Goal: Task Accomplishment & Management: Complete application form

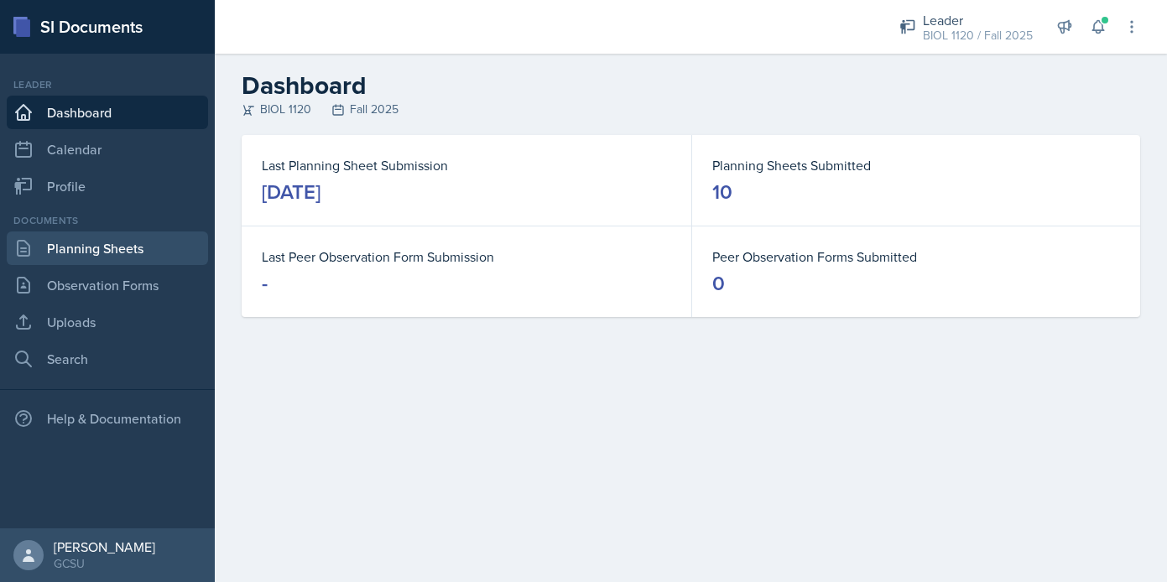
click at [157, 240] on link "Planning Sheets" at bounding box center [107, 249] width 201 height 34
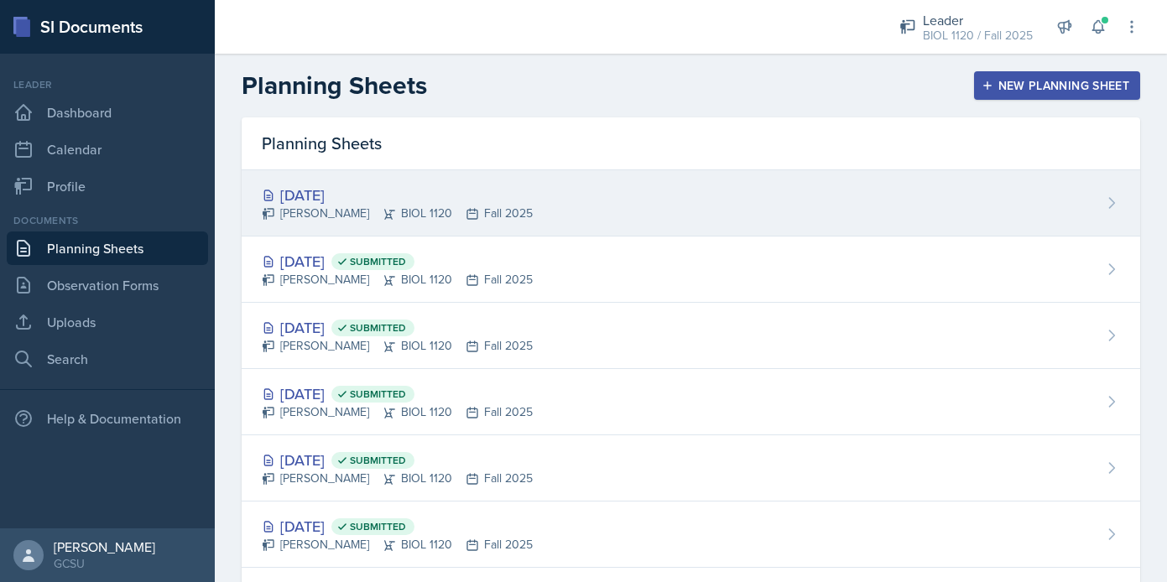
click at [567, 193] on div "[DATE] [PERSON_NAME] BIOL 1120 Fall 2025" at bounding box center [691, 203] width 898 height 66
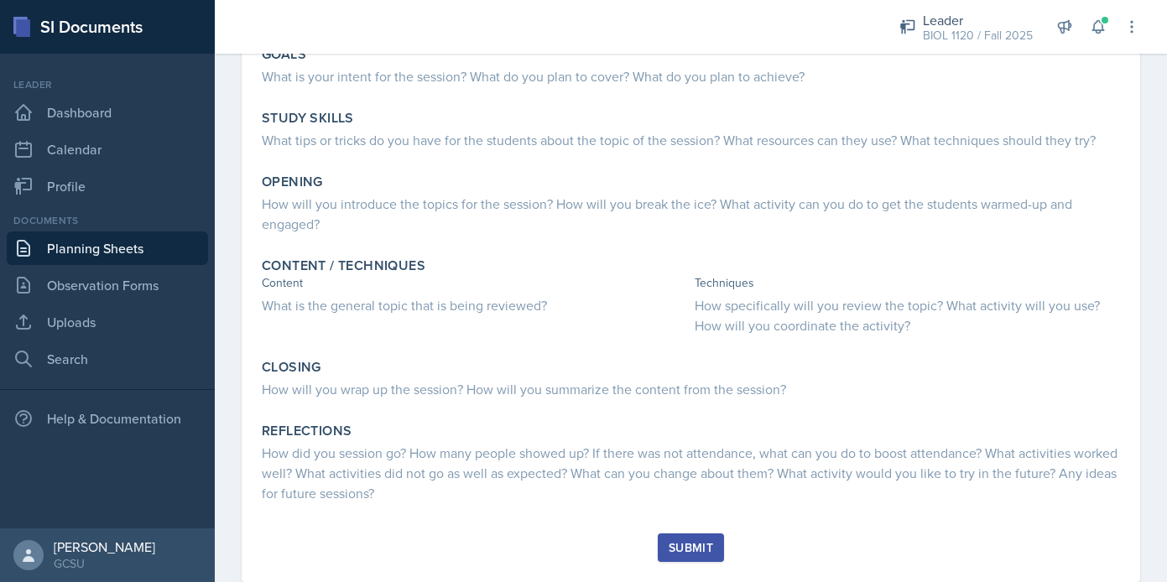
scroll to position [176, 0]
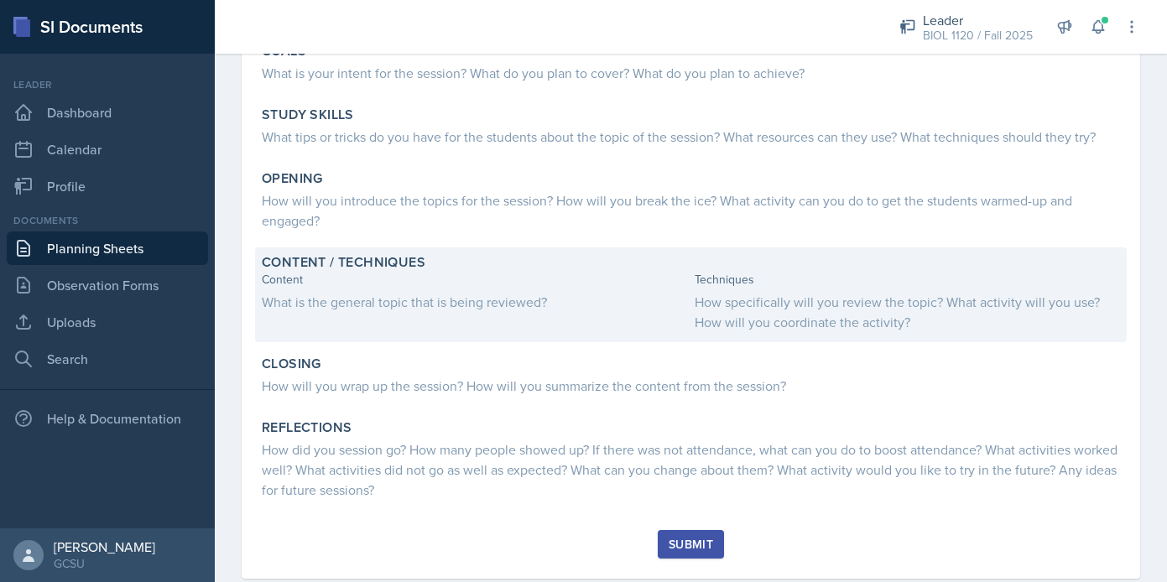
click at [803, 332] on div "Content / Techniques Content What is the general topic that is being reviewed? …" at bounding box center [691, 294] width 872 height 95
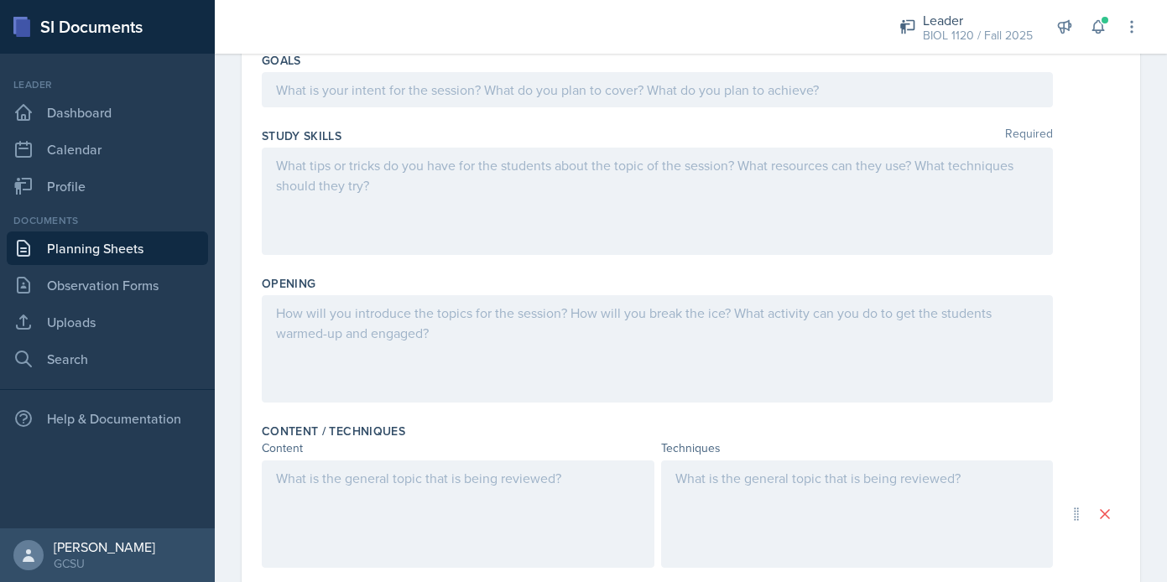
click at [786, 488] on div at bounding box center [857, 514] width 393 height 107
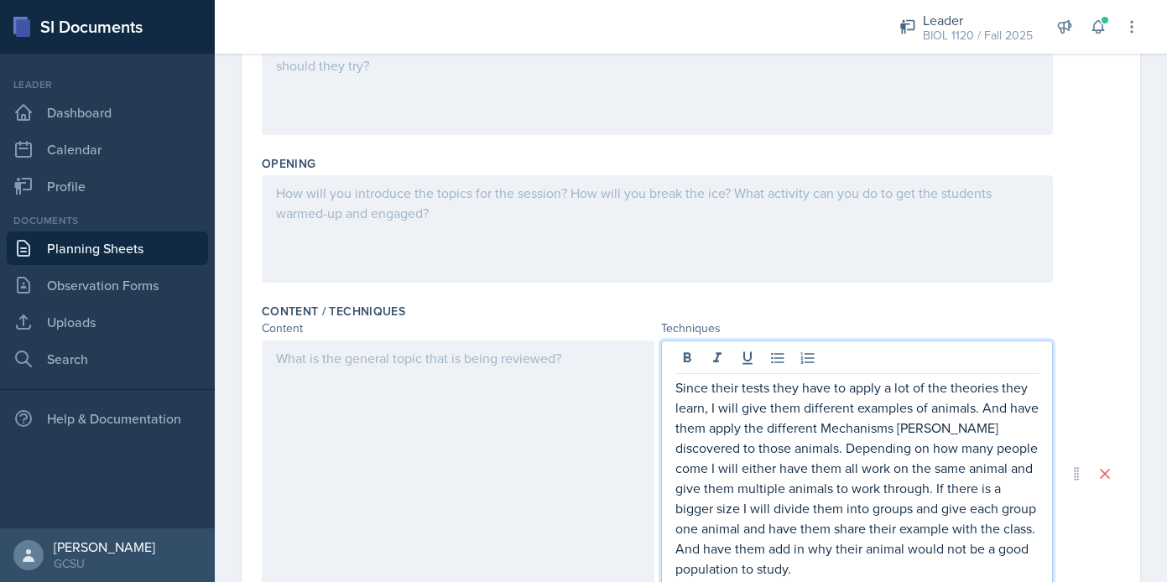
click at [507, 412] on div at bounding box center [458, 474] width 393 height 266
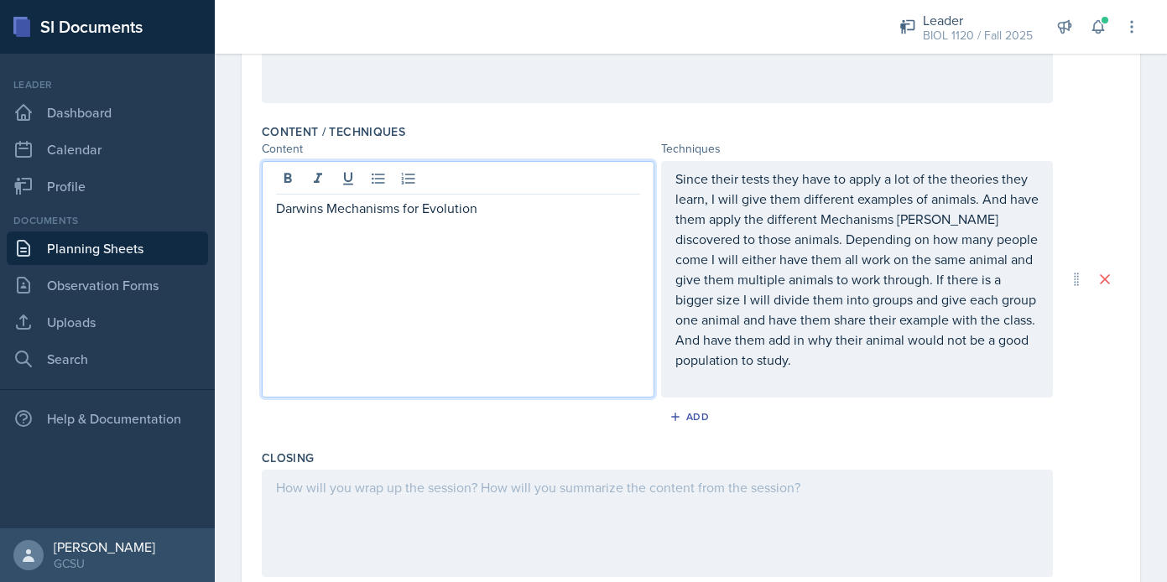
scroll to position [492, 0]
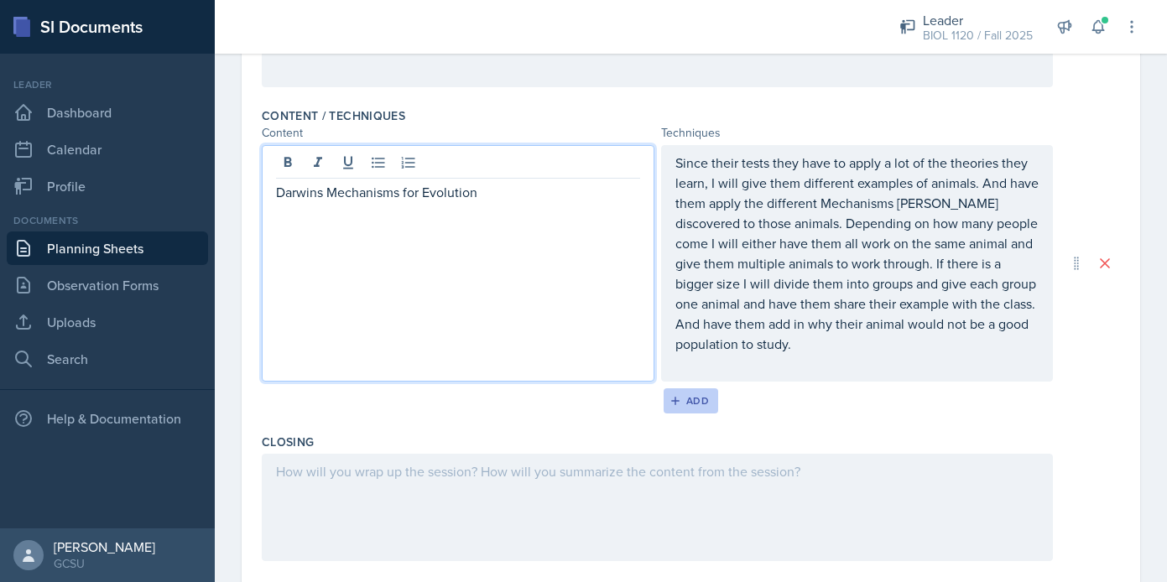
click at [691, 400] on div "Add" at bounding box center [691, 400] width 36 height 13
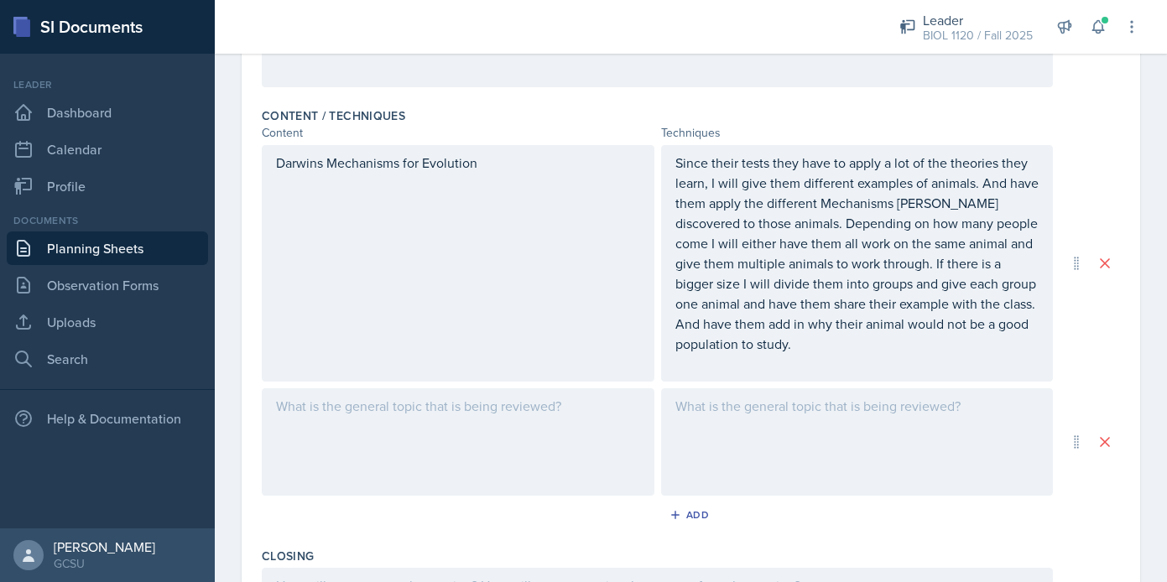
click at [712, 419] on div at bounding box center [857, 441] width 393 height 107
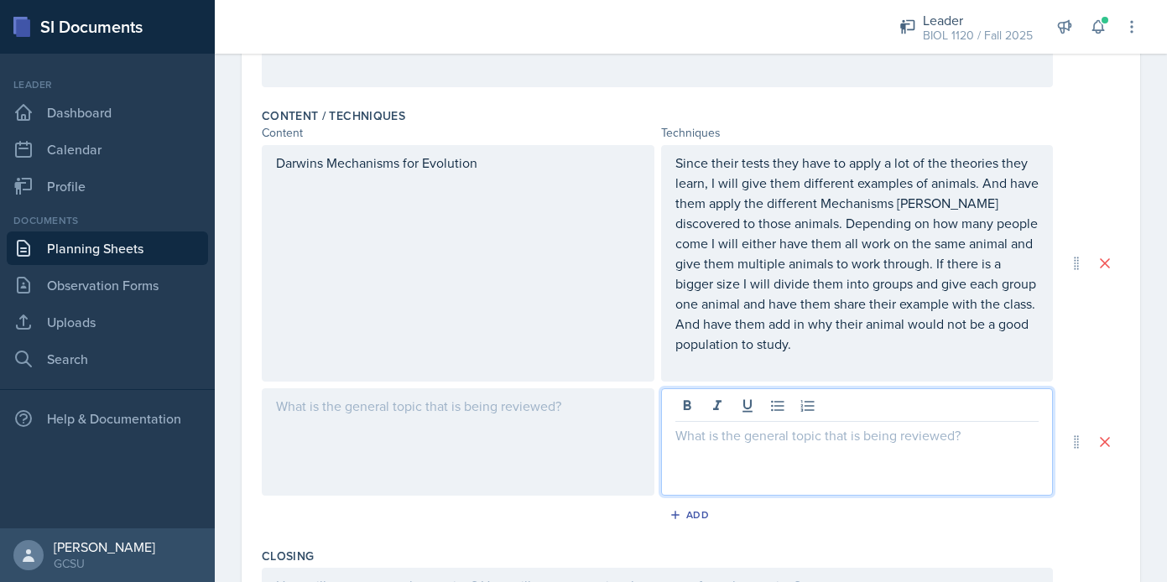
scroll to position [521, 0]
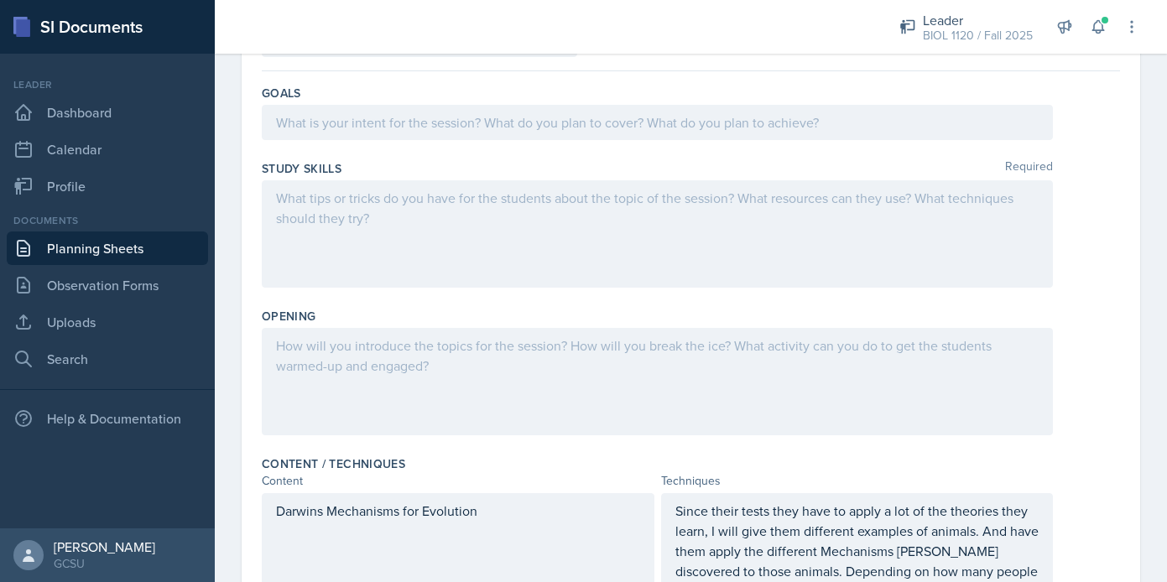
click at [517, 384] on div at bounding box center [657, 381] width 791 height 107
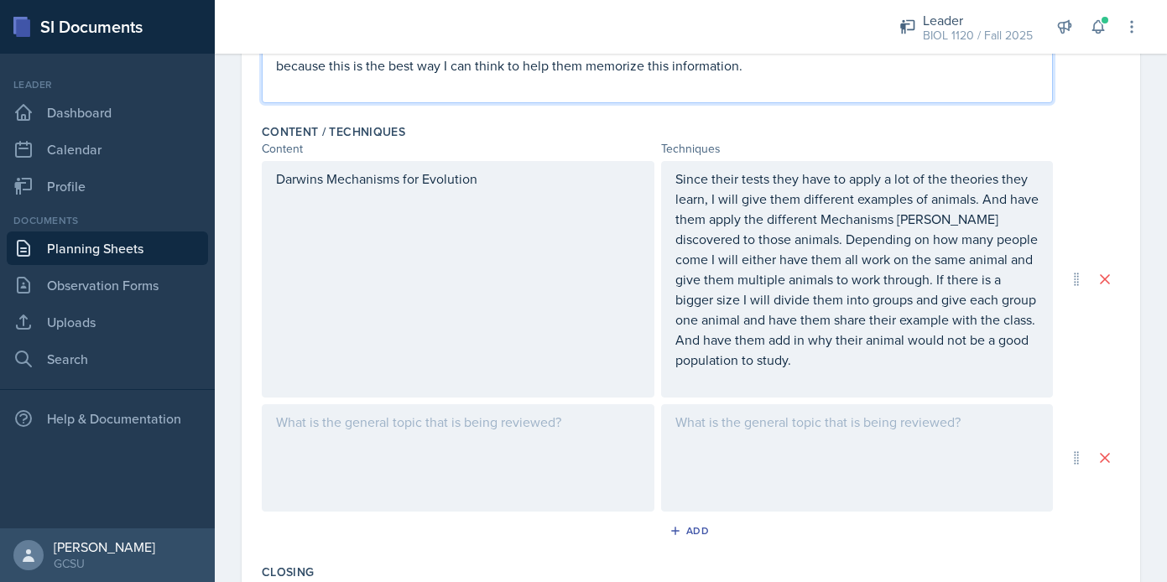
click at [613, 448] on div at bounding box center [458, 457] width 393 height 107
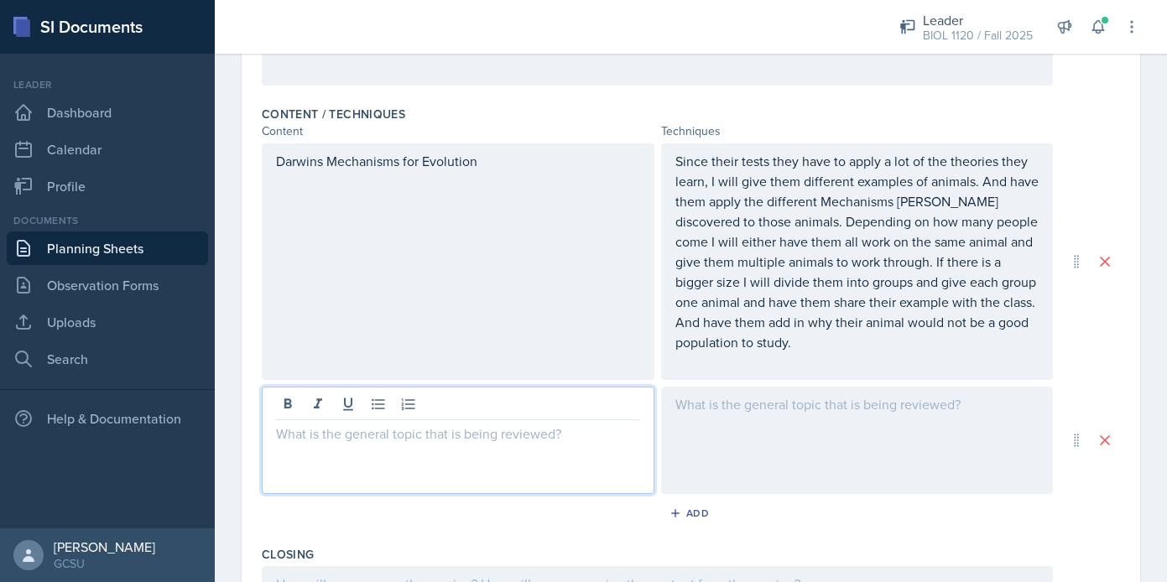
click at [766, 455] on div at bounding box center [857, 440] width 393 height 107
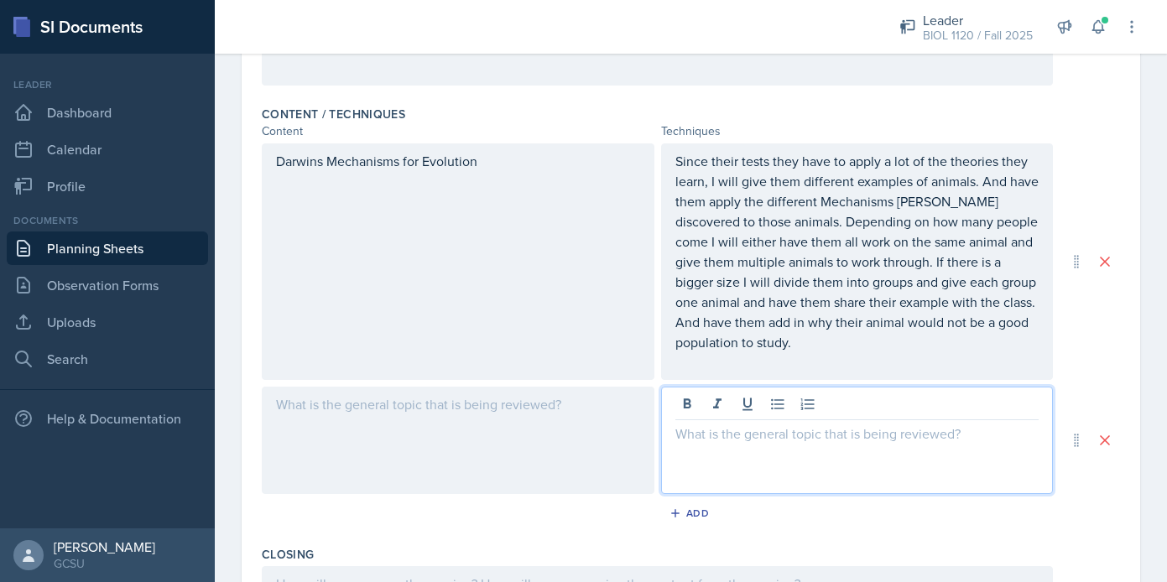
scroll to position [523, 0]
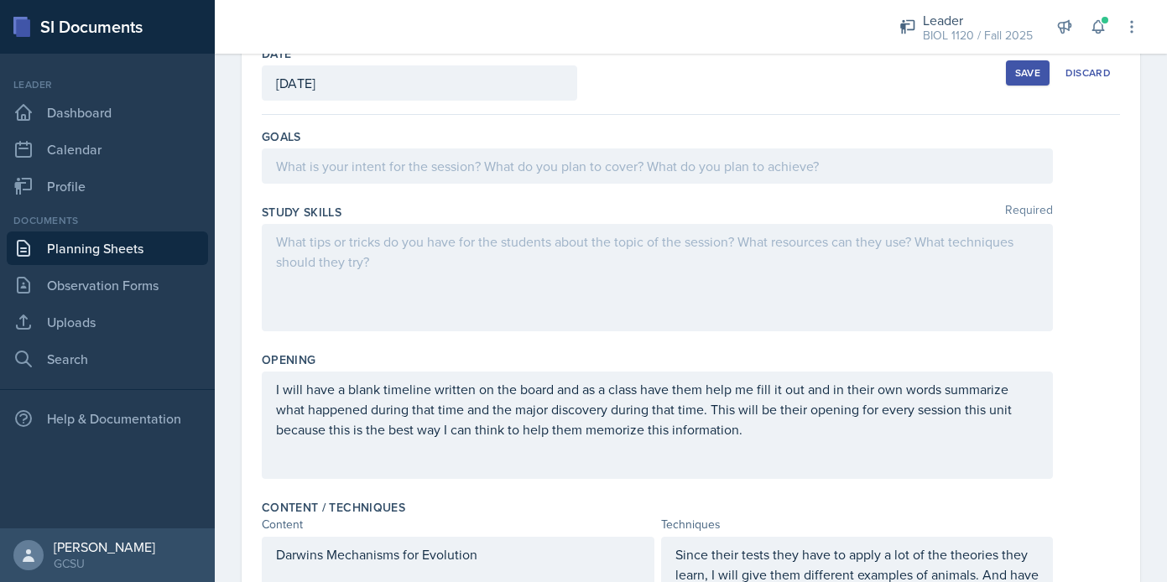
click at [549, 154] on div at bounding box center [657, 165] width 791 height 35
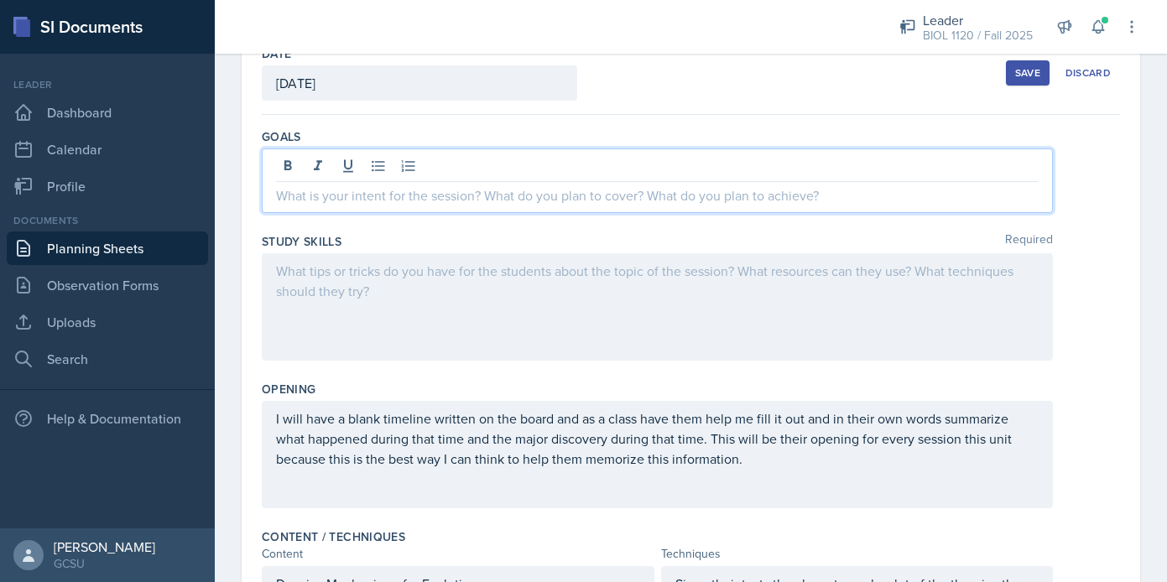
scroll to position [129, 0]
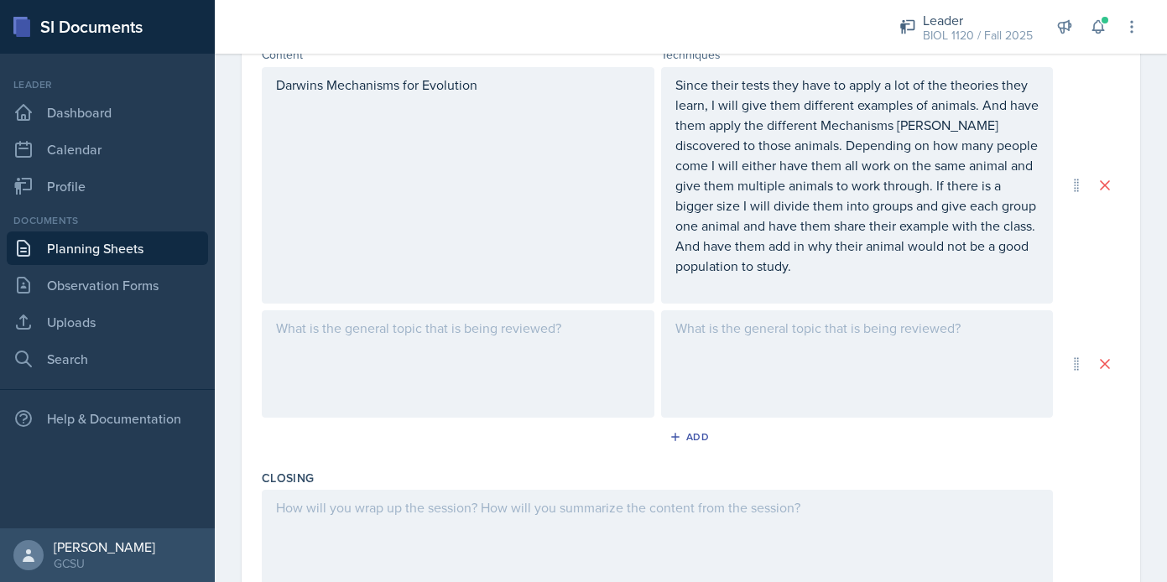
click at [502, 347] on div at bounding box center [458, 363] width 393 height 107
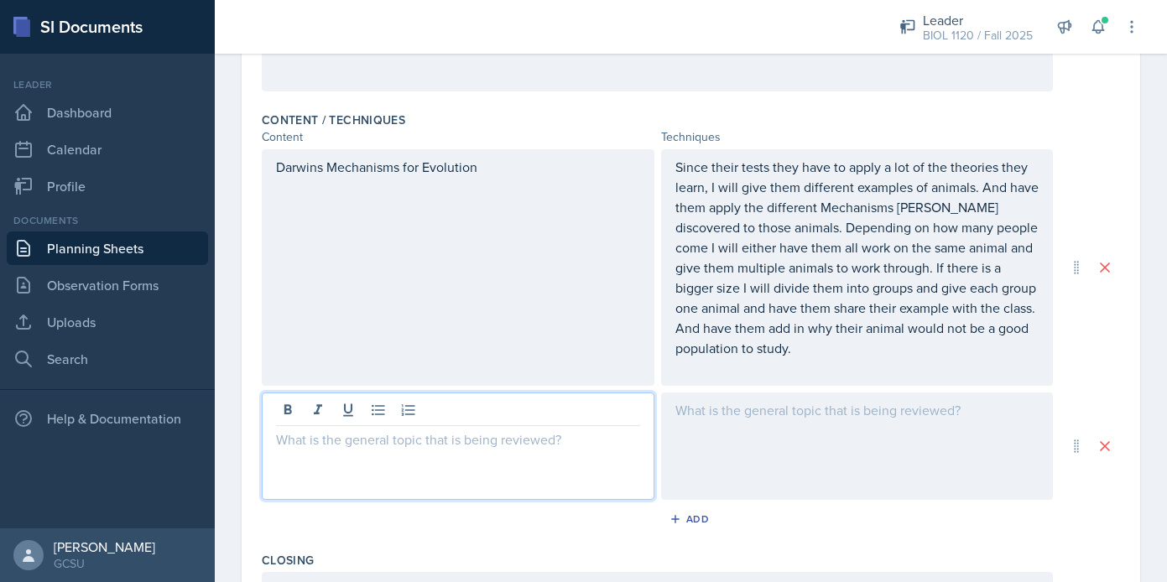
scroll to position [514, 0]
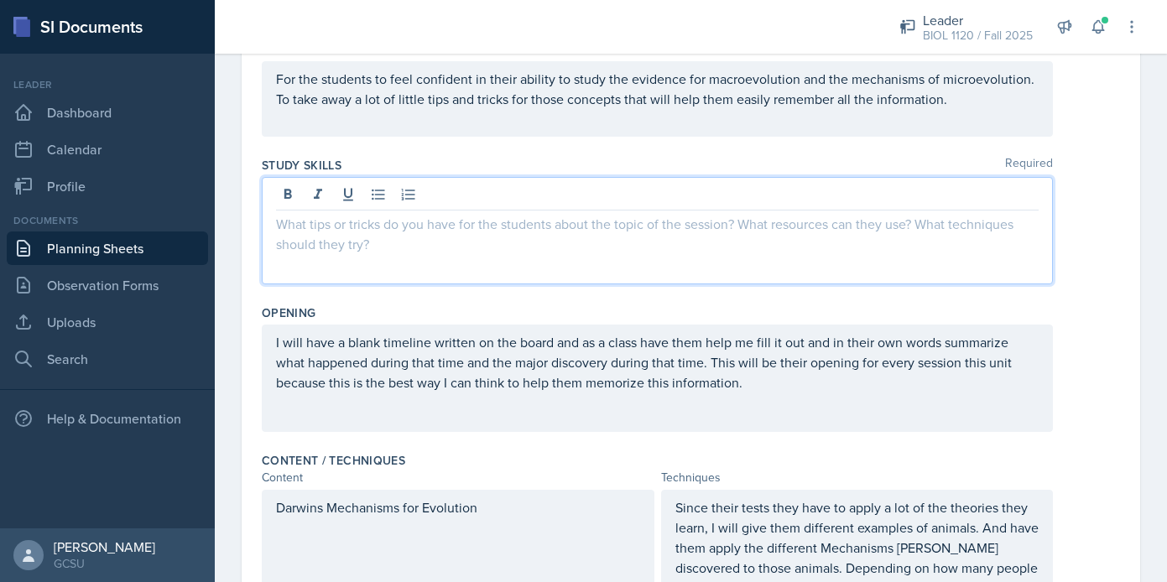
click at [524, 214] on p at bounding box center [657, 224] width 762 height 20
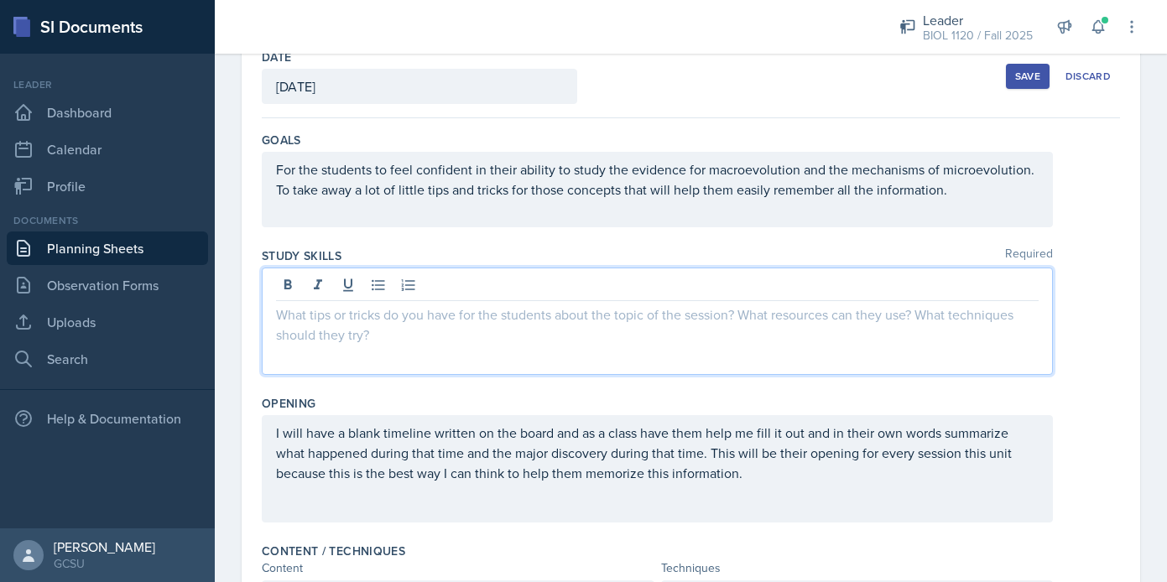
scroll to position [84, 0]
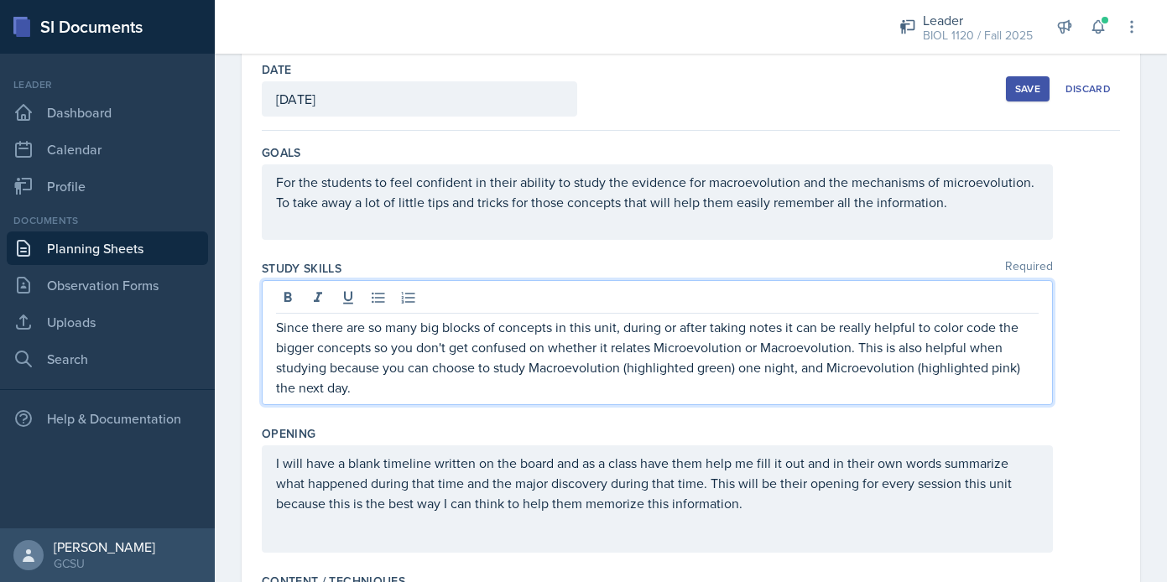
click at [1074, 393] on div "Since there are so many big blocks of concepts in this unit, during or after ta…" at bounding box center [691, 342] width 858 height 125
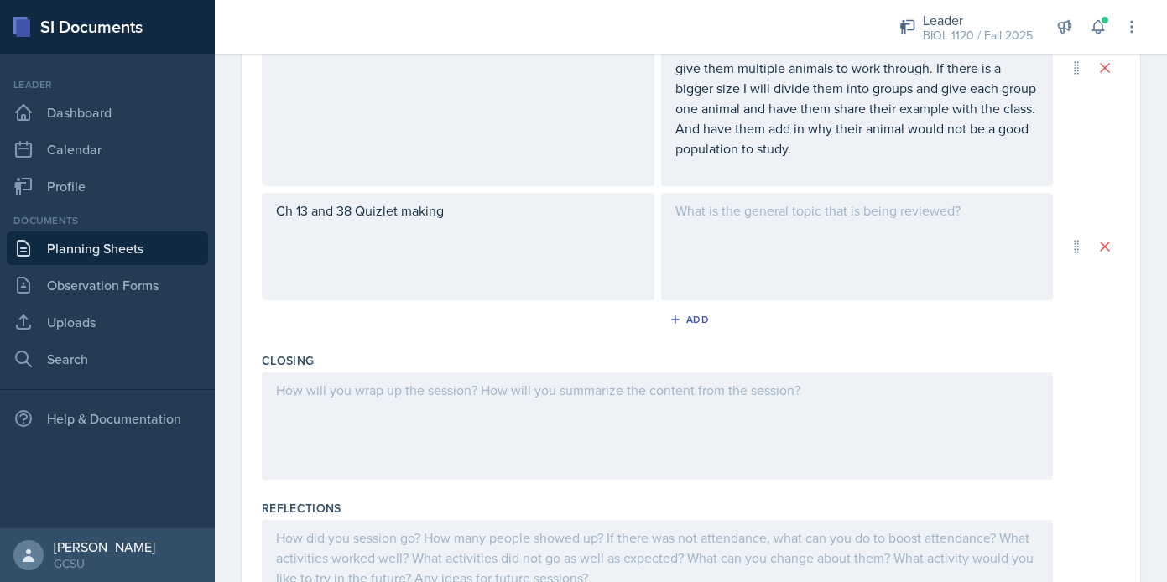
scroll to position [775, 0]
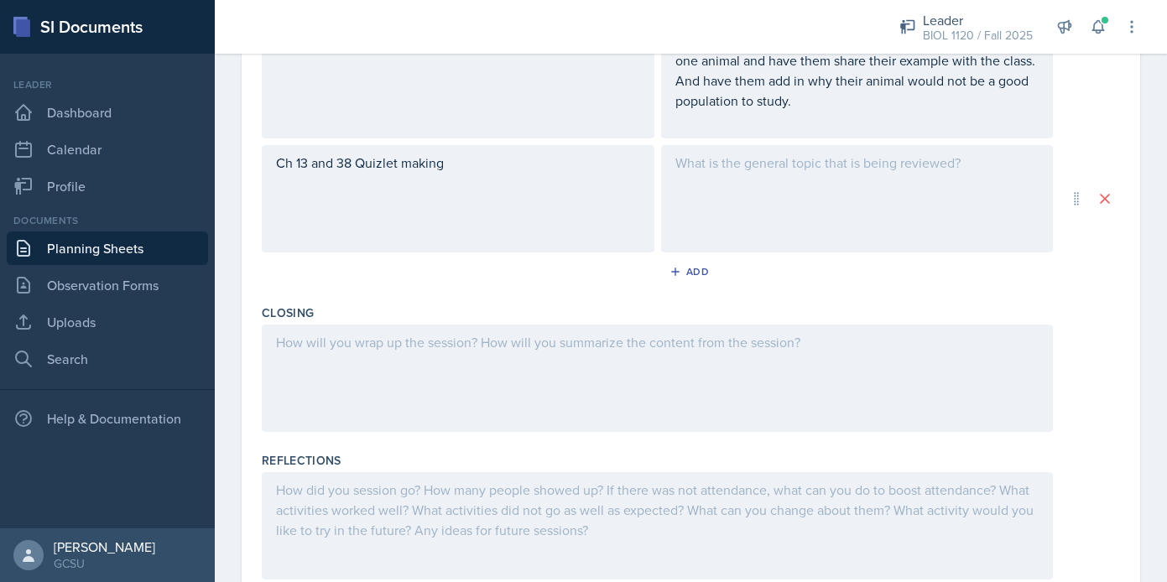
click at [460, 170] on p "Ch 13 and 38 Quizlet making" at bounding box center [458, 163] width 364 height 20
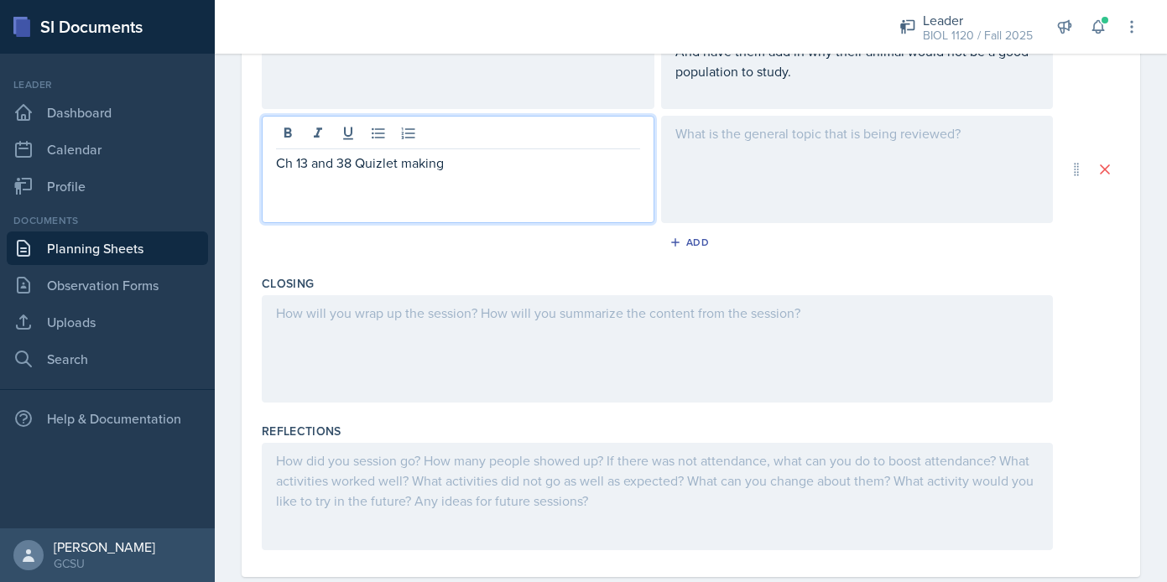
click at [850, 164] on div at bounding box center [857, 169] width 393 height 107
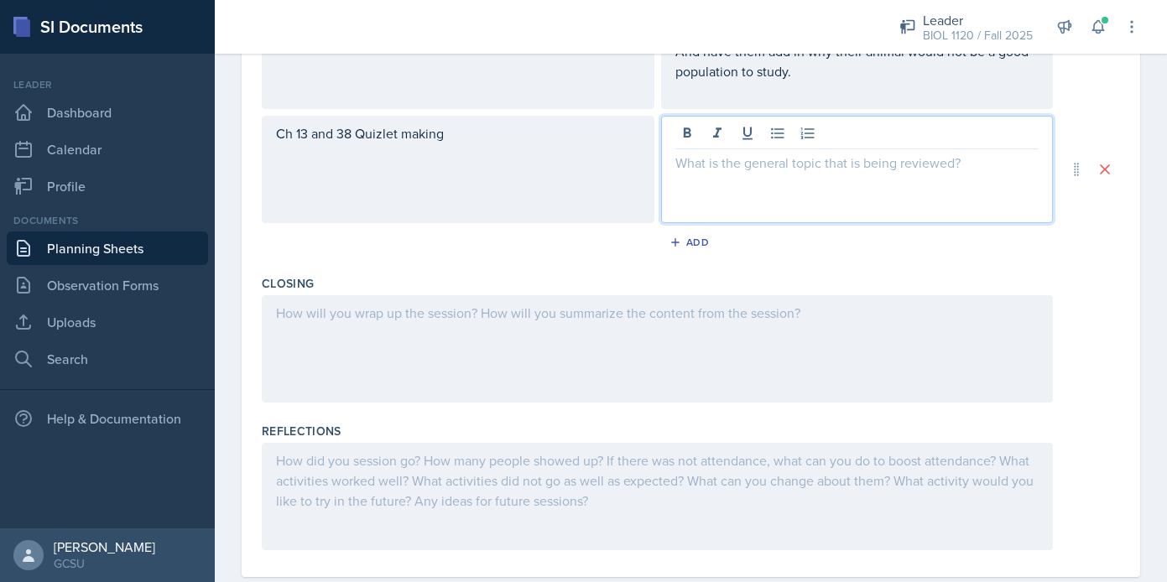
scroll to position [834, 0]
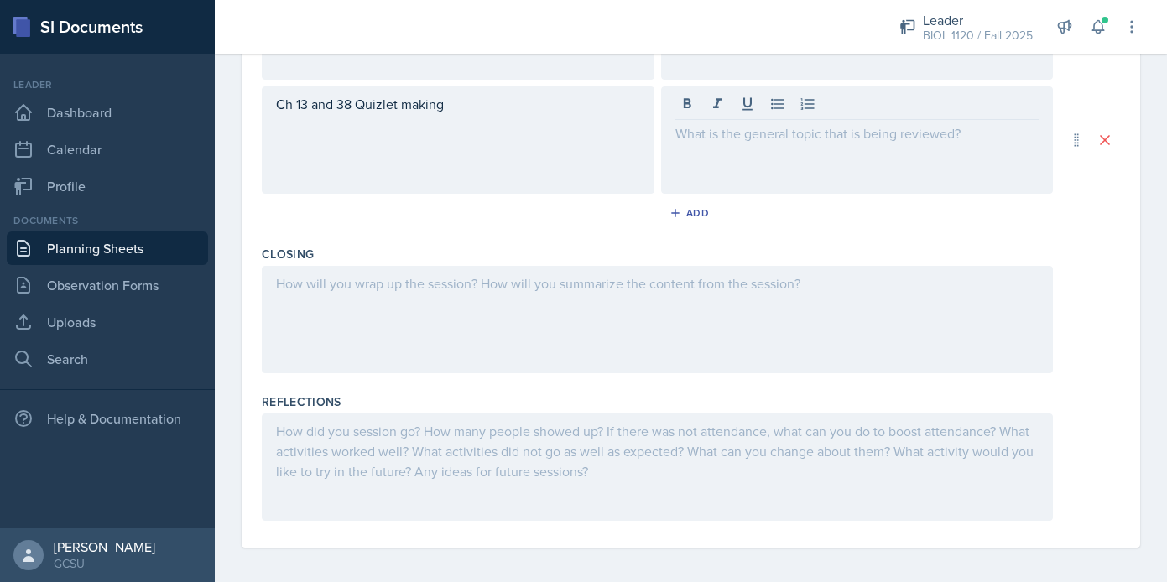
click at [1115, 94] on div "Ch 13 and 38 Quizlet making" at bounding box center [691, 139] width 858 height 107
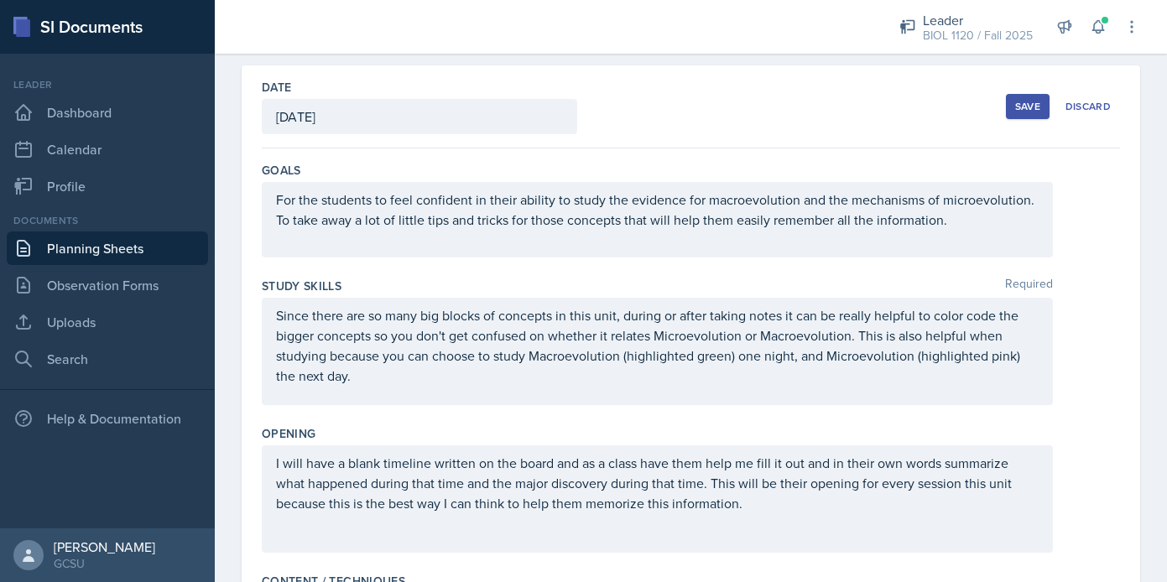
scroll to position [65, 0]
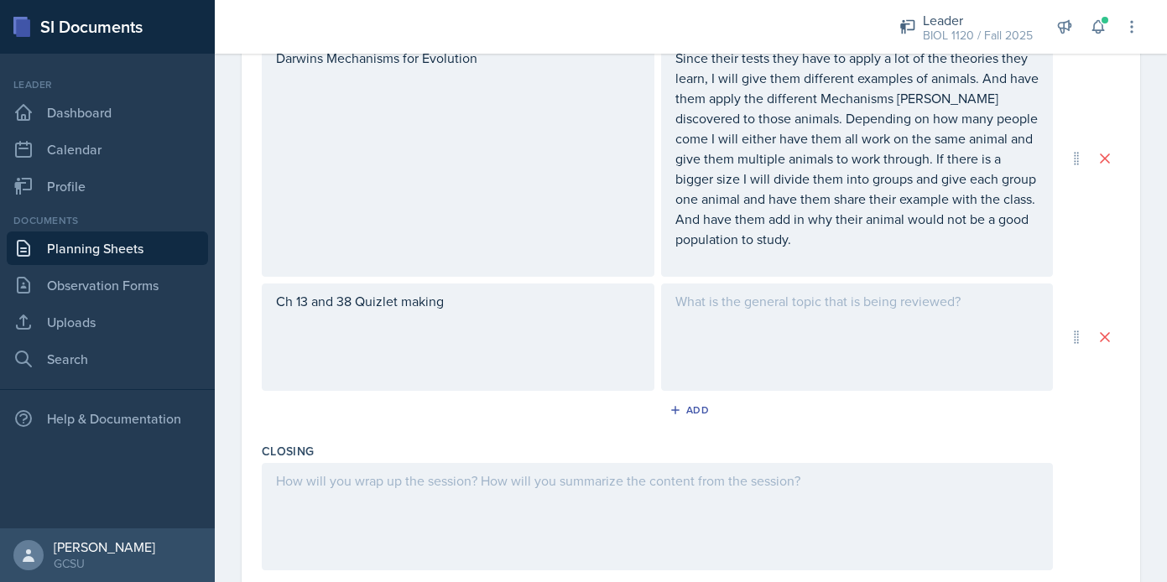
click at [810, 305] on p at bounding box center [857, 301] width 364 height 20
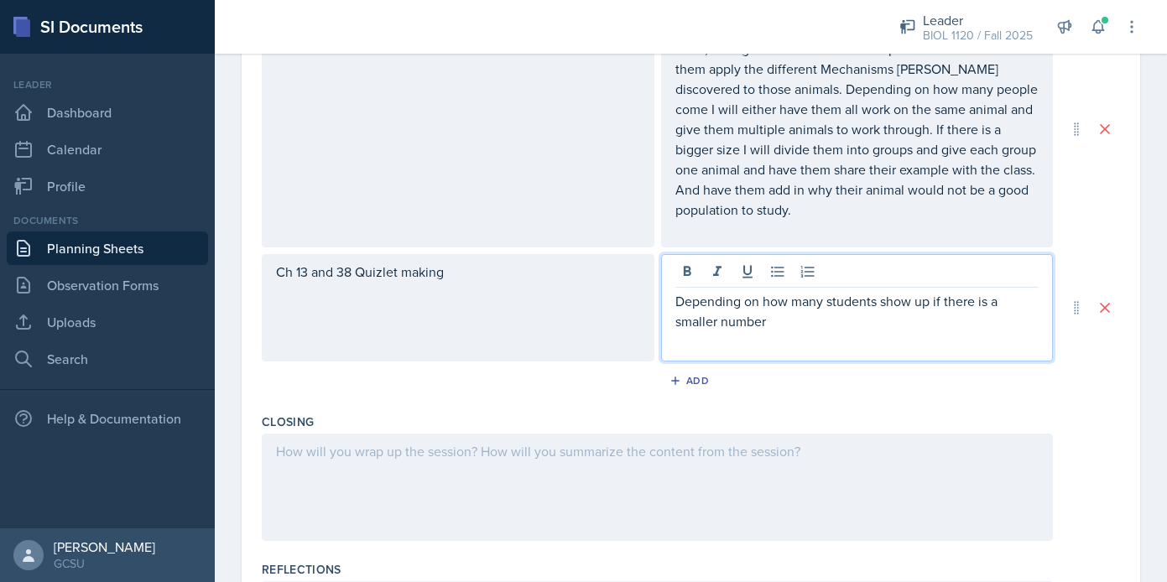
click at [397, 273] on div "Ch 13 and 38 Quizlet making" at bounding box center [458, 307] width 393 height 107
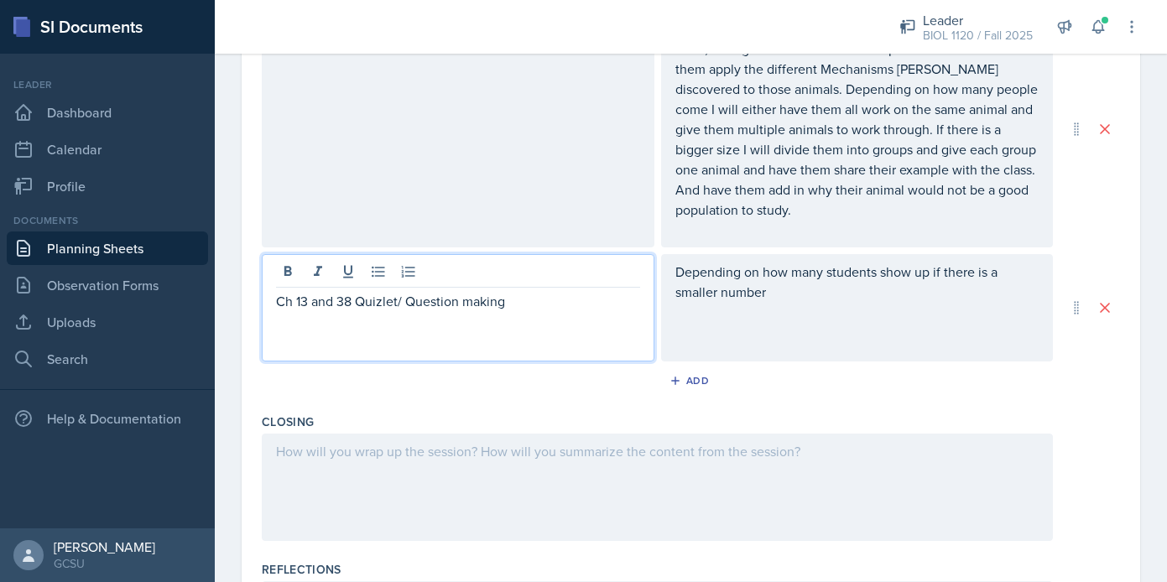
click at [730, 321] on div "Depending on how many students show up if there is a smaller number" at bounding box center [857, 307] width 393 height 107
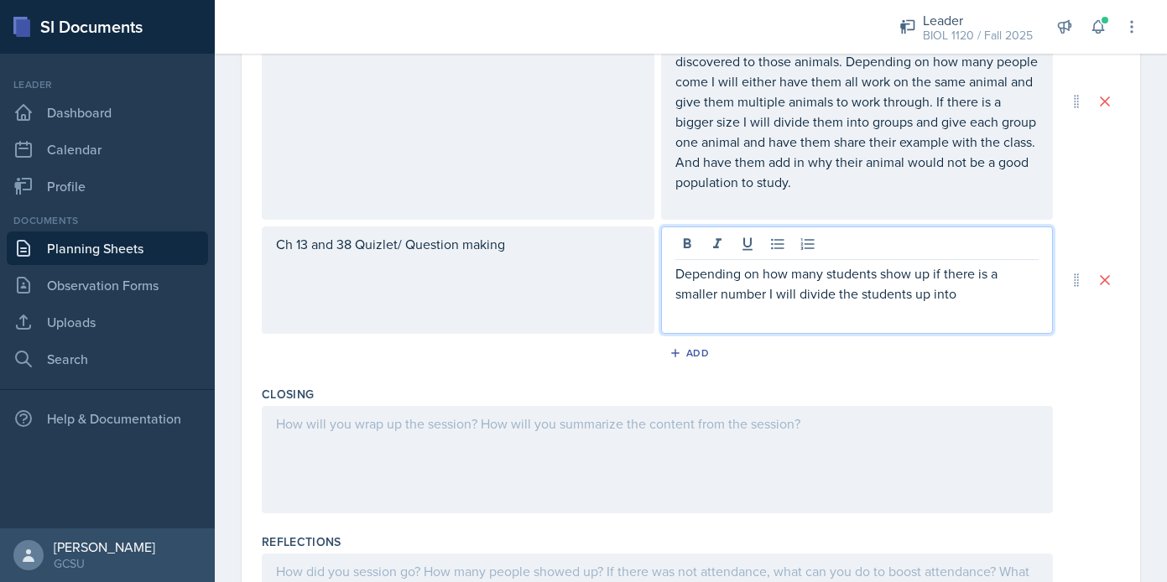
scroll to position [698, 0]
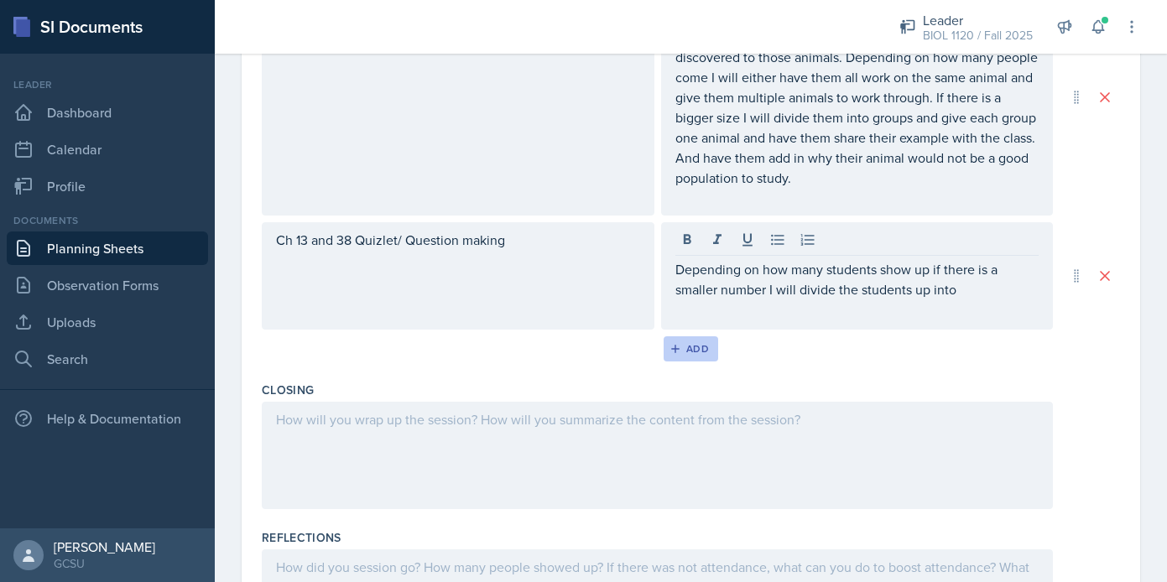
click at [701, 351] on div "Add" at bounding box center [691, 348] width 36 height 13
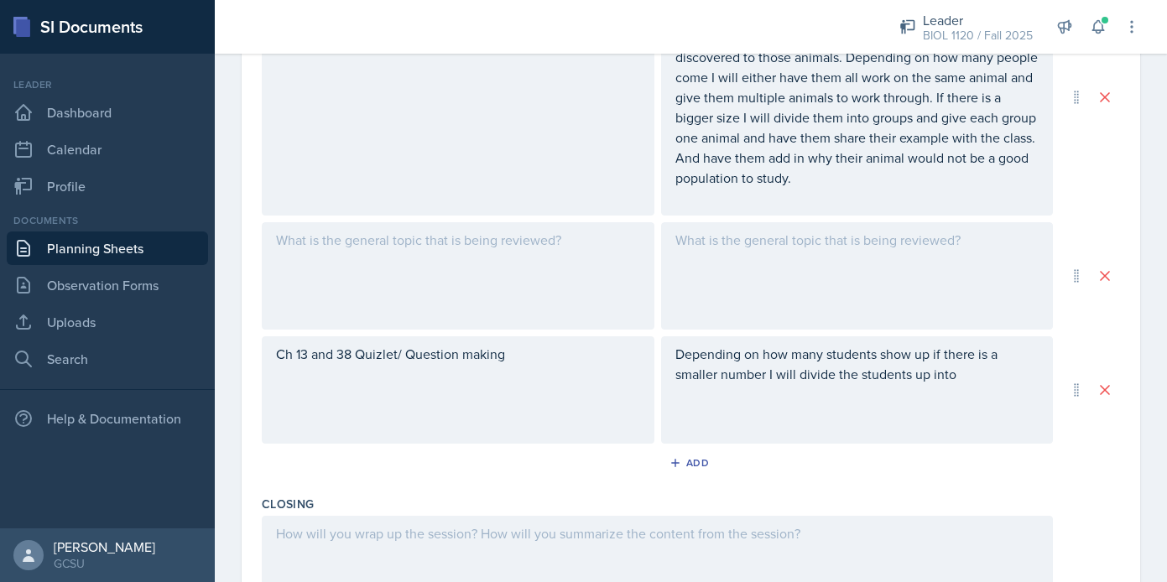
click at [506, 312] on div at bounding box center [458, 275] width 393 height 107
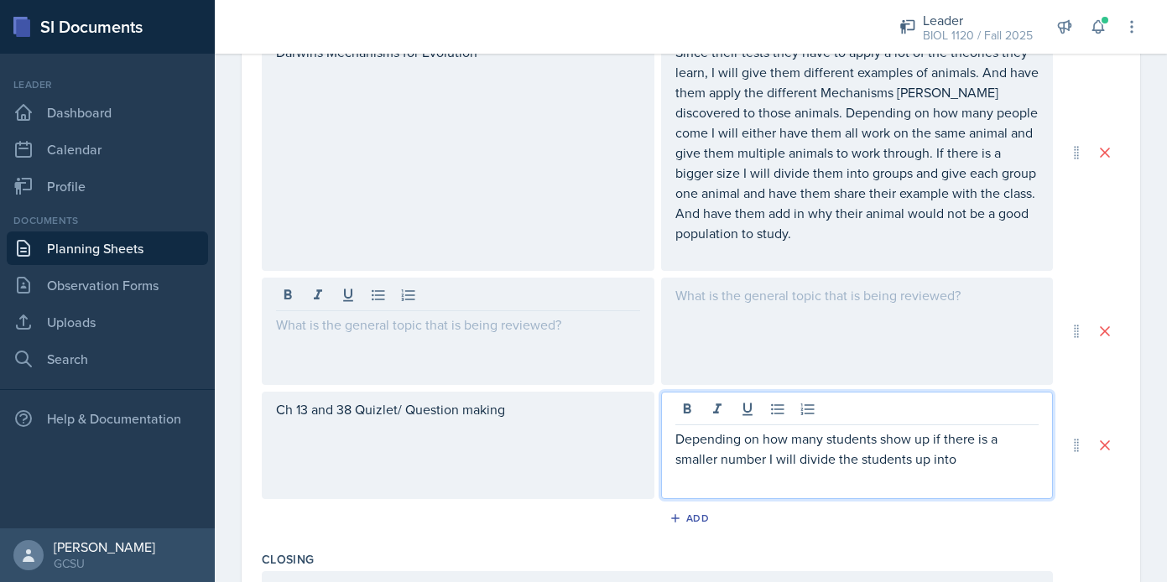
click at [1000, 429] on p "Depending on how many students show up if there is a smaller number I will divi…" at bounding box center [857, 449] width 364 height 40
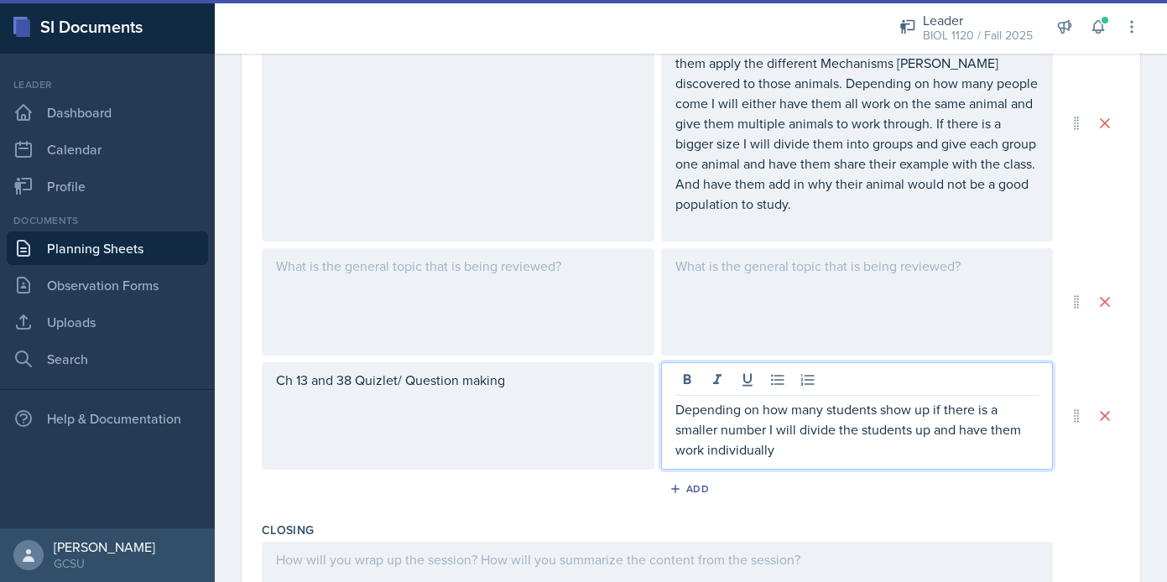
drag, startPoint x: 677, startPoint y: 415, endPoint x: 795, endPoint y: 466, distance: 128.9
click at [795, 466] on div "Depending on how many students show up if there is a smaller number I will divi…" at bounding box center [857, 415] width 393 height 107
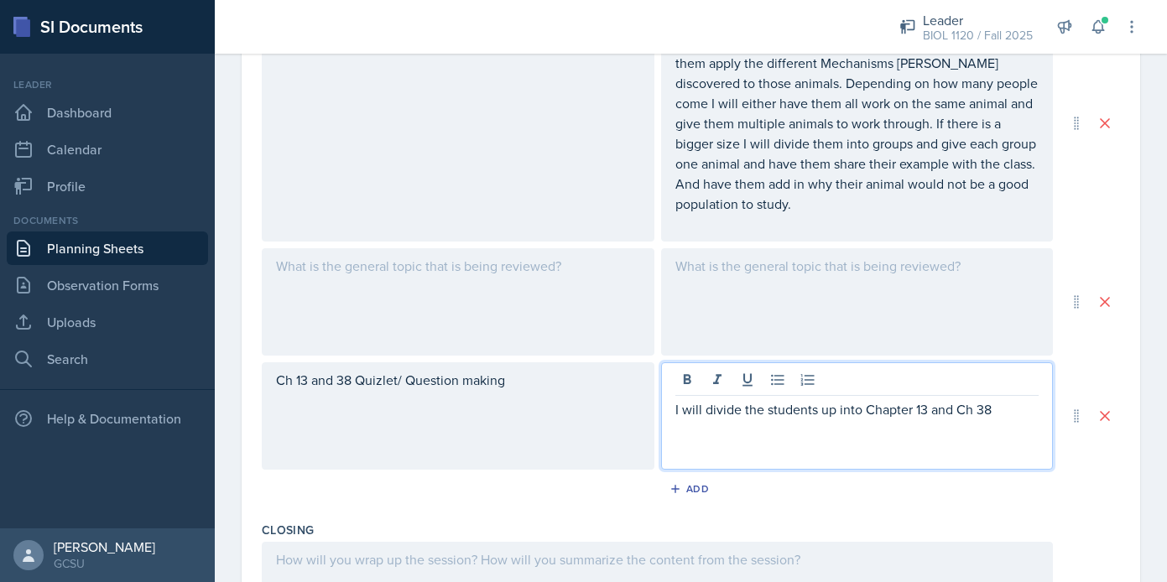
click at [911, 411] on p "I will divide the students up into Chapter 13 and Ch 38" at bounding box center [857, 409] width 364 height 20
click at [991, 411] on p "I will divide the students up into Ch 13 and Ch 38" at bounding box center [857, 409] width 364 height 20
click at [1002, 413] on p "I will divide the students up into Ch 13 and Ch 38" at bounding box center [857, 409] width 364 height 20
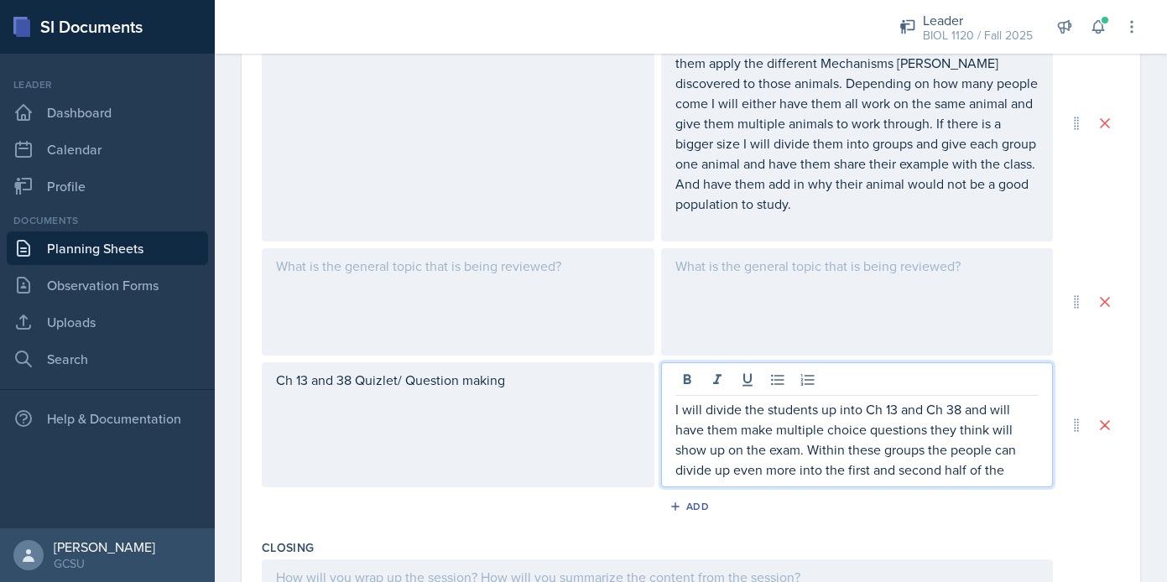
drag, startPoint x: 945, startPoint y: 448, endPoint x: 1031, endPoint y: 490, distance: 96.0
click at [1031, 490] on div "Content / Techniques Content Techniques Darwins Mechanisms for Evolution Since …" at bounding box center [691, 247] width 858 height 572
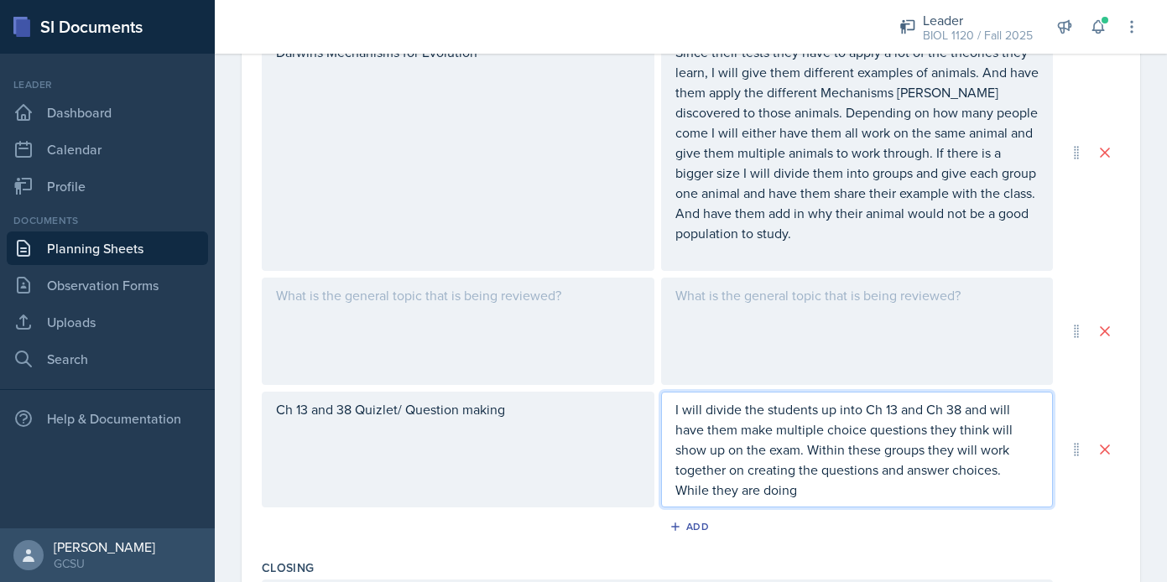
click at [997, 471] on p "I will divide the students up into Ch 13 and Ch 38 and will have them make mult…" at bounding box center [857, 439] width 364 height 81
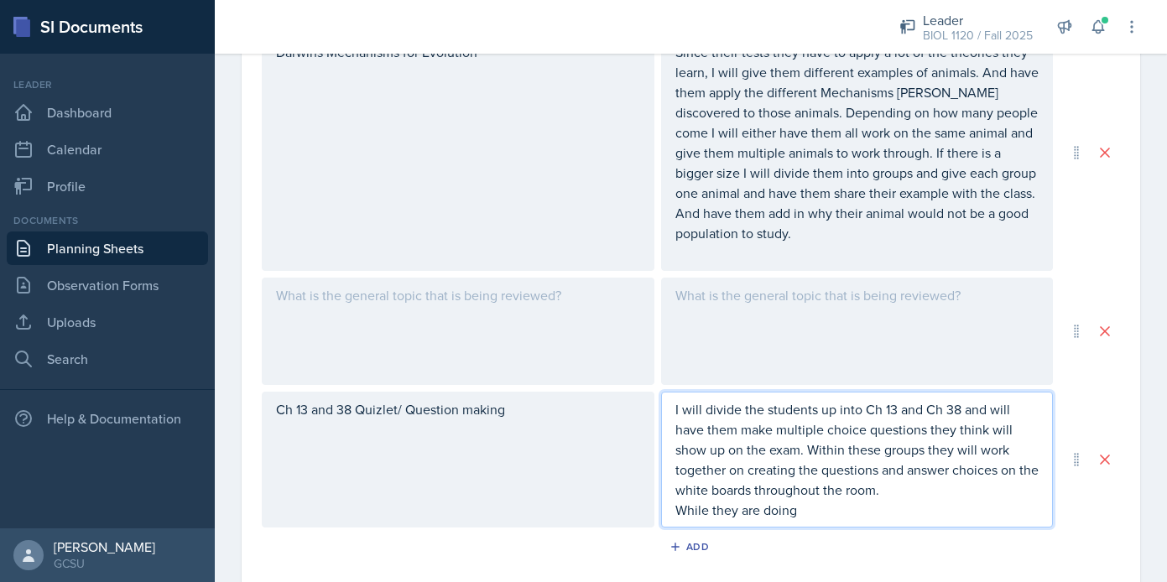
click at [863, 511] on p "While they are doing" at bounding box center [857, 510] width 364 height 20
click at [675, 508] on p "While they are doin" at bounding box center [857, 510] width 364 height 20
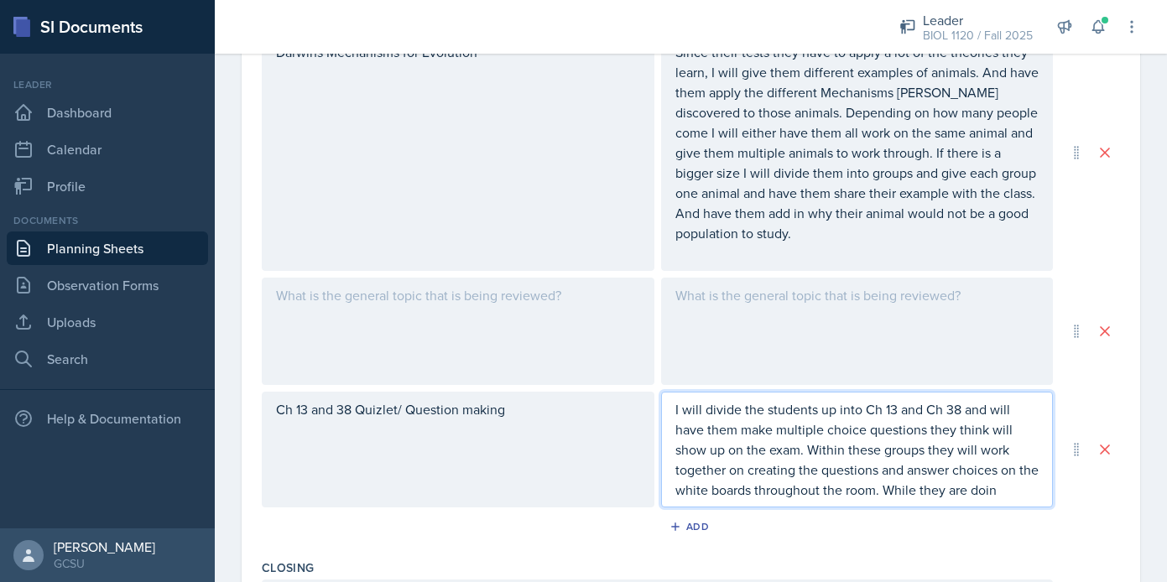
click at [1018, 498] on p "I will divide the students up into Ch 13 and Ch 38 and will have them make mult…" at bounding box center [857, 449] width 364 height 101
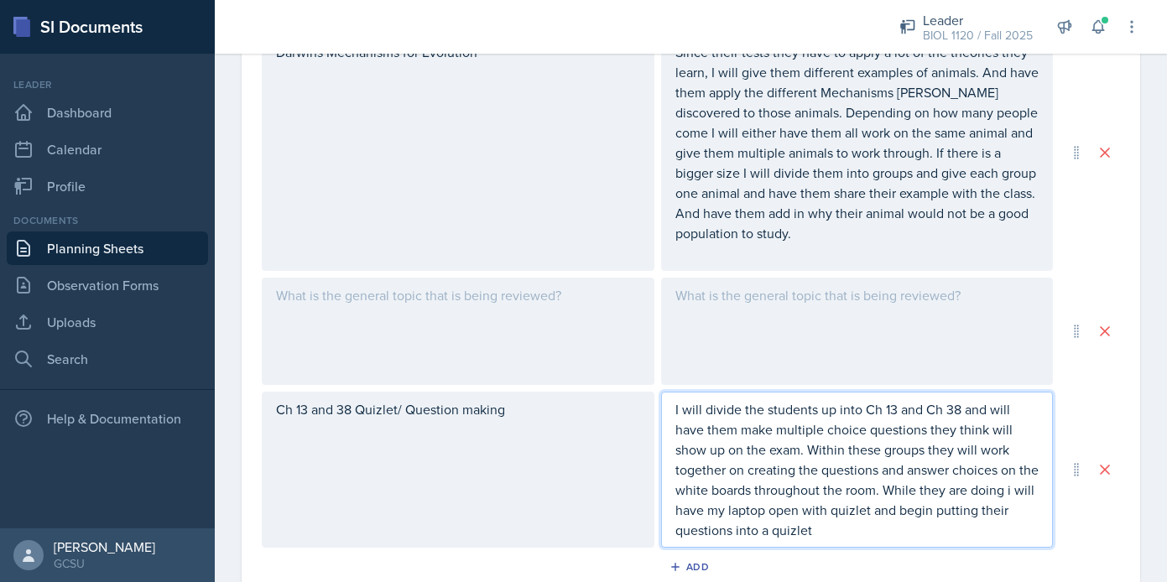
click at [1033, 493] on p "I will divide the students up into Ch 13 and Ch 38 and will have them make mult…" at bounding box center [857, 469] width 364 height 141
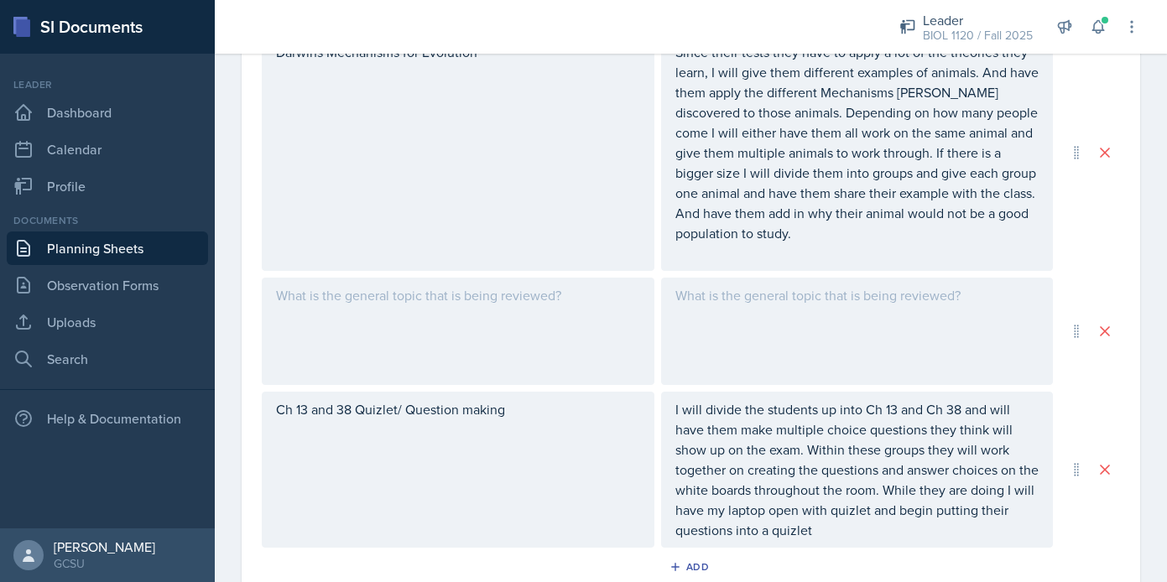
click at [848, 547] on div "I will divide the students up into Ch 13 and Ch 38 and will have them make mult…" at bounding box center [857, 470] width 393 height 156
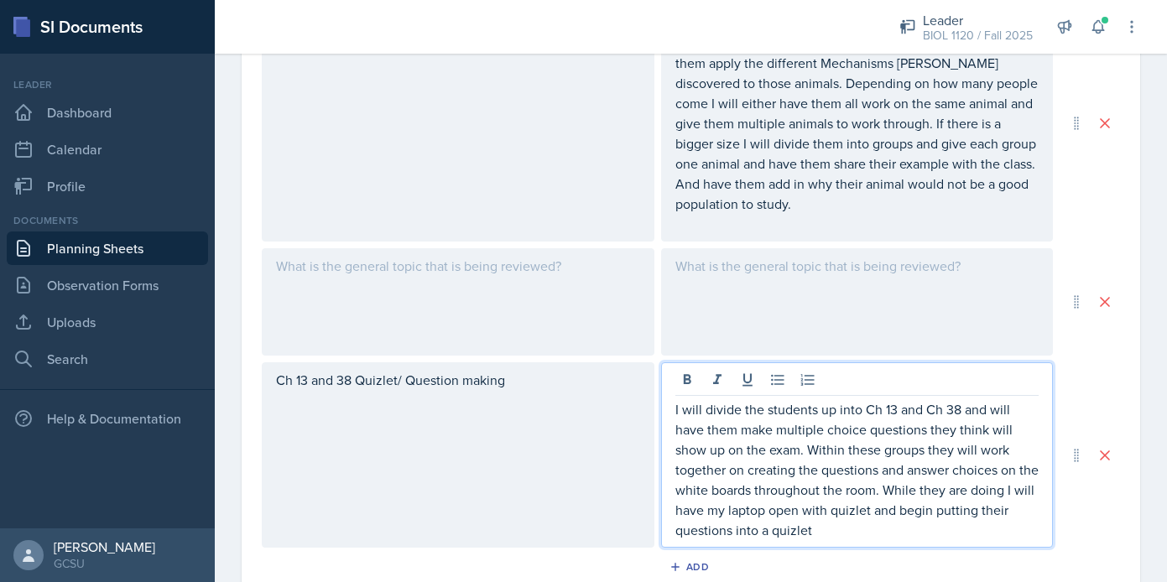
click at [837, 537] on p "I will divide the students up into Ch 13 and Ch 38 and will have them make mult…" at bounding box center [857, 469] width 364 height 141
click at [1026, 492] on p "I will divide the students up into Ch 13 and Ch 38 and will have them make mult…" at bounding box center [857, 469] width 364 height 141
click at [881, 534] on p "I will divide the students up into Ch 13 and Ch 38 and will have them make mult…" at bounding box center [857, 469] width 364 height 141
click at [765, 528] on p "I will divide the students up into Ch 13 and Ch 38 and will have them make mult…" at bounding box center [857, 469] width 364 height 141
click at [950, 530] on p "I will divide the students up into Ch 13 and Ch 38 and will have them make mult…" at bounding box center [857, 469] width 364 height 141
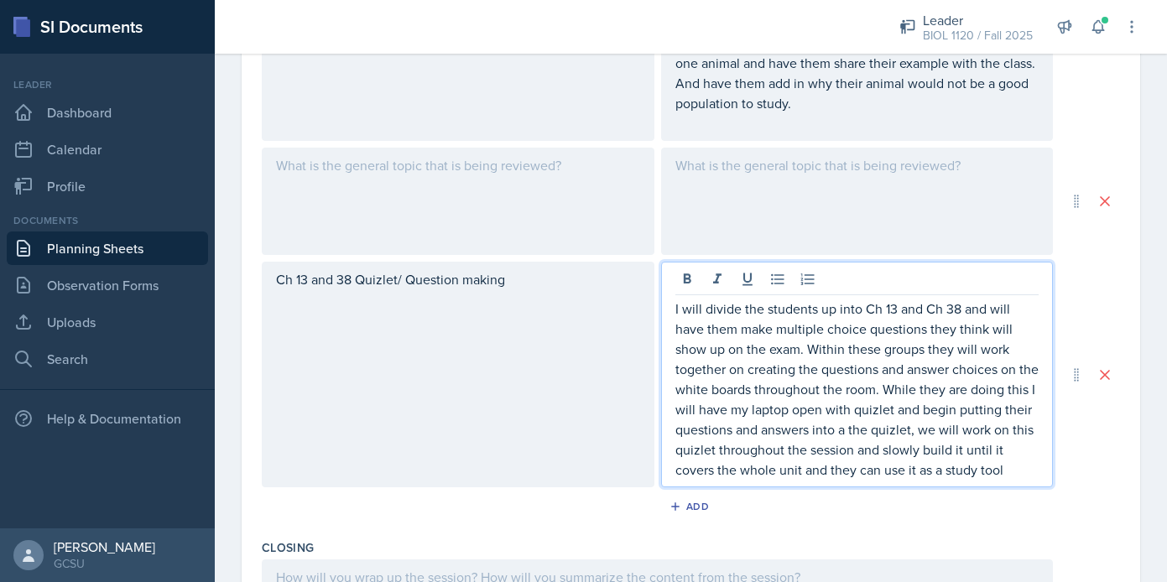
scroll to position [778, 0]
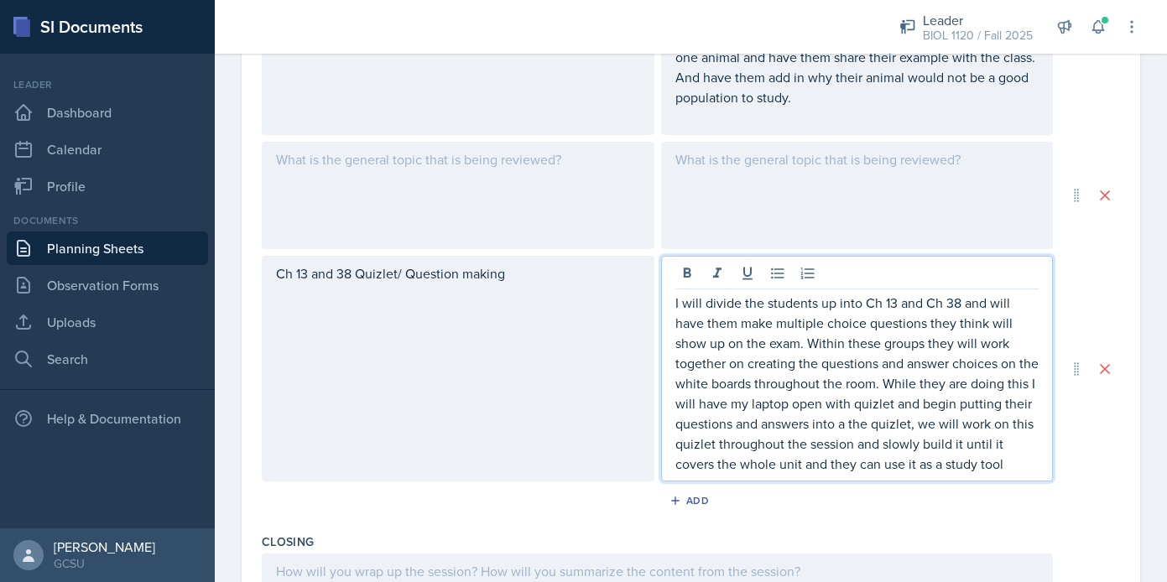
click at [379, 273] on p "Ch 13 and 38 Quizlet/ Question making" at bounding box center [458, 273] width 364 height 20
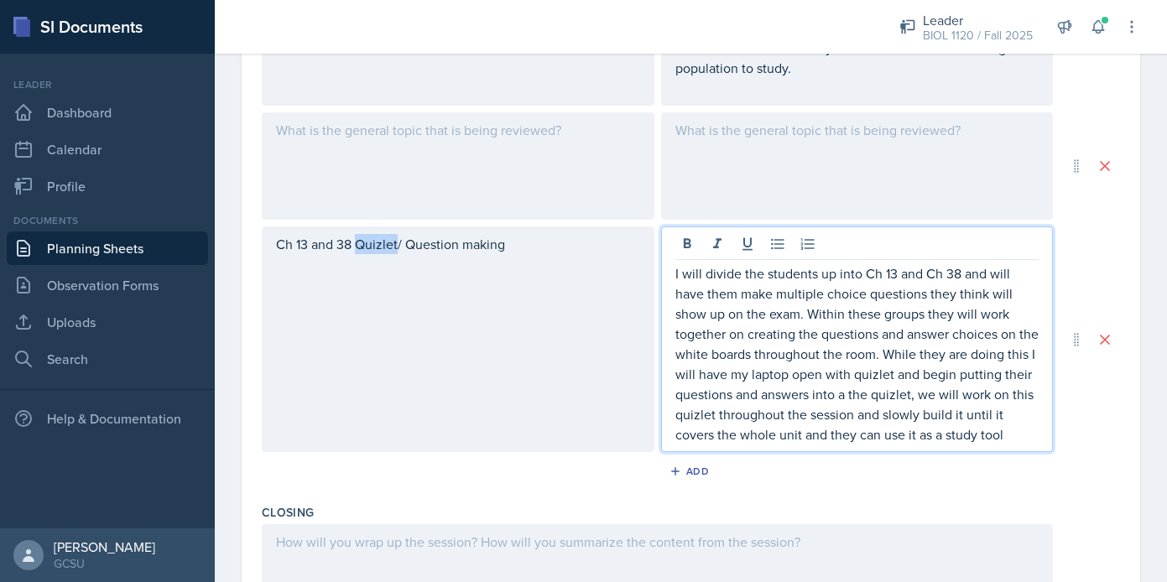
click at [379, 254] on p "Ch 13 and 38 Quizlet/ Question making" at bounding box center [458, 244] width 364 height 20
click at [898, 252] on div "I will divide the students up into Ch 13 and Ch 38 and will have them make mult…" at bounding box center [857, 339] width 393 height 226
click at [899, 377] on p "I will divide the students up into Ch 13 and Ch 38 and will have them make mult…" at bounding box center [857, 353] width 364 height 181
click at [922, 403] on p "I will divide the students up into Ch 13 and Ch 38 and will have them make mult…" at bounding box center [857, 353] width 364 height 181
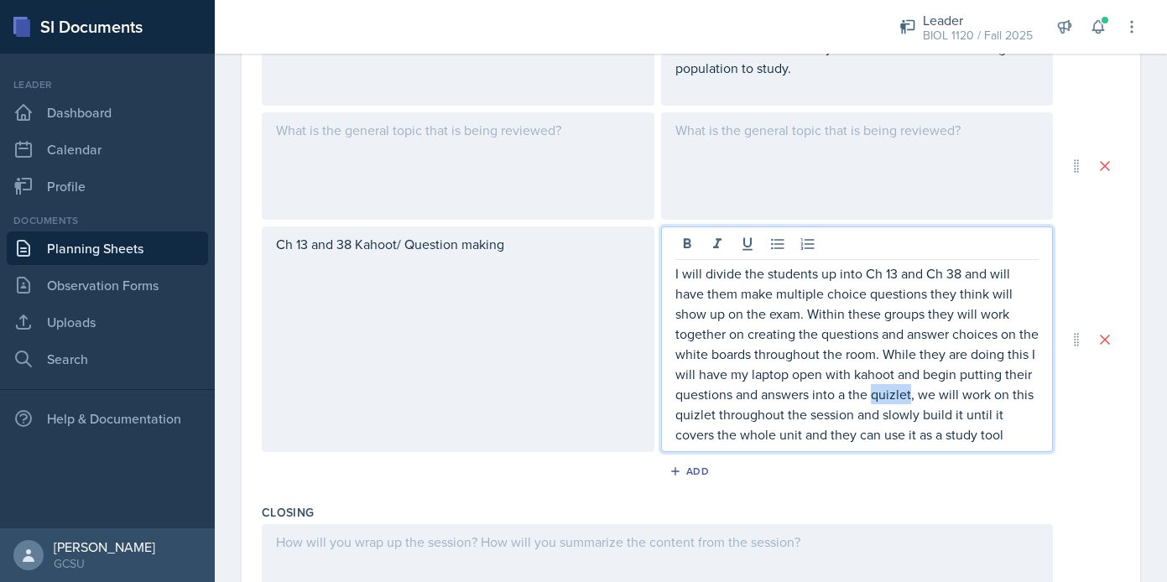
click at [922, 403] on p "I will divide the students up into Ch 13 and Ch 38 and will have them make mult…" at bounding box center [857, 353] width 364 height 181
click at [1036, 439] on p "I will divide the students up into Ch 13 and Ch 38 and will have them make mult…" at bounding box center [857, 353] width 364 height 181
click at [738, 417] on p "I will divide the students up into Ch 13 and Ch 38 and will have them make mult…" at bounding box center [857, 353] width 364 height 181
click at [883, 417] on p "I will divide the students up into Ch 13 and Ch 38 and will have them make mult…" at bounding box center [857, 353] width 364 height 181
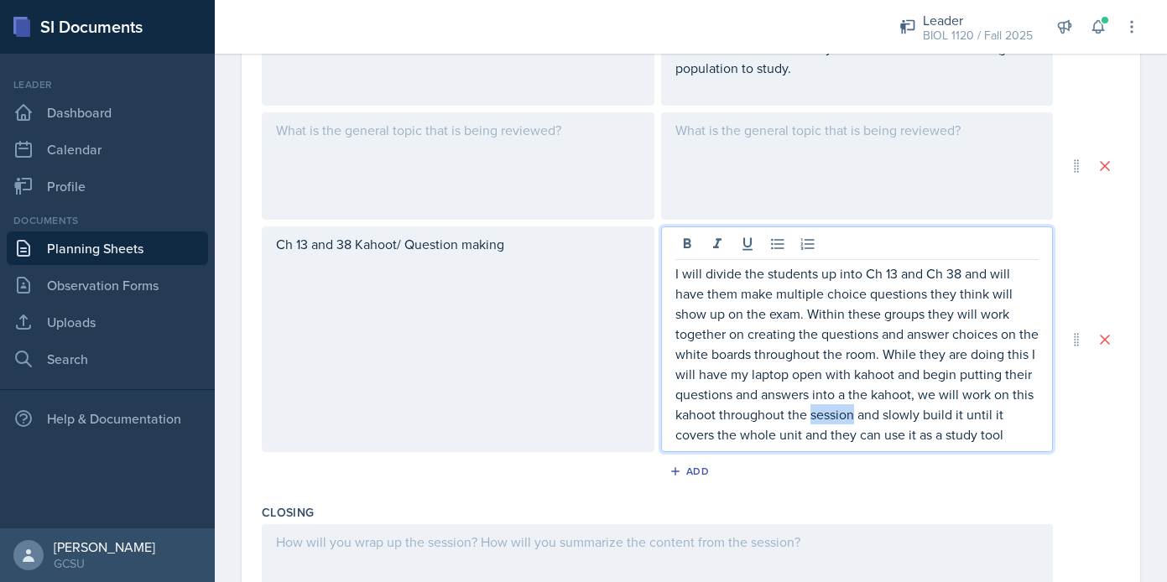
click at [883, 417] on p "I will divide the students up into Ch 13 and Ch 38 and will have them make mult…" at bounding box center [857, 353] width 364 height 181
click at [1022, 436] on p "I will divide the students up into Ch 13 and Ch 38 and will have them make mult…" at bounding box center [857, 353] width 364 height 181
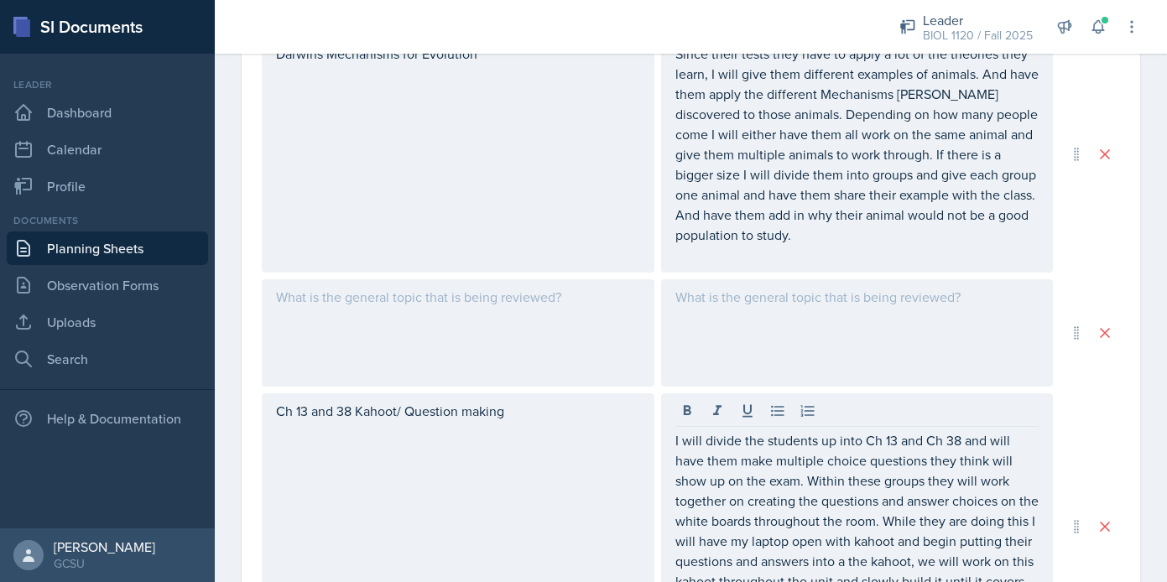
click at [507, 309] on div at bounding box center [458, 332] width 393 height 107
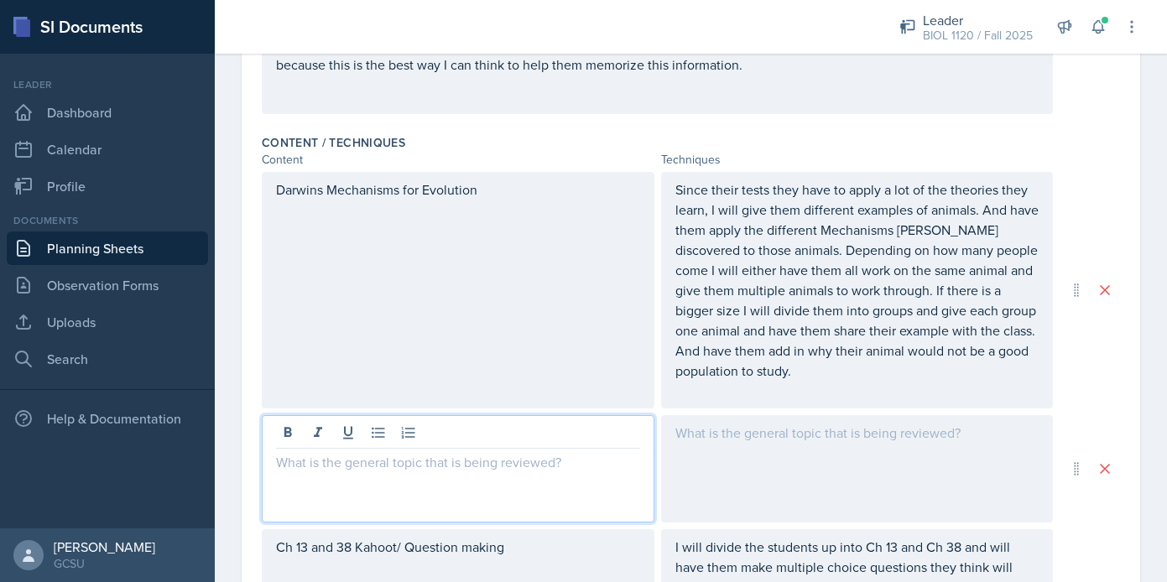
scroll to position [504, 0]
click at [310, 483] on p "Difference between Microevolution, Macroevoltuioin, and Artifical Selection" at bounding box center [458, 473] width 364 height 40
click at [552, 466] on p "Difference between Microevolution, Macroevoltuioin, and Artificial Selection" at bounding box center [458, 473] width 364 height 40
click at [435, 492] on p "Difference between Microevolution, Macroevolution, and Artificial Selection" at bounding box center [458, 473] width 364 height 40
click at [793, 440] on div at bounding box center [857, 469] width 393 height 107
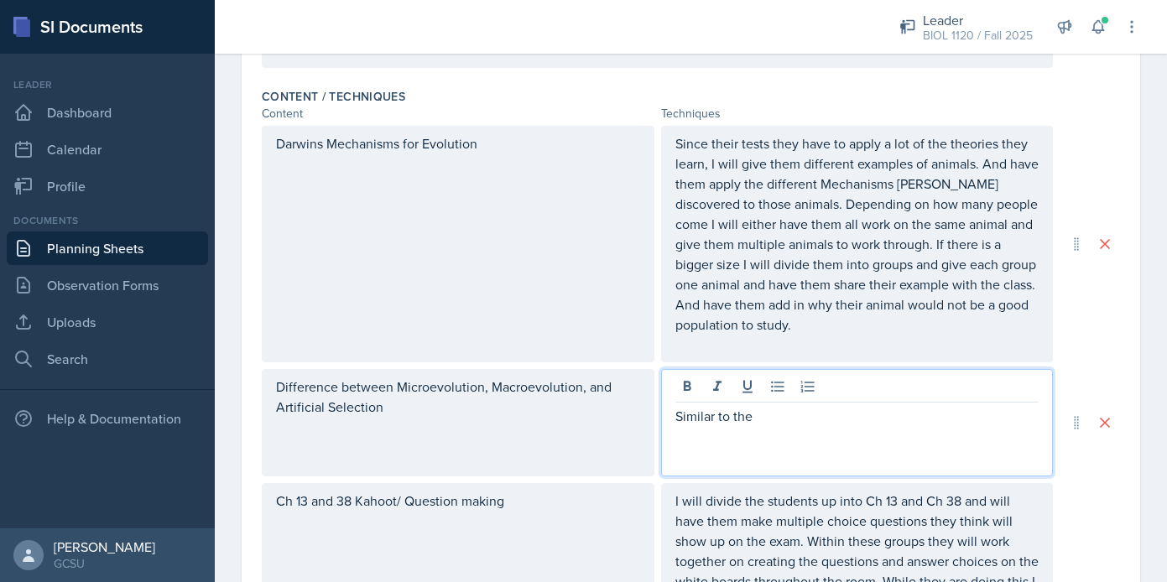
scroll to position [554, 0]
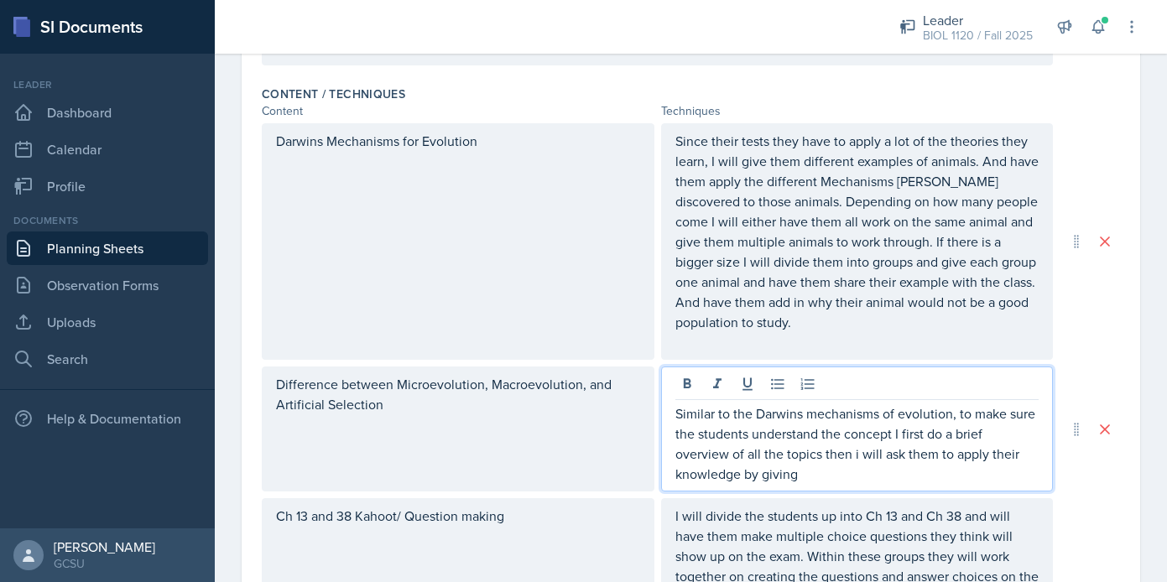
click at [859, 453] on p "Similar to the Darwins mechanisms of evolution, to make sure the students under…" at bounding box center [857, 443] width 364 height 81
click at [892, 466] on p "Similar to the Darwins mechanisms of evolution, to make sure the students under…" at bounding box center [857, 443] width 364 height 81
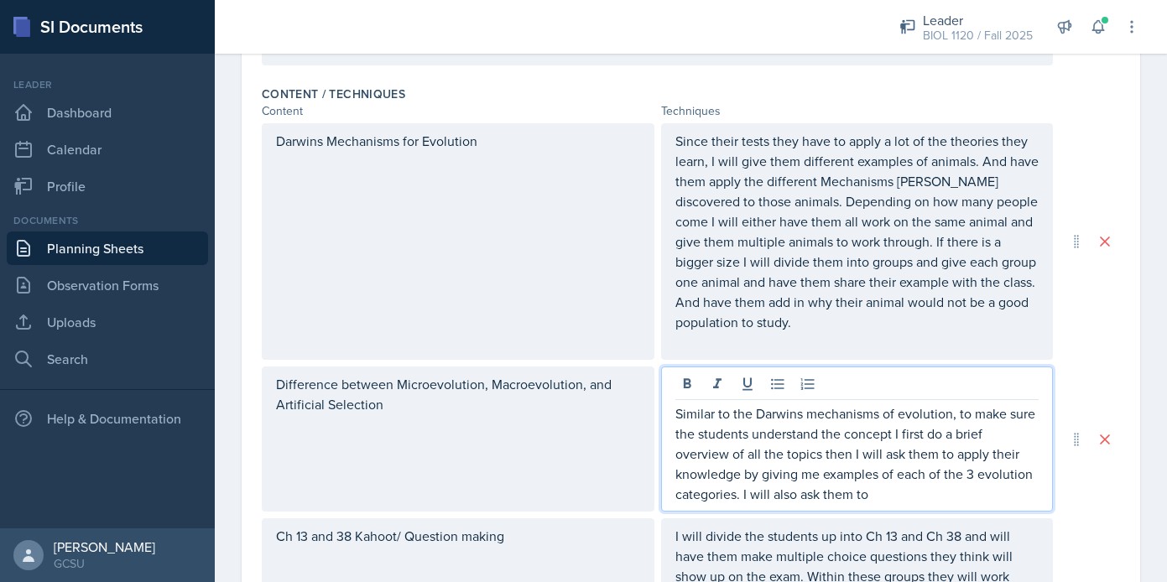
drag, startPoint x: 882, startPoint y: 492, endPoint x: 802, endPoint y: 491, distance: 79.7
click at [801, 491] on p "Similar to the Darwins mechanisms of evolution, to make sure the students under…" at bounding box center [857, 453] width 364 height 101
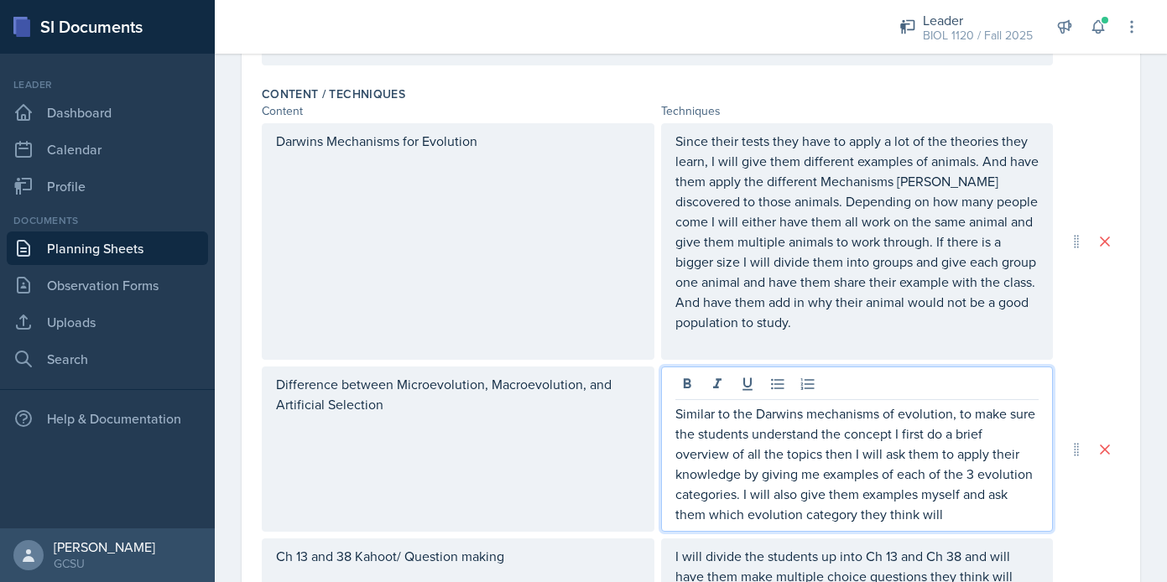
click at [943, 504] on p "Similar to the Darwins mechanisms of evolution, to make sure the students under…" at bounding box center [857, 463] width 364 height 121
click at [942, 504] on p "Similar to the Darwins mechanisms of evolution, to make sure the students under…" at bounding box center [857, 463] width 364 height 121
click at [945, 492] on p "Similar to the Darwins mechanisms of evolution, to make sure the students under…" at bounding box center [857, 463] width 364 height 121
click at [945, 493] on p "Similar to the Darwins mechanisms of evolution, to make sure the students under…" at bounding box center [857, 463] width 364 height 121
click at [935, 520] on p "Similar to the Darwins mechanisms of evolution, to make sure the students under…" at bounding box center [857, 463] width 364 height 121
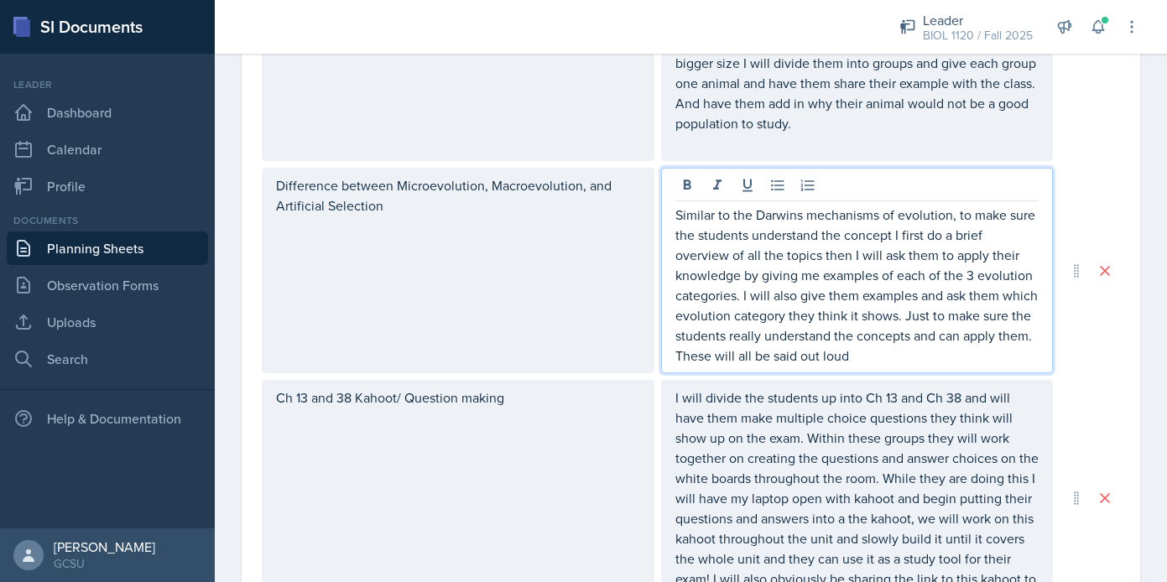
scroll to position [748, 0]
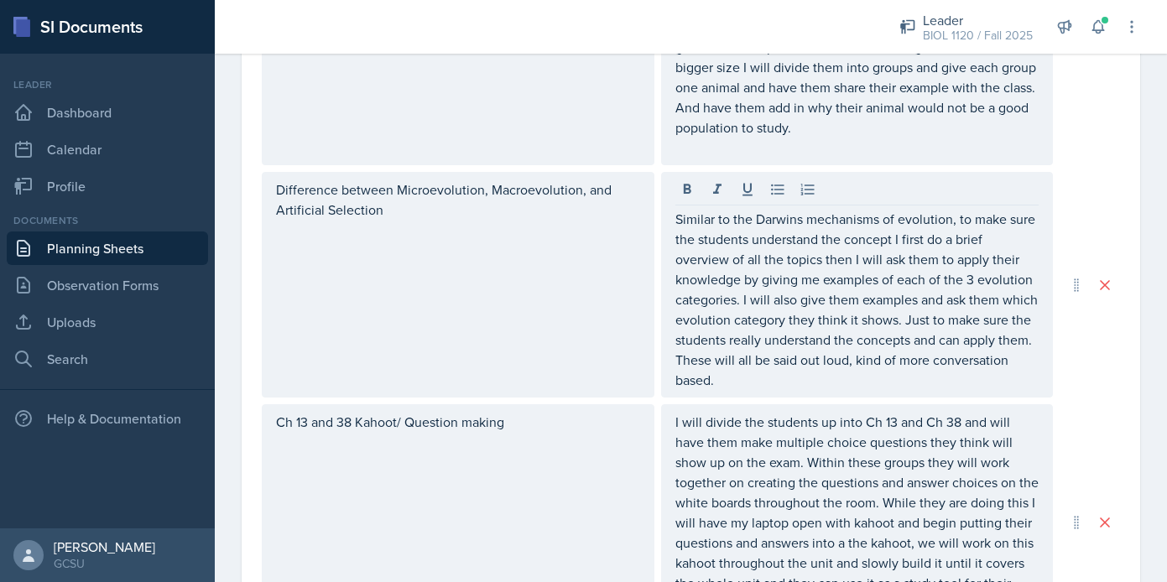
click at [1096, 393] on div "Difference between Microevolution, Macroevolution, and Artificial Selection Sim…" at bounding box center [691, 285] width 858 height 226
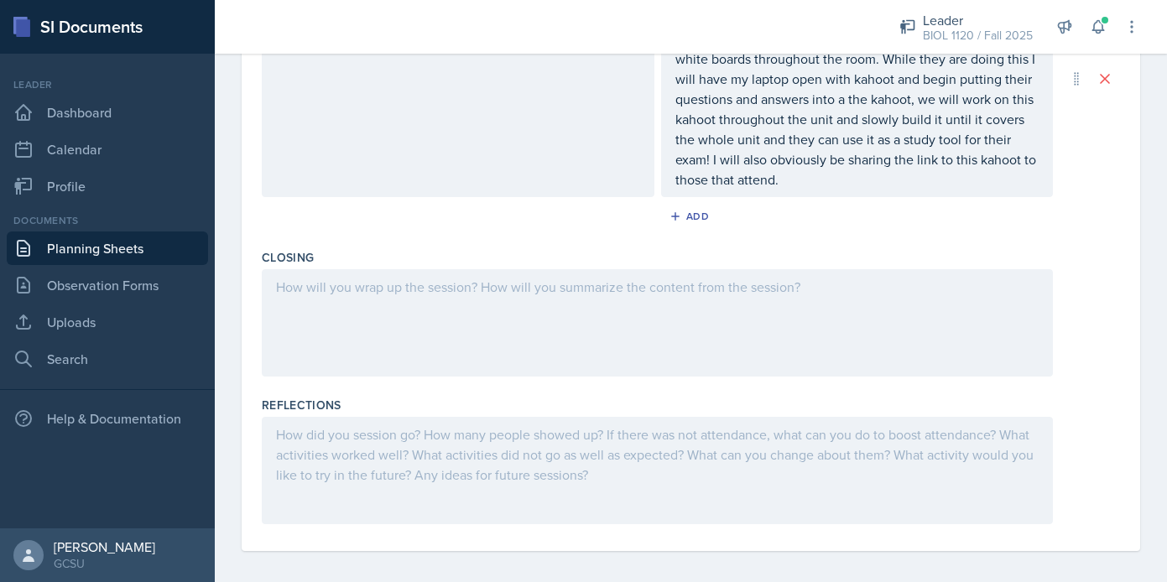
scroll to position [1172, 0]
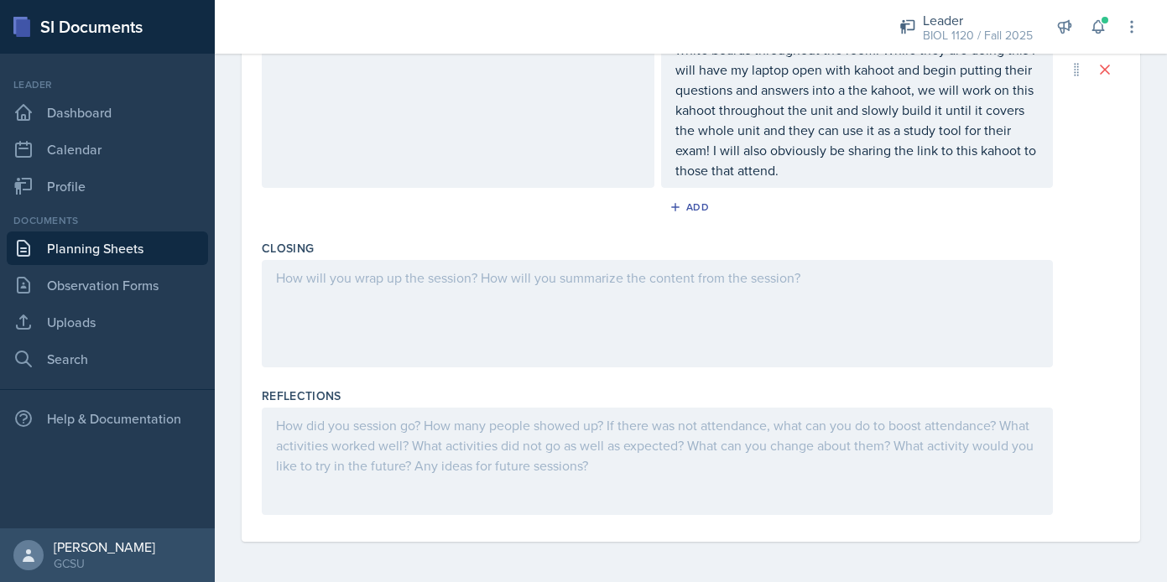
click at [769, 326] on div at bounding box center [657, 313] width 791 height 107
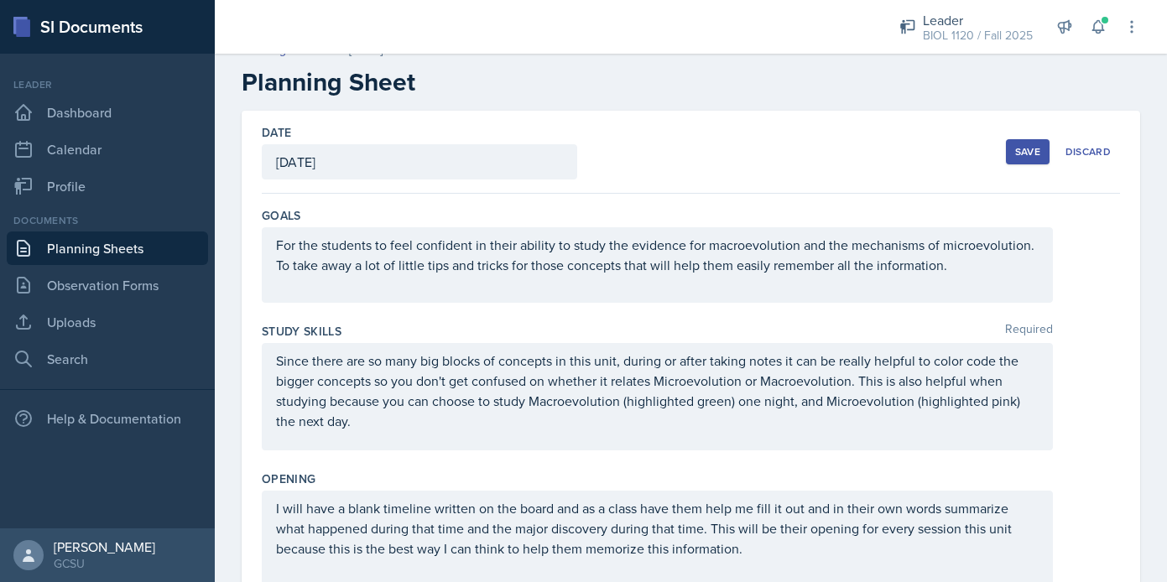
scroll to position [0, 0]
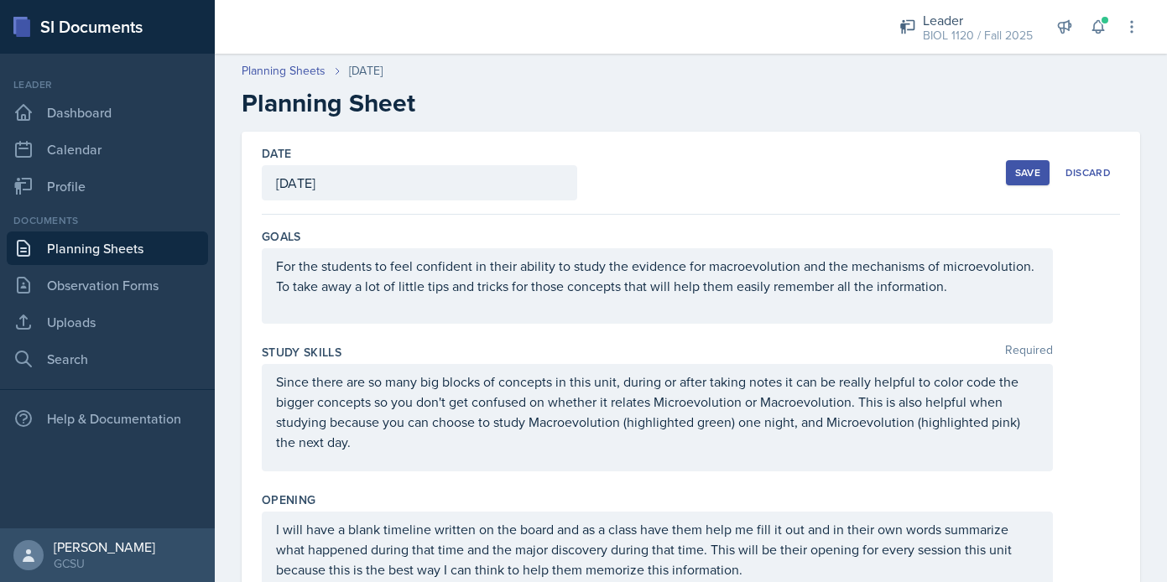
click at [1015, 174] on div "Save" at bounding box center [1027, 172] width 25 height 13
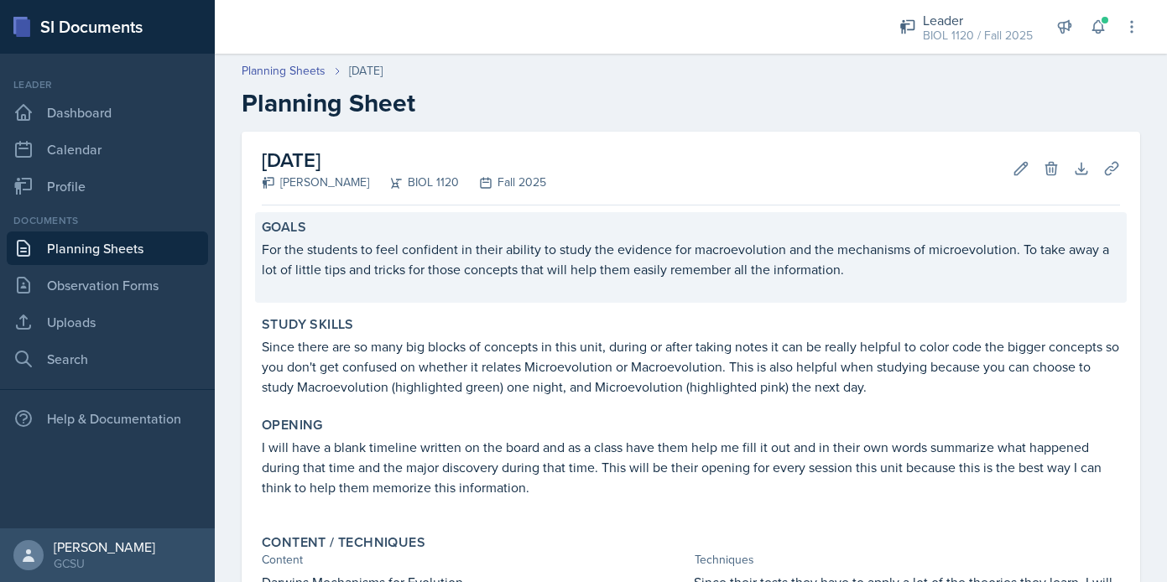
scroll to position [864, 0]
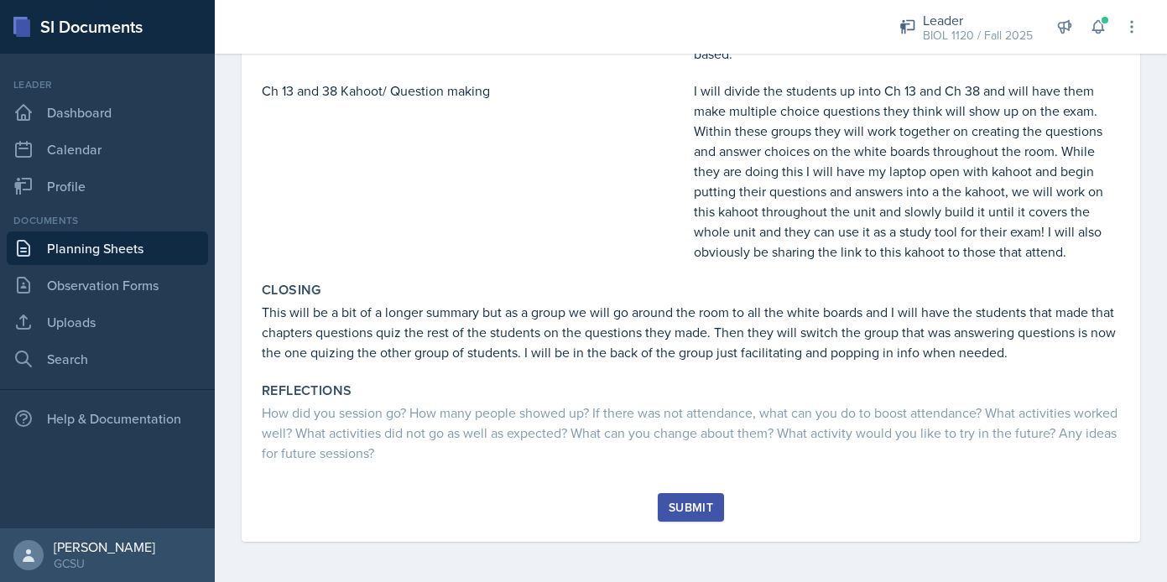
click at [704, 503] on div "Submit" at bounding box center [691, 507] width 44 height 13
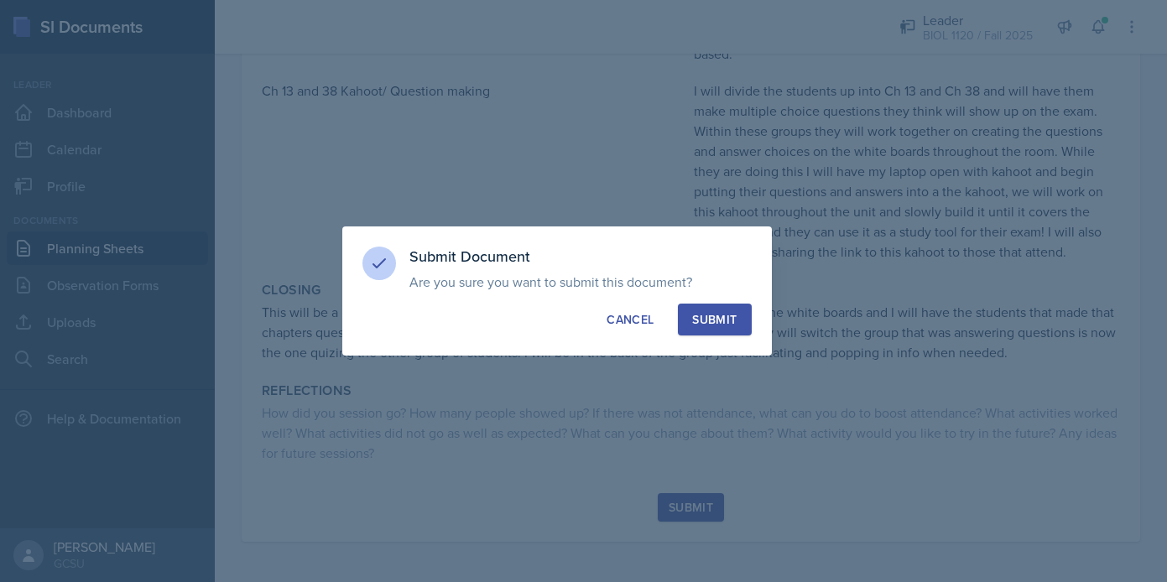
click at [706, 318] on div "Submit" at bounding box center [714, 319] width 44 height 17
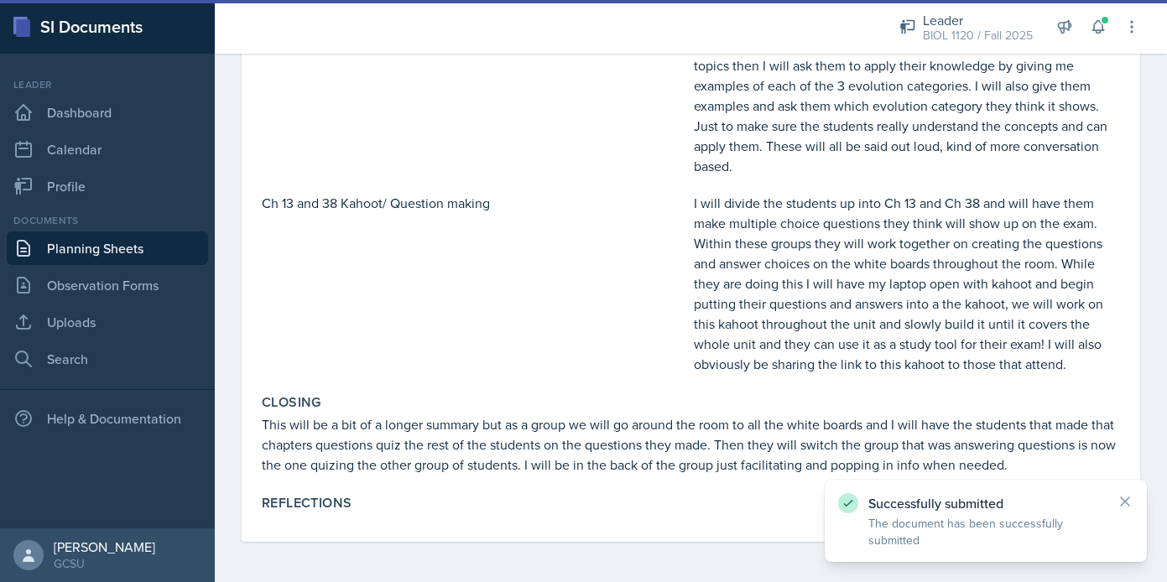
click at [161, 242] on link "Planning Sheets" at bounding box center [107, 249] width 201 height 34
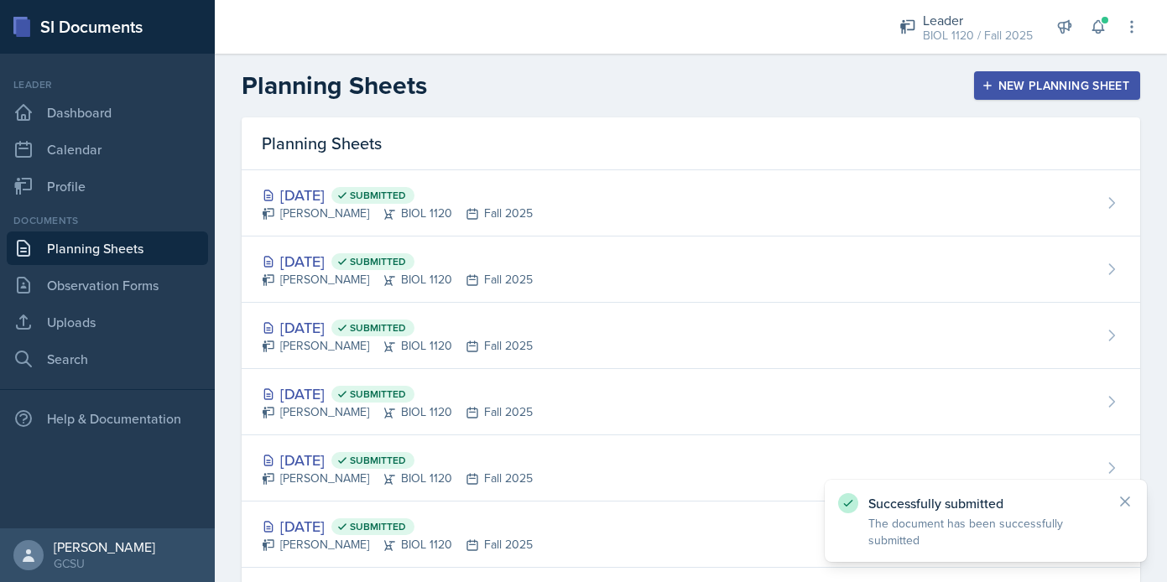
click at [1066, 86] on div "New Planning Sheet" at bounding box center [1057, 85] width 144 height 13
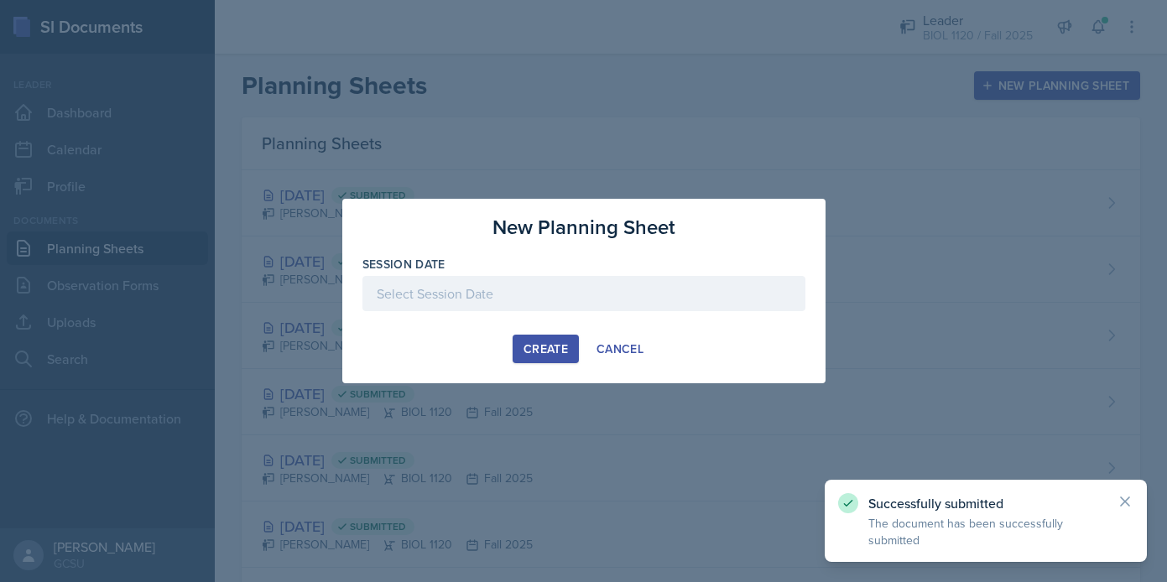
click at [545, 284] on div at bounding box center [583, 293] width 443 height 35
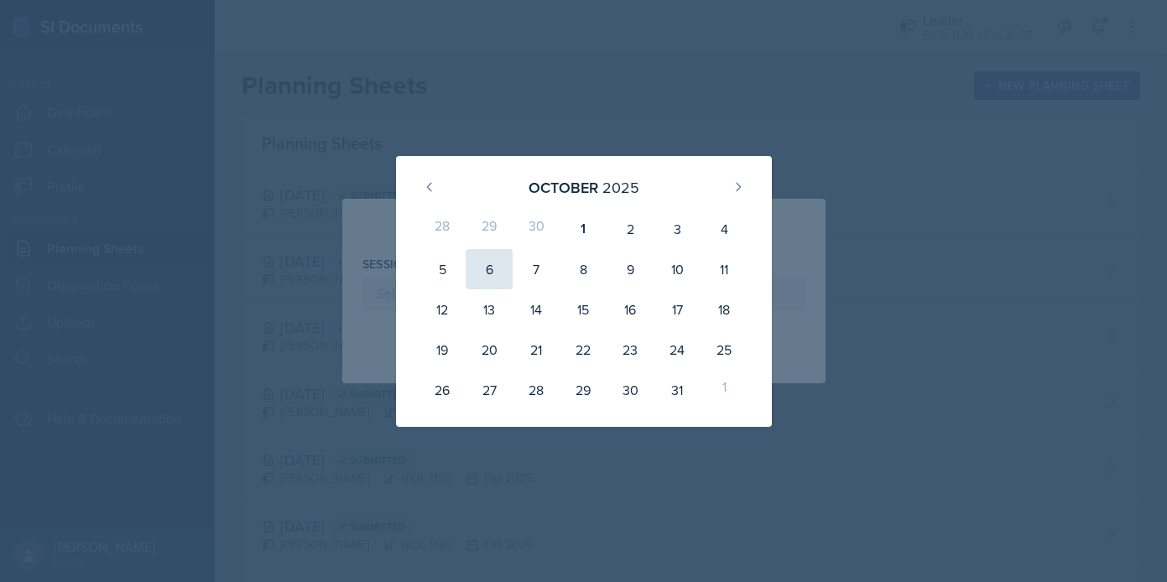
click at [485, 275] on div "6" at bounding box center [489, 269] width 47 height 40
type input "[DATE]"
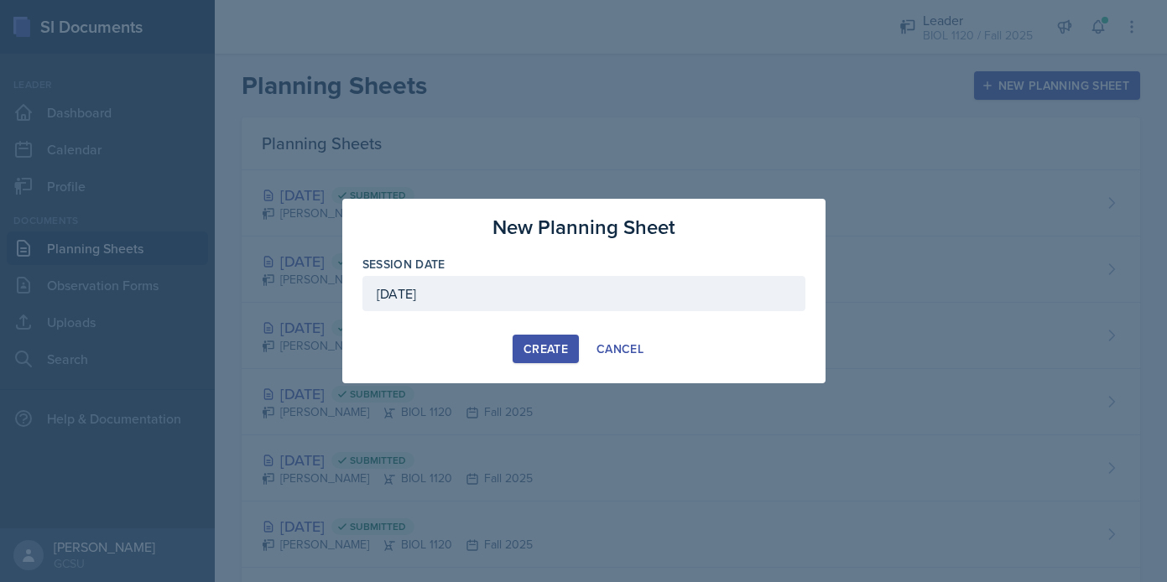
click at [547, 353] on div "Create" at bounding box center [545, 348] width 44 height 13
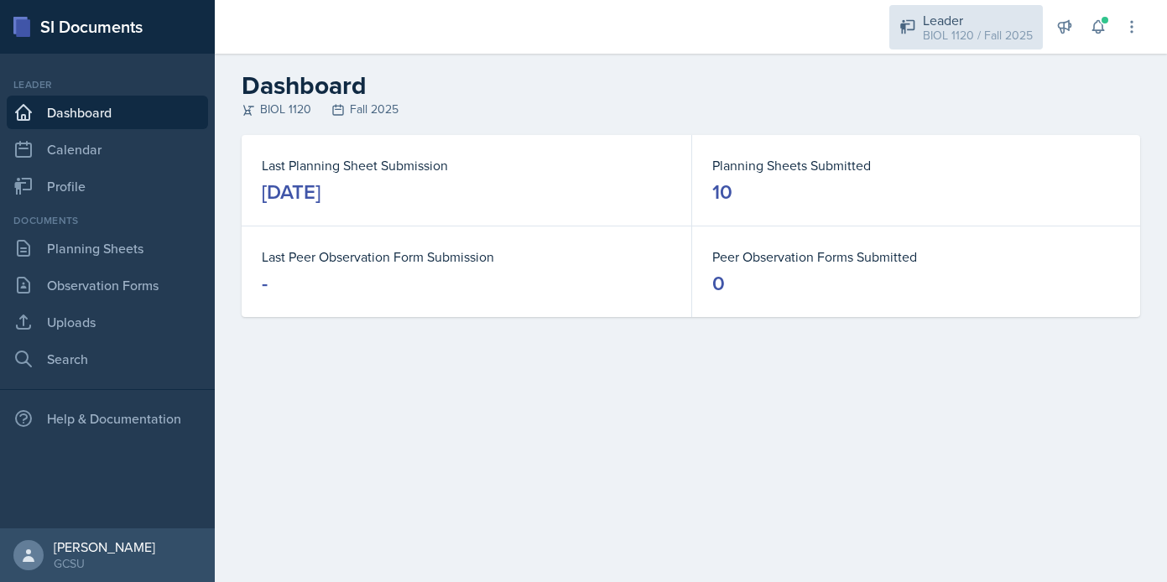
click at [962, 27] on div "BIOL 1120 / Fall 2025" at bounding box center [978, 36] width 110 height 18
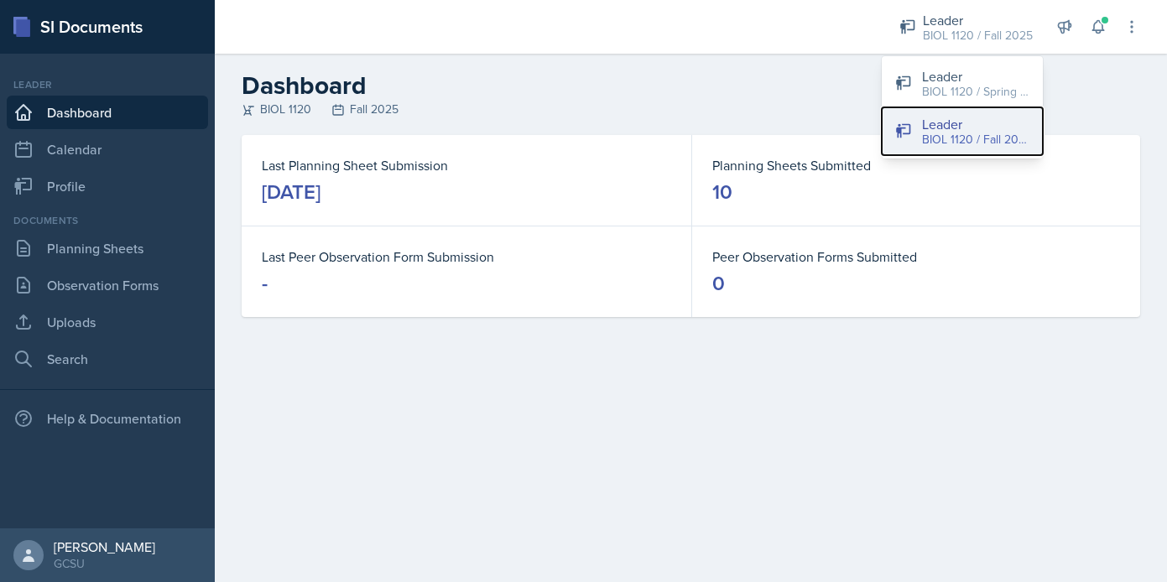
click at [964, 128] on div "Leader" at bounding box center [975, 124] width 107 height 20
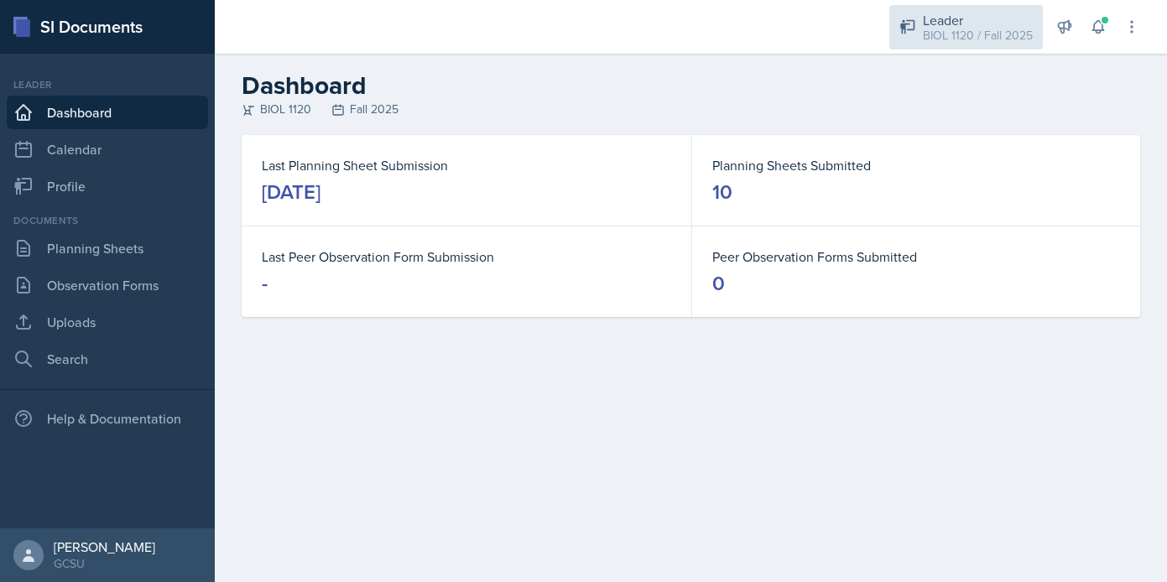
click at [969, 48] on div "Leader BIOL 1120 / Fall 2025" at bounding box center [966, 27] width 154 height 44
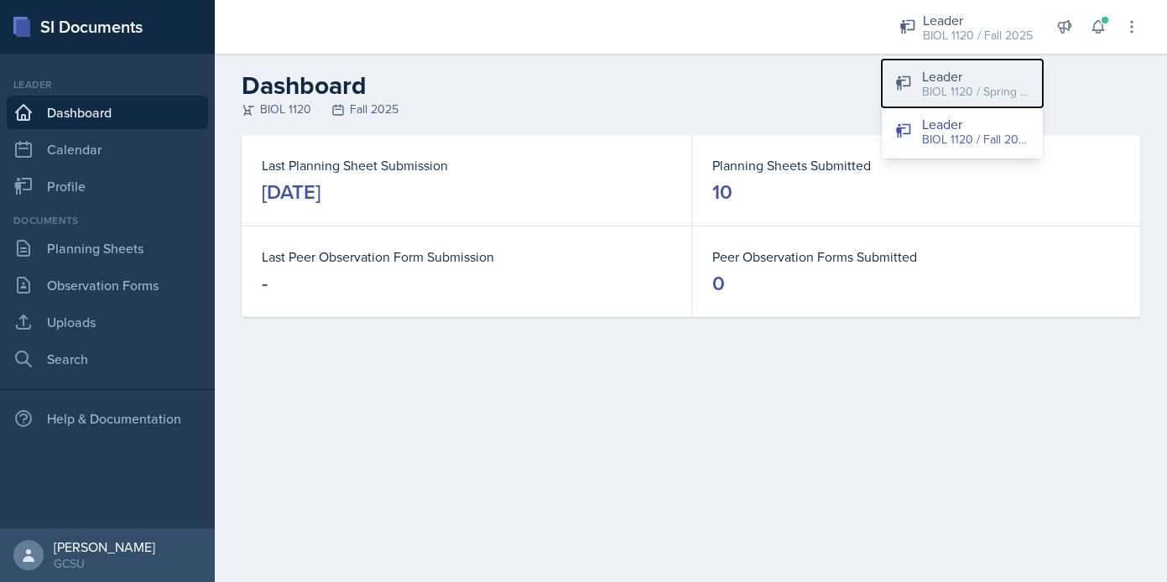
click at [975, 78] on div "Leader" at bounding box center [975, 76] width 107 height 20
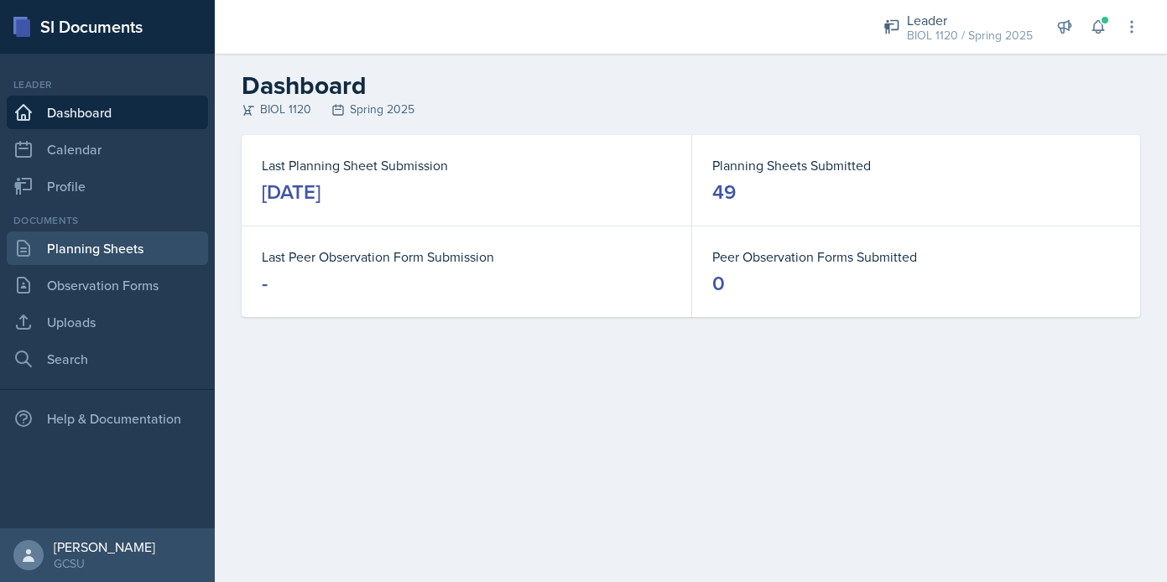
click at [83, 257] on link "Planning Sheets" at bounding box center [107, 249] width 201 height 34
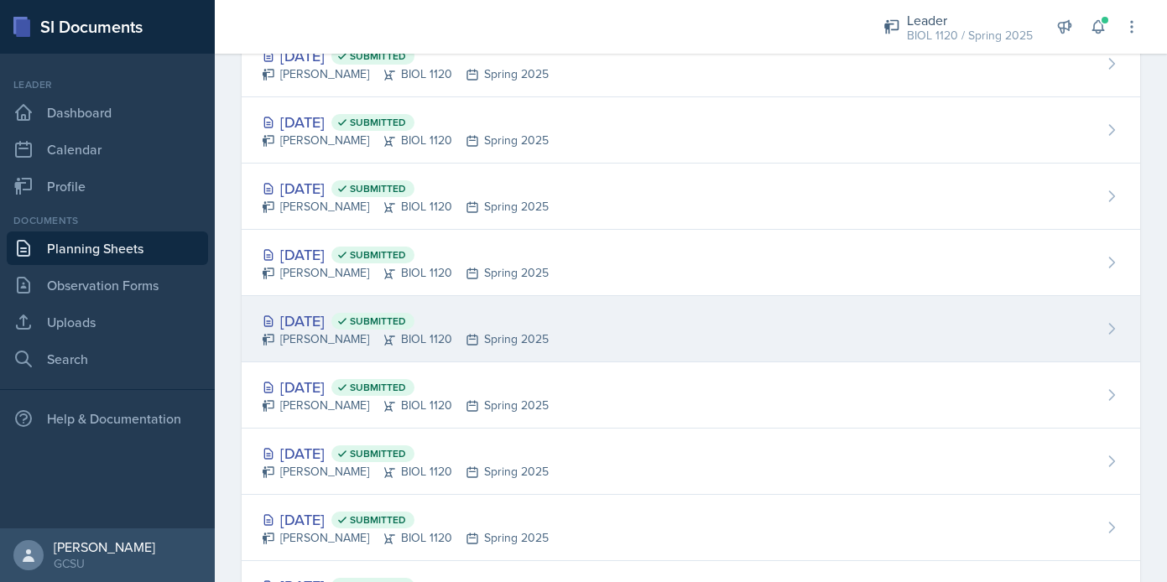
scroll to position [1075, 0]
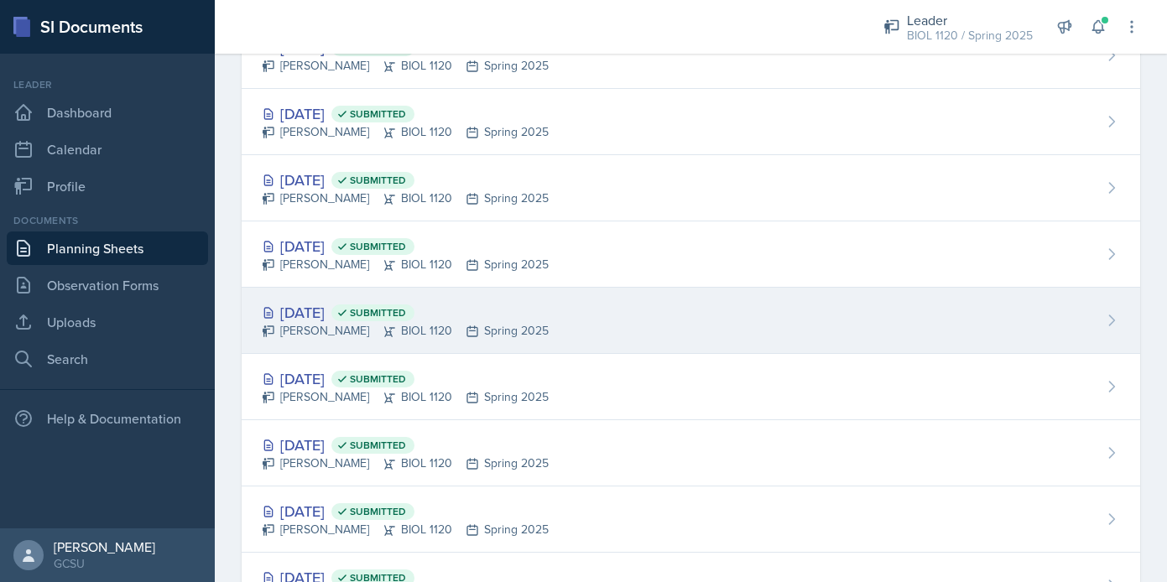
click at [798, 320] on div "Feb 13th, 2025 Submitted Emma Emmil BIOL 1120 Spring 2025" at bounding box center [691, 321] width 898 height 66
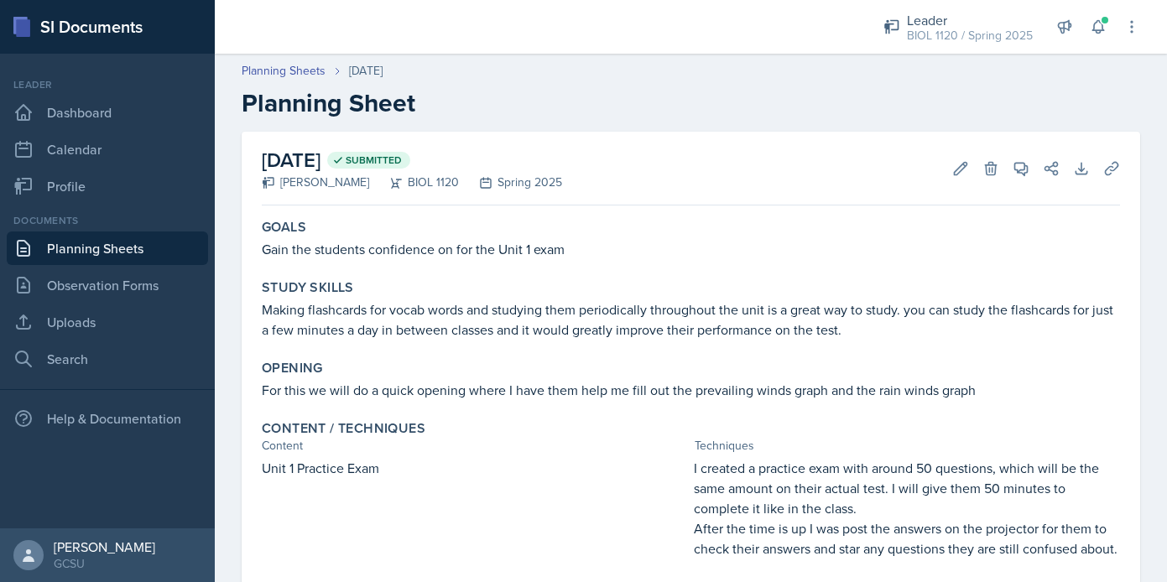
click at [152, 238] on link "Planning Sheets" at bounding box center [107, 249] width 201 height 34
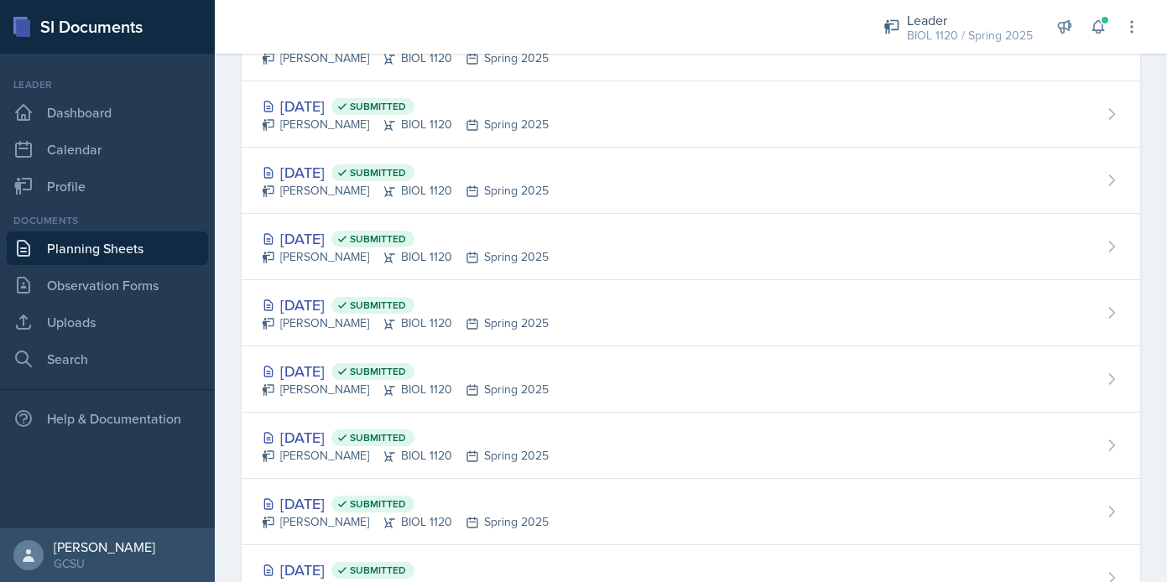
scroll to position [803, 0]
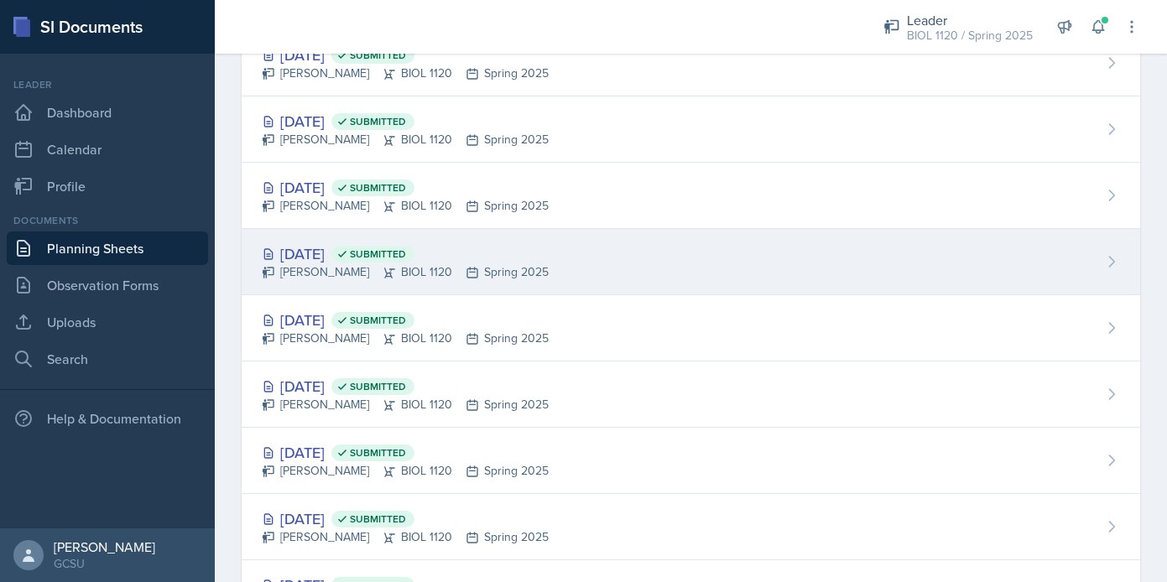
click at [600, 279] on div "Mar 4th, 2025 Submitted Emma Emmil BIOL 1120 Spring 2025" at bounding box center [691, 262] width 898 height 66
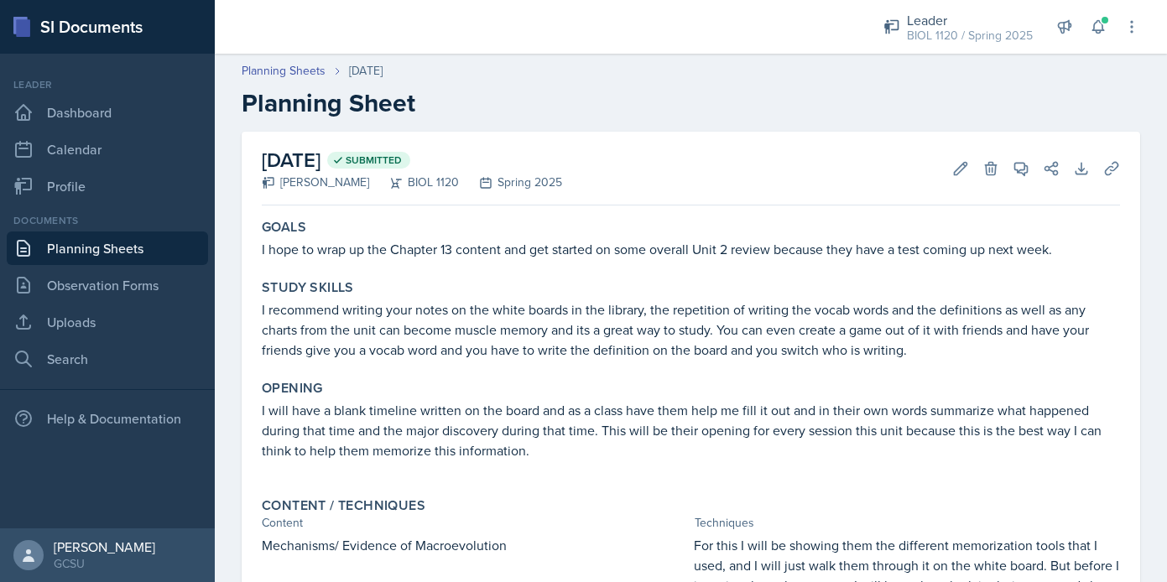
click at [132, 256] on link "Planning Sheets" at bounding box center [107, 249] width 201 height 34
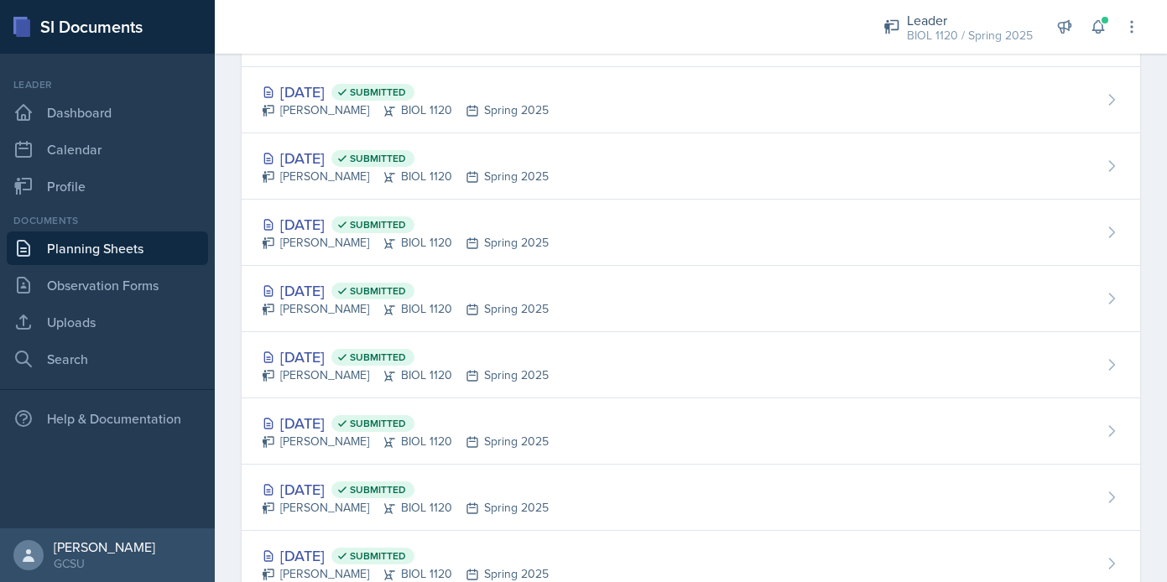
scroll to position [768, 0]
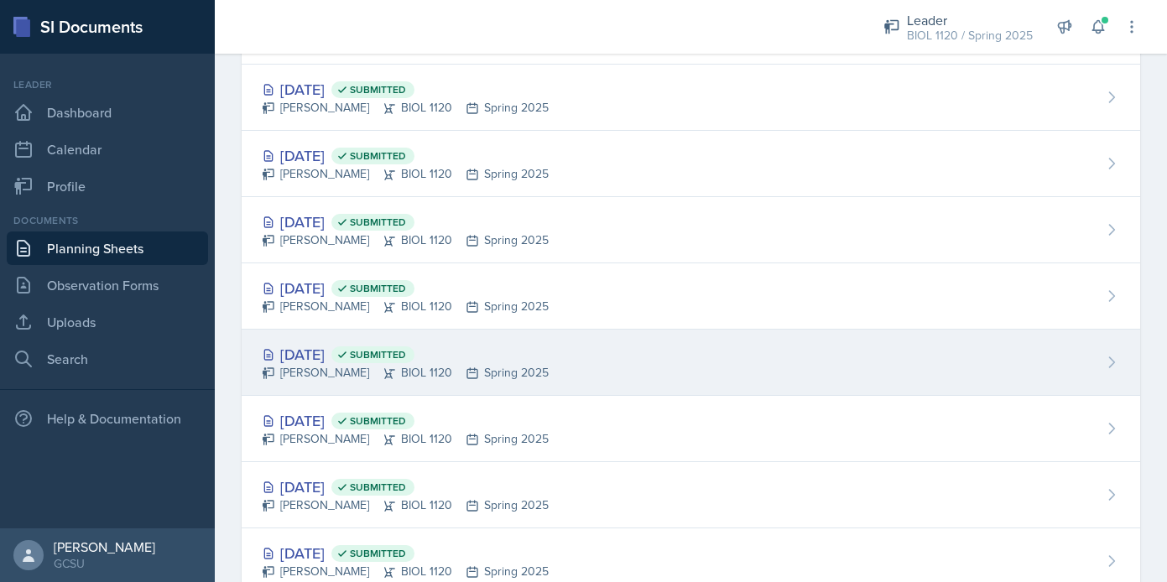
click at [544, 360] on div "Feb 27th, 2025 Submitted Emma Emmil BIOL 1120 Spring 2025" at bounding box center [691, 363] width 898 height 66
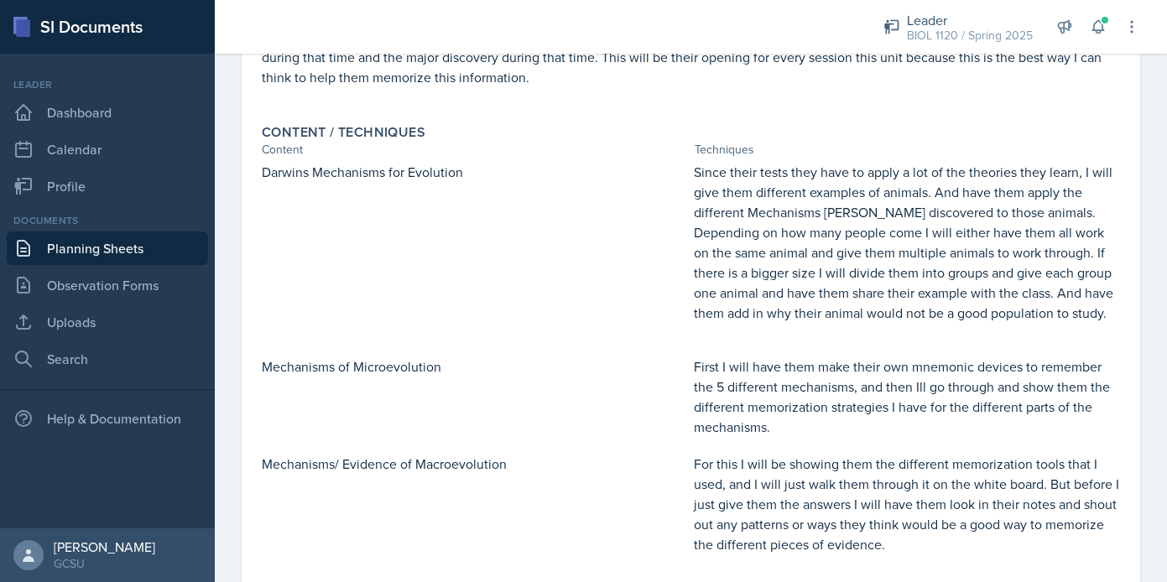
scroll to position [394, 0]
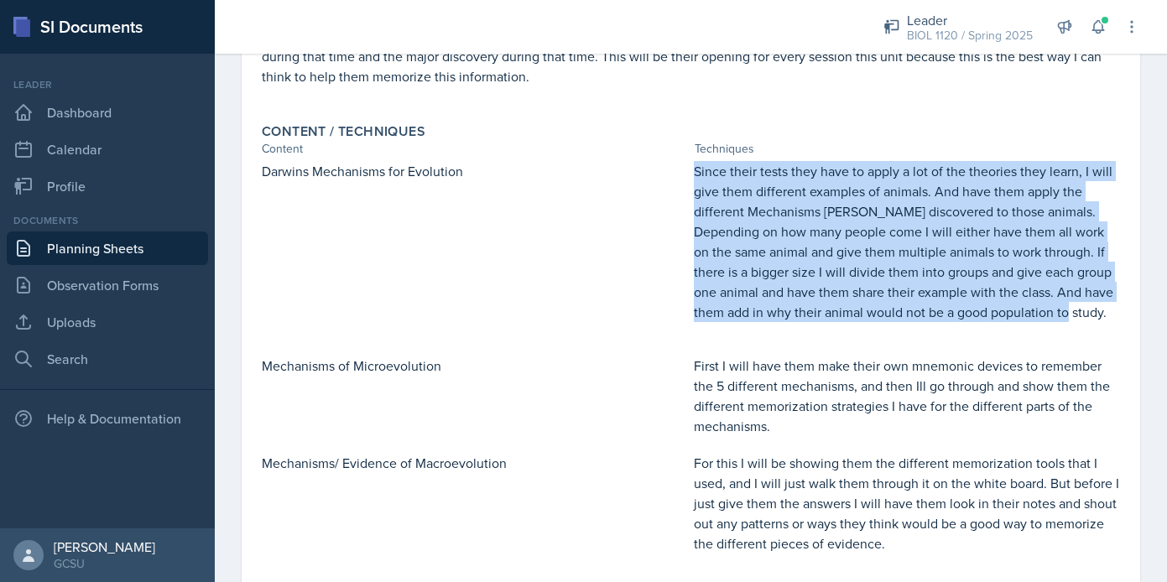
drag, startPoint x: 694, startPoint y: 173, endPoint x: 1132, endPoint y: 313, distance: 459.7
click at [1132, 313] on div "February 27th, 2025 Submitted Emma Emmil BIOL 1120 Spring 2025 Edit Delete View…" at bounding box center [691, 287] width 898 height 1101
copy p "Since their tests they have to apply a lot of the theories they learn, I will g…"
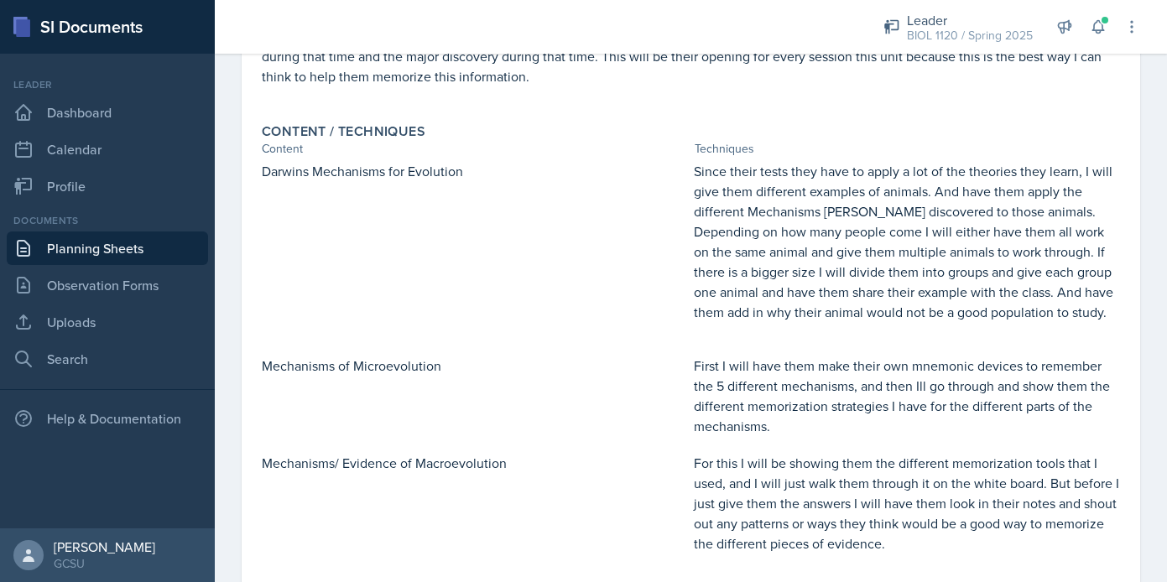
click at [308, 180] on p "Darwins Mechanisms for Evolution" at bounding box center [474, 171] width 425 height 20
drag, startPoint x: 261, startPoint y: 173, endPoint x: 467, endPoint y: 174, distance: 206.4
click at [467, 174] on div "Content / Techniques Content Techniques Darwins Mechanisms for Evolution Since …" at bounding box center [691, 347] width 872 height 461
copy p "Darwins Mechanisms for Evolution"
click at [774, 395] on p "First I will have them make their own mnemonic devices to remember the 5 differ…" at bounding box center [907, 396] width 426 height 81
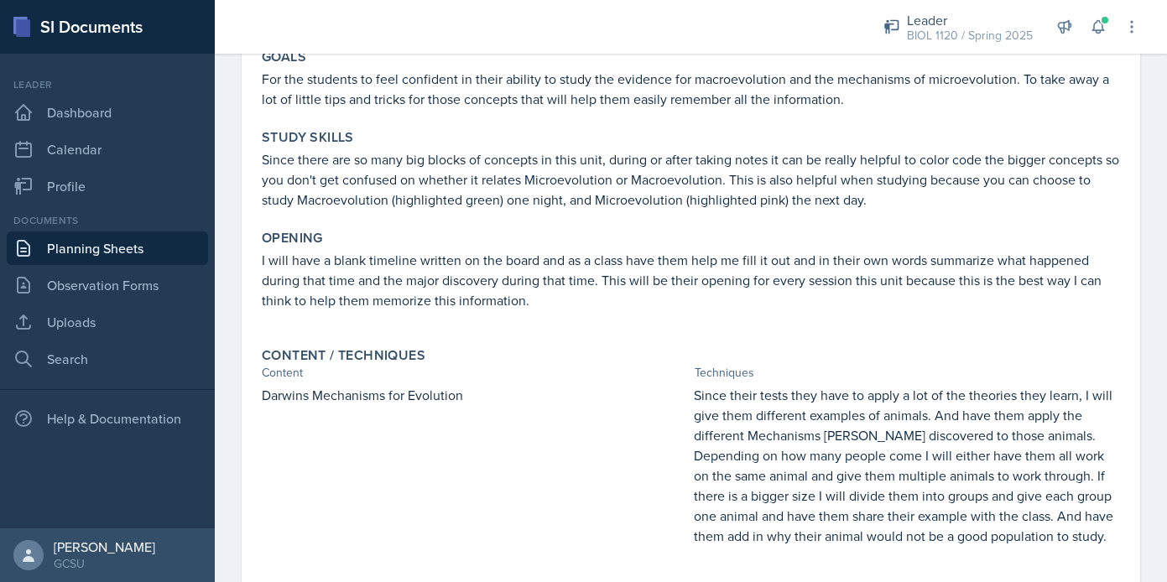
scroll to position [169, 0]
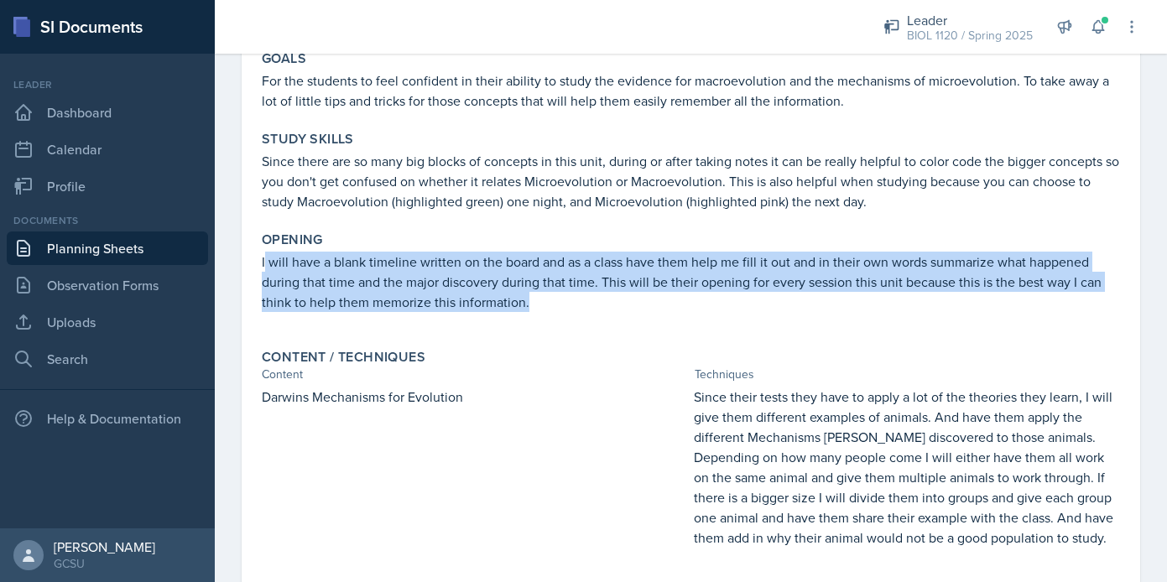
drag, startPoint x: 263, startPoint y: 264, endPoint x: 521, endPoint y: 298, distance: 259.7
click at [528, 296] on p "I will have a blank timeline written on the board and as a class have them help…" at bounding box center [691, 282] width 858 height 60
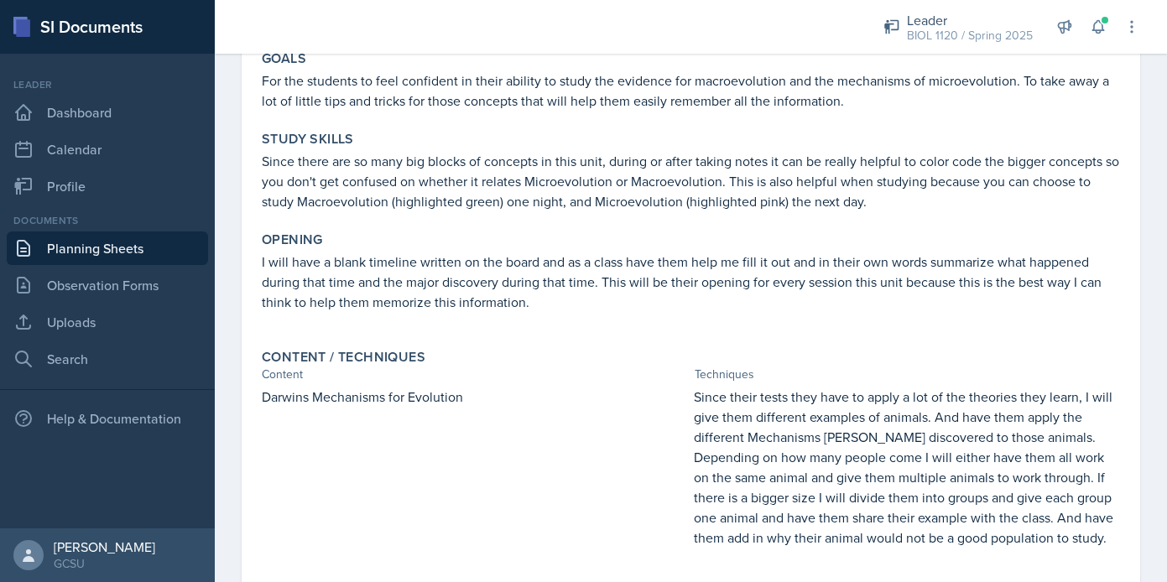
click at [538, 307] on p "I will have a blank timeline written on the board and as a class have them help…" at bounding box center [691, 282] width 858 height 60
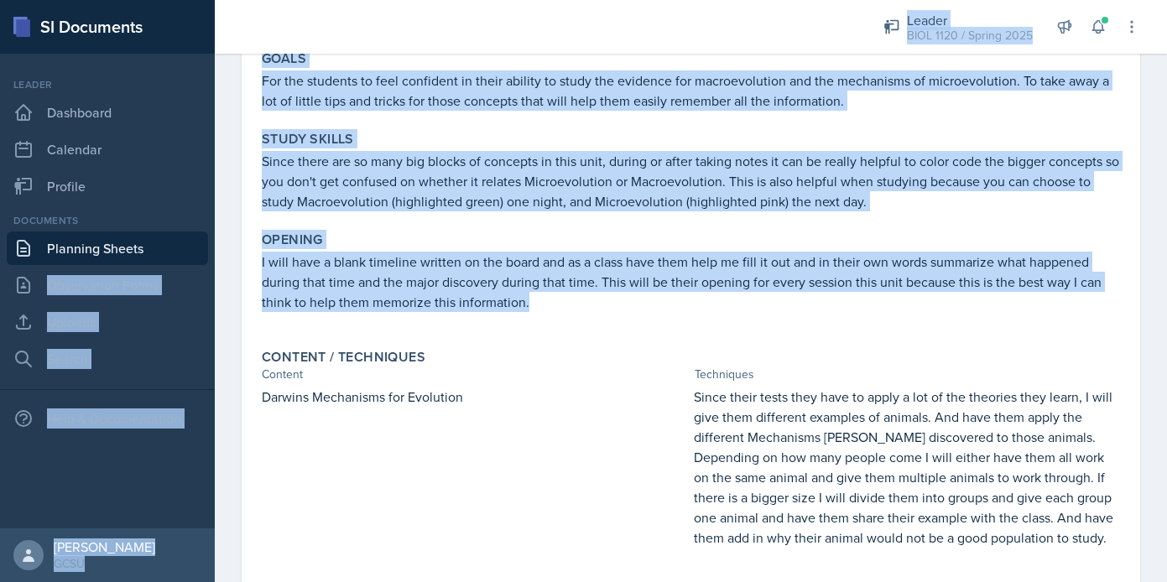
drag, startPoint x: 526, startPoint y: 301, endPoint x: 209, endPoint y: 240, distance: 322.9
click at [211, 240] on div "SI Documents Leader Dashboard Calendar Profile Documents Planning Sheets Observ…" at bounding box center [583, 291] width 1167 height 582
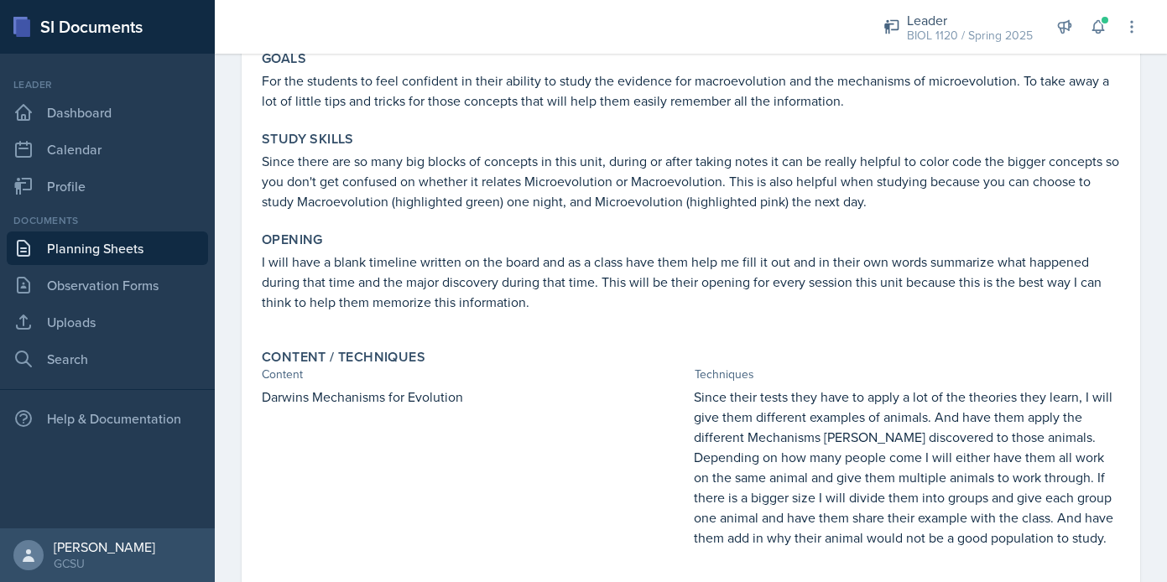
click at [262, 283] on p "I will have a blank timeline written on the board and as a class have them help…" at bounding box center [691, 282] width 858 height 60
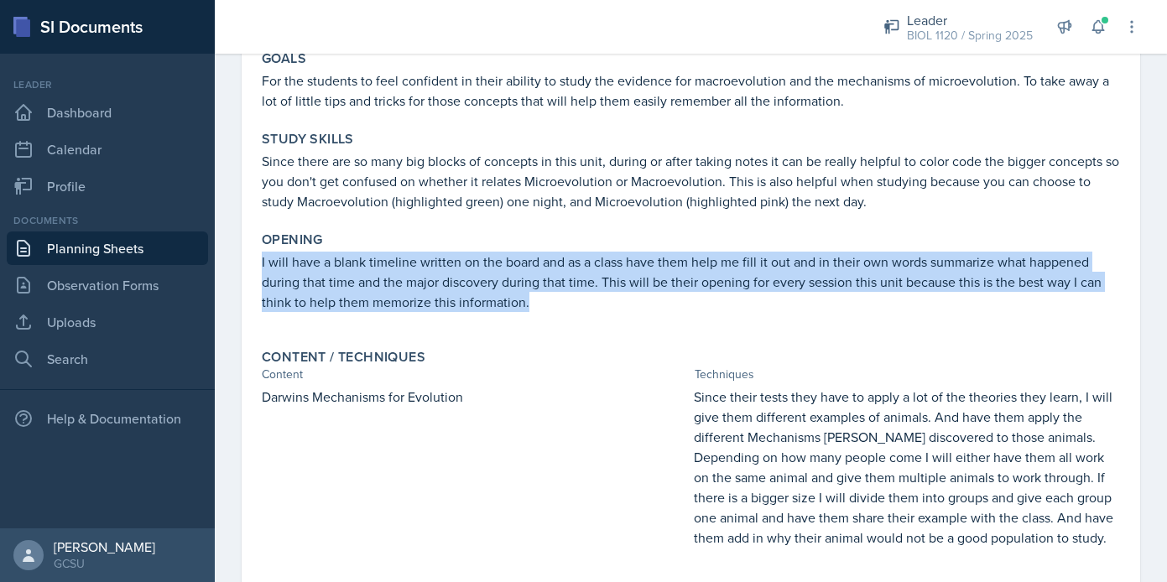
drag, startPoint x: 262, startPoint y: 262, endPoint x: 601, endPoint y: 304, distance: 342.4
click at [601, 304] on p "I will have a blank timeline written on the board and as a class have them help…" at bounding box center [691, 282] width 858 height 60
copy p "I will have a blank timeline written on the board and as a class have them help…"
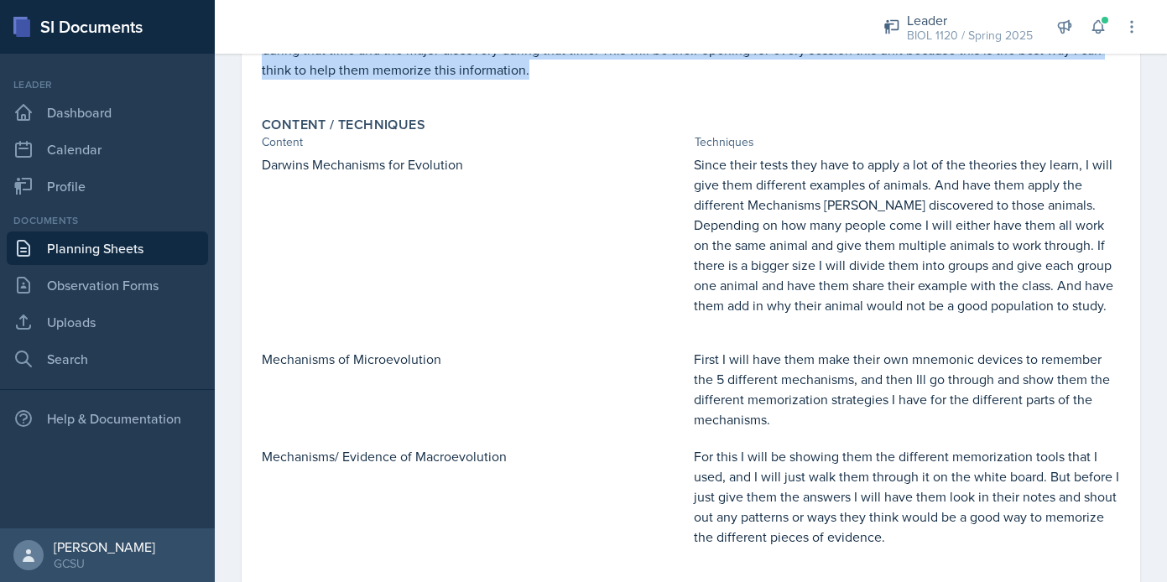
scroll to position [397, 0]
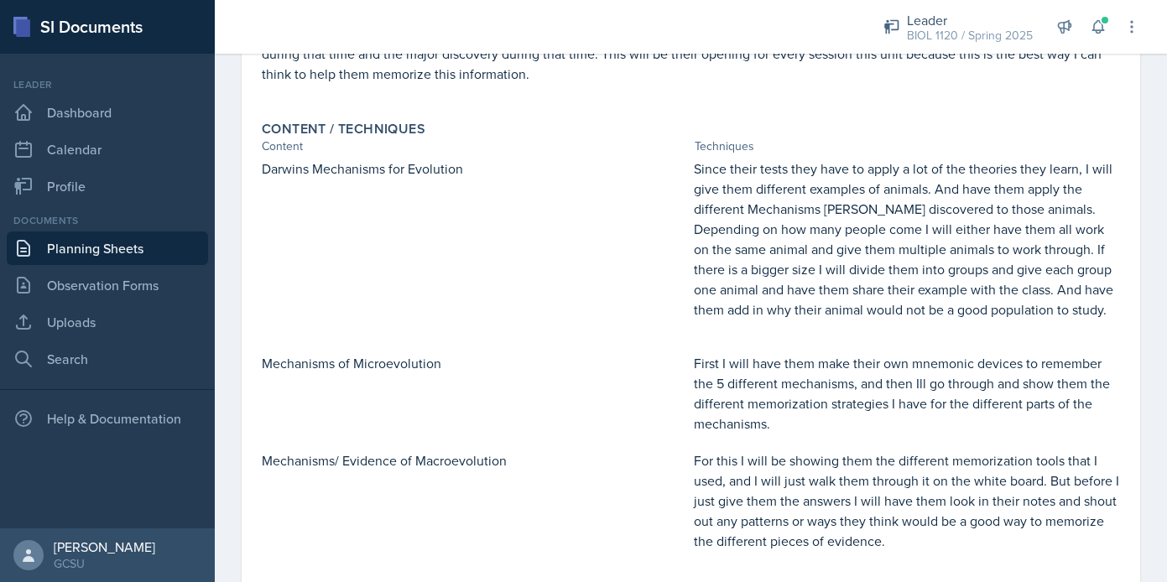
click at [664, 134] on div "Content / Techniques" at bounding box center [691, 129] width 858 height 17
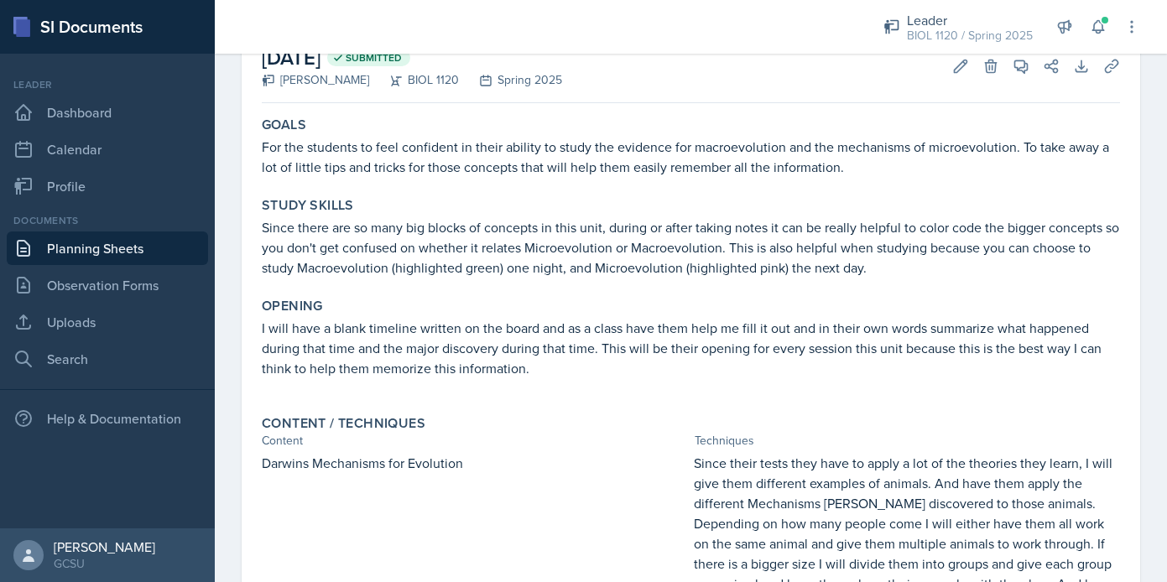
scroll to position [105, 0]
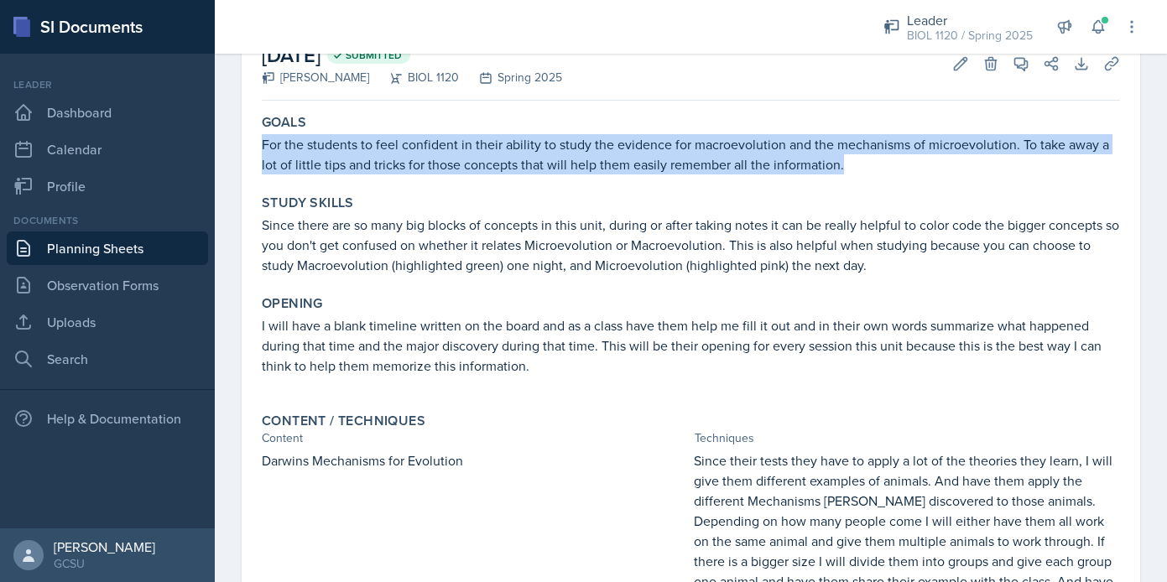
drag, startPoint x: 263, startPoint y: 145, endPoint x: 872, endPoint y: 156, distance: 609.9
click at [872, 156] on p "For the students to feel confident in their ability to study the evidence for m…" at bounding box center [691, 154] width 858 height 40
copy p "For the students to feel confident in their ability to study the evidence for m…"
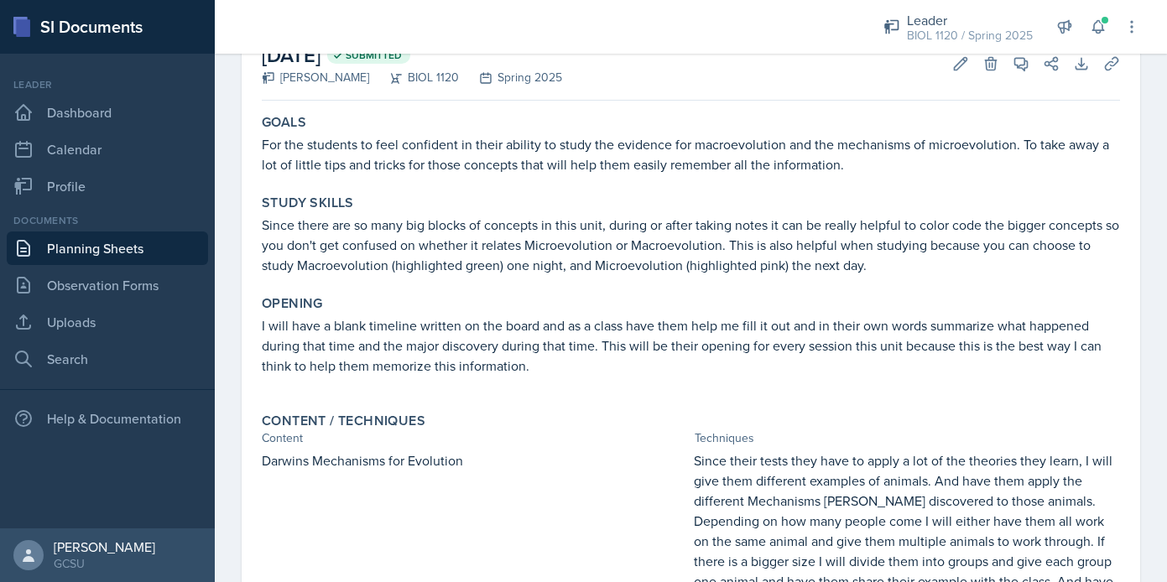
click at [458, 248] on p "Since there are so many big blocks of concepts in this unit, during or after ta…" at bounding box center [691, 245] width 858 height 60
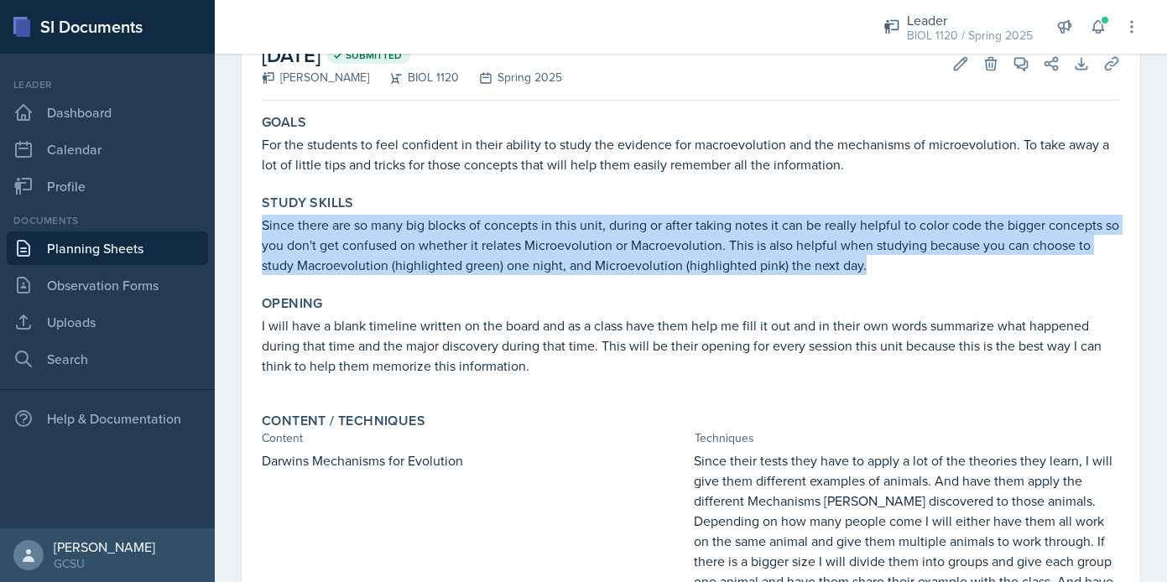
drag, startPoint x: 261, startPoint y: 221, endPoint x: 875, endPoint y: 272, distance: 616.2
click at [875, 272] on p "Since there are so many big blocks of concepts in this unit, during or after ta…" at bounding box center [691, 245] width 858 height 60
copy p "Since there are so many big blocks of concepts in this unit, during or after ta…"
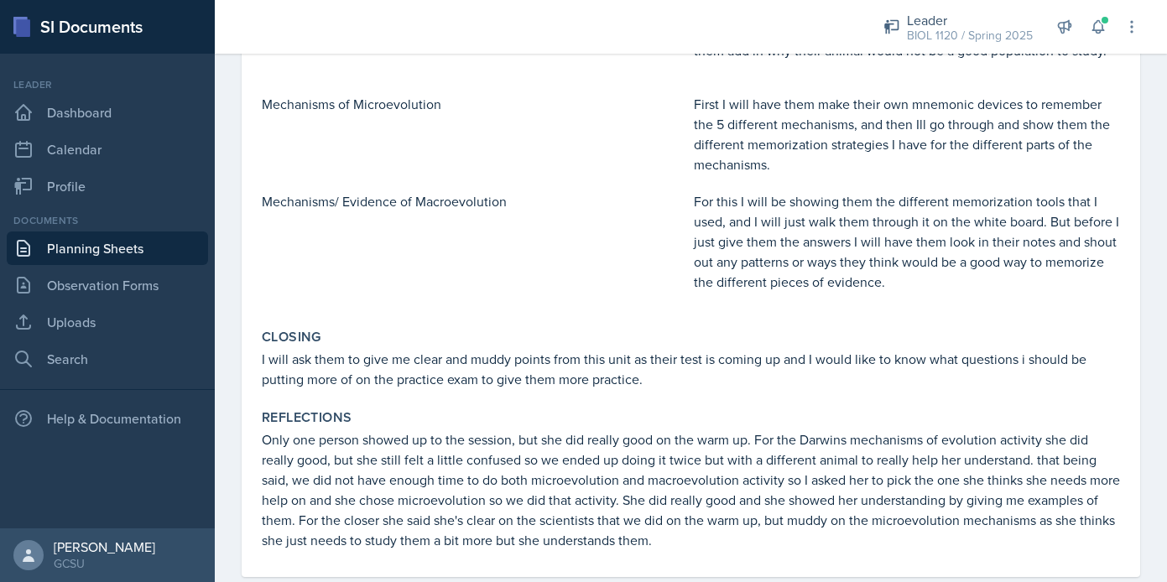
scroll to position [691, 0]
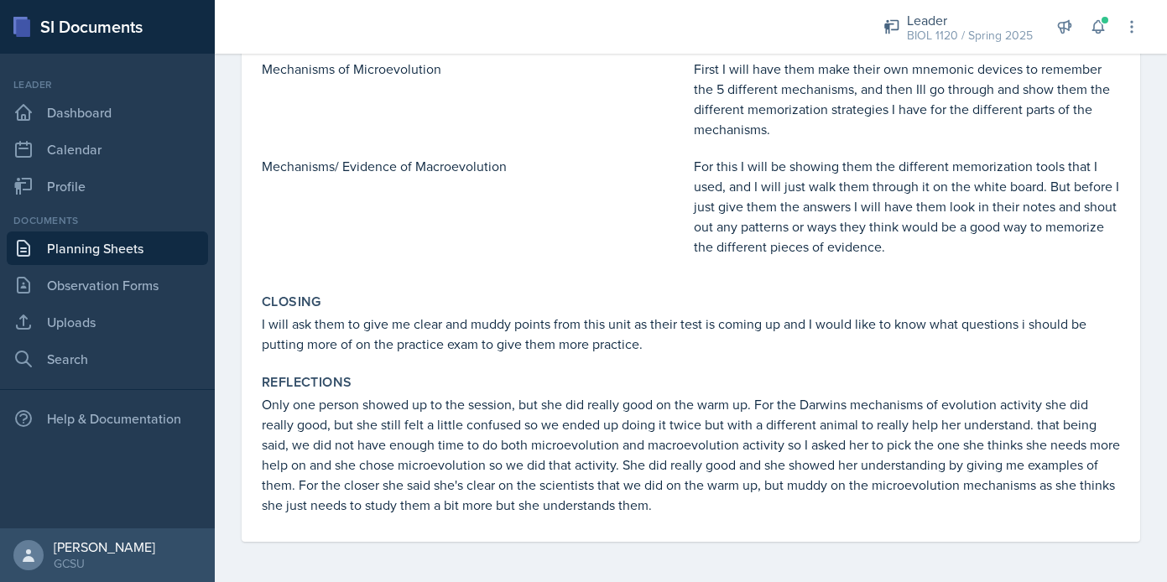
click at [158, 250] on link "Planning Sheets" at bounding box center [107, 249] width 201 height 34
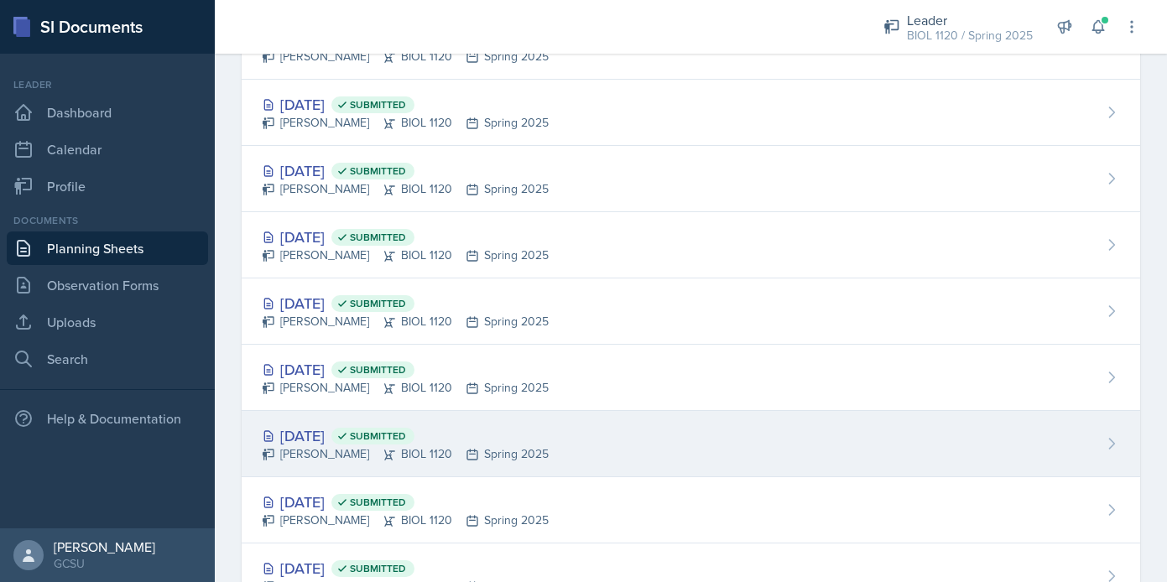
scroll to position [648, 0]
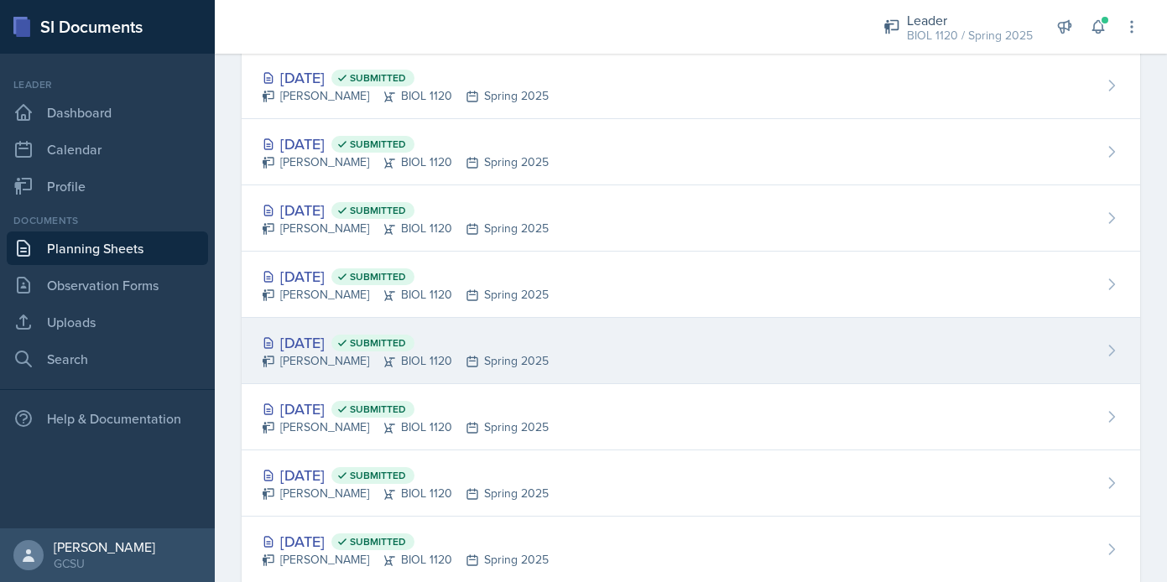
click at [540, 360] on div "Mar 11th, 2025 Submitted Emma Emmil BIOL 1120 Spring 2025" at bounding box center [691, 351] width 898 height 66
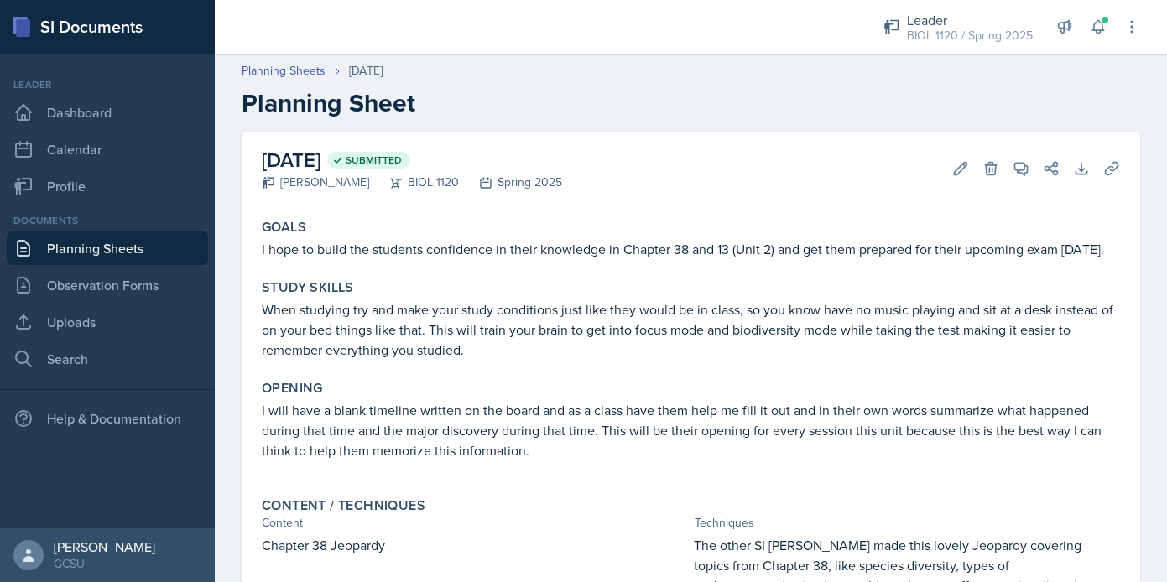
click at [129, 249] on link "Planning Sheets" at bounding box center [107, 249] width 201 height 34
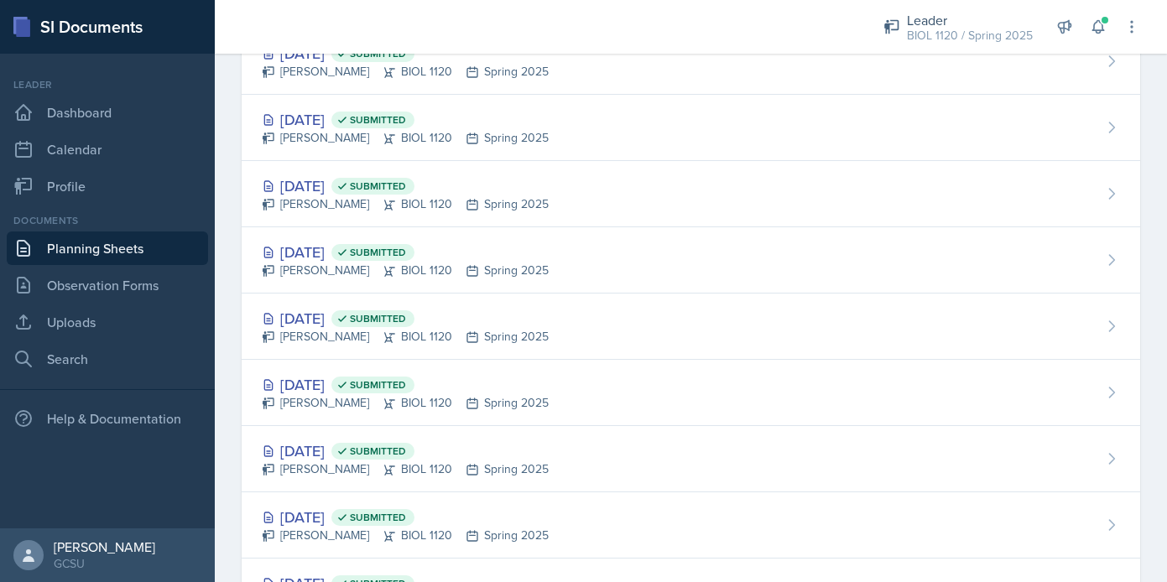
scroll to position [742, 0]
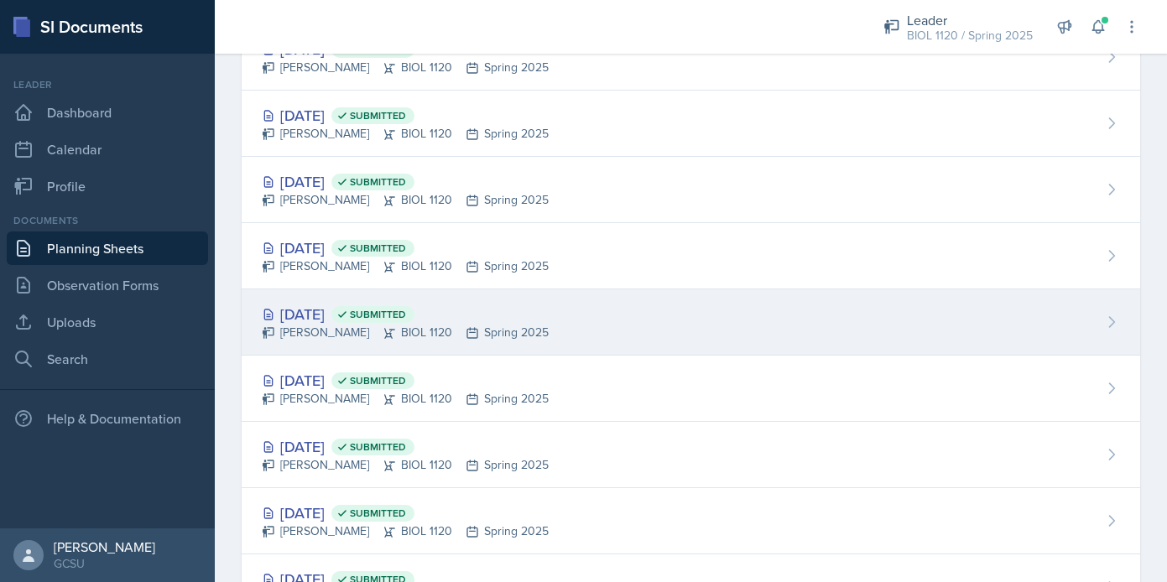
click at [595, 336] on div "Mar 4th, 2025 Submitted Emma Emmil BIOL 1120 Spring 2025" at bounding box center [691, 322] width 898 height 66
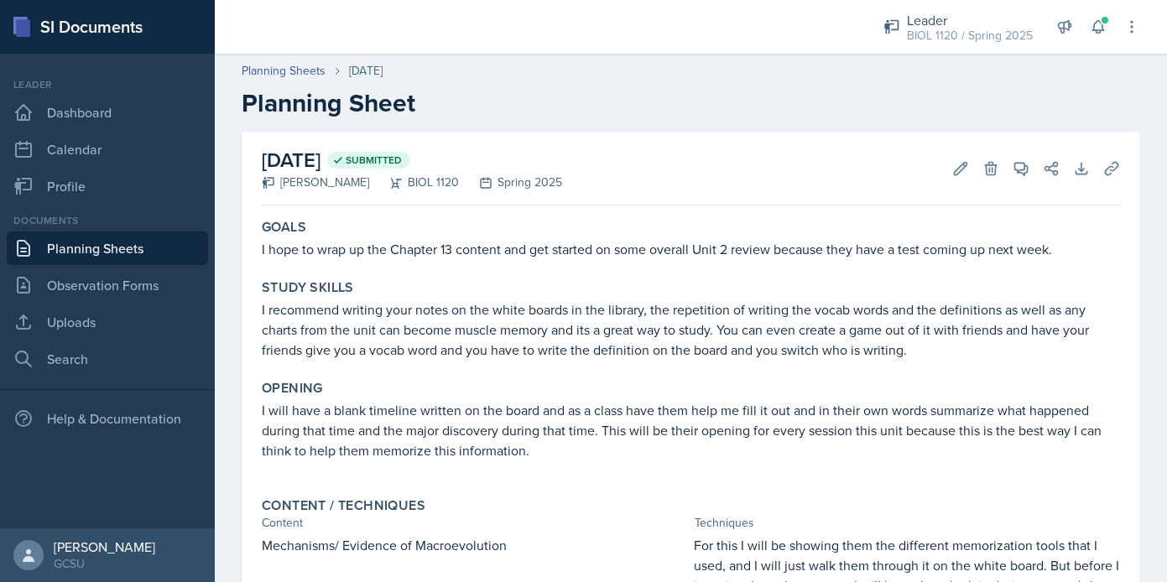
click at [161, 249] on link "Planning Sheets" at bounding box center [107, 249] width 201 height 34
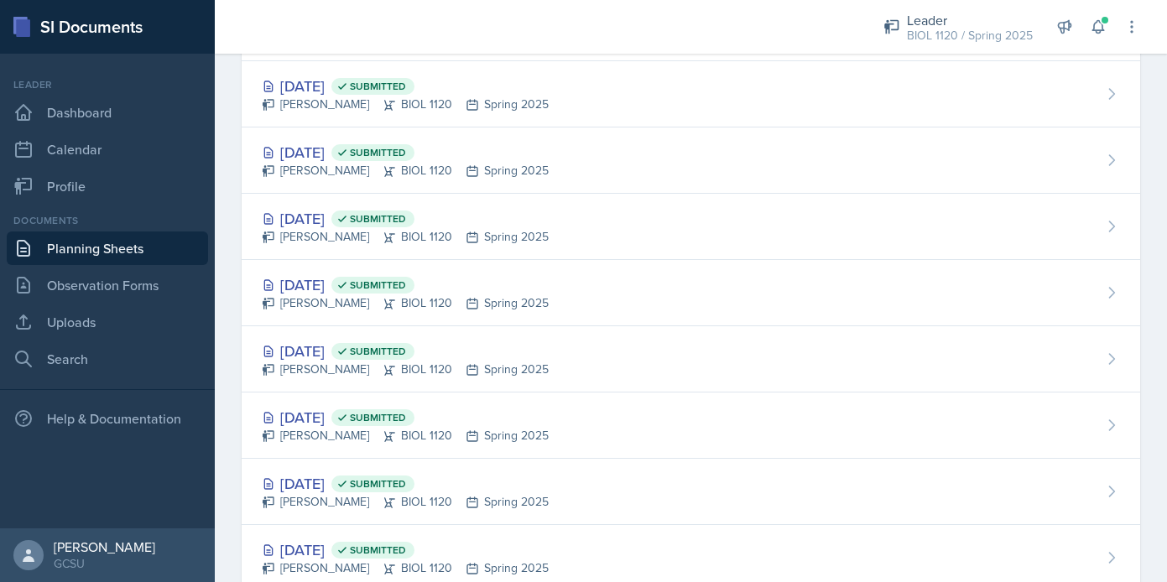
scroll to position [903, 0]
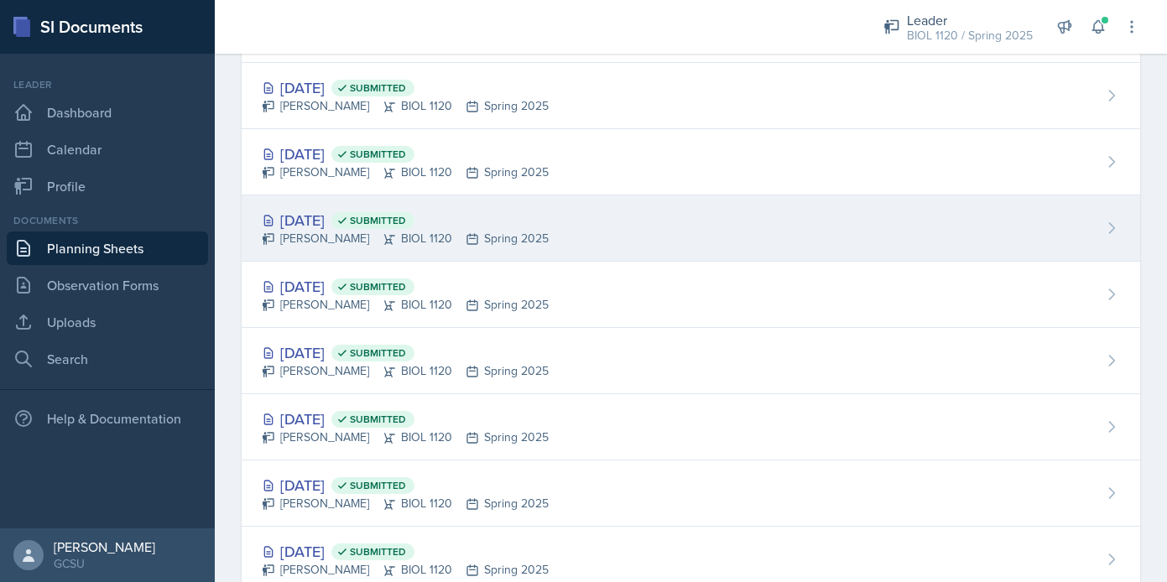
click at [579, 222] on div "Feb 27th, 2025 Submitted Emma Emmil BIOL 1120 Spring 2025" at bounding box center [691, 228] width 898 height 66
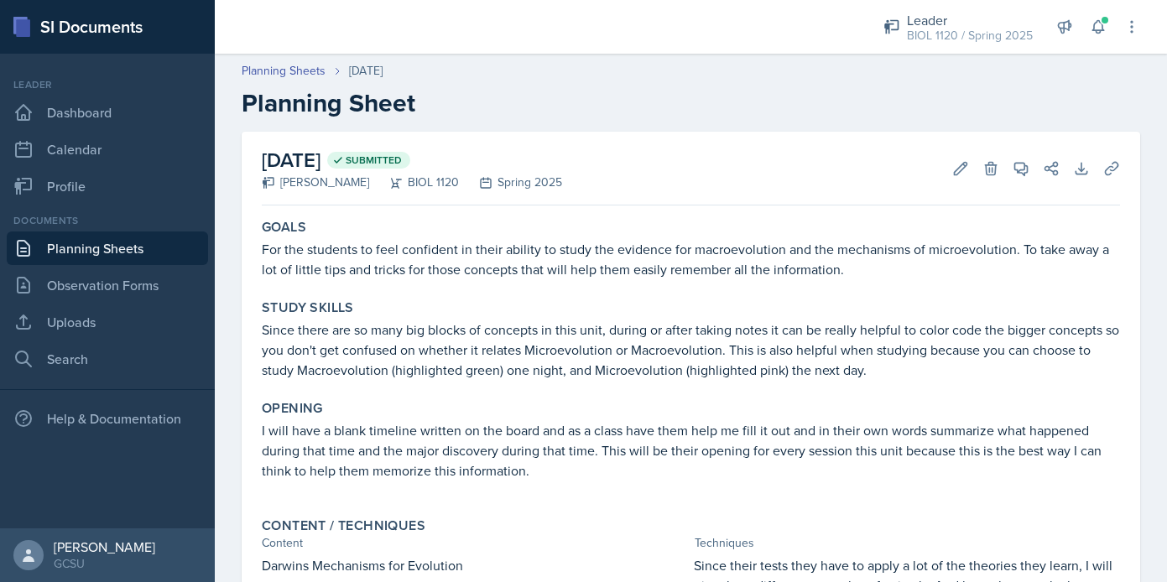
click at [154, 257] on link "Planning Sheets" at bounding box center [107, 249] width 201 height 34
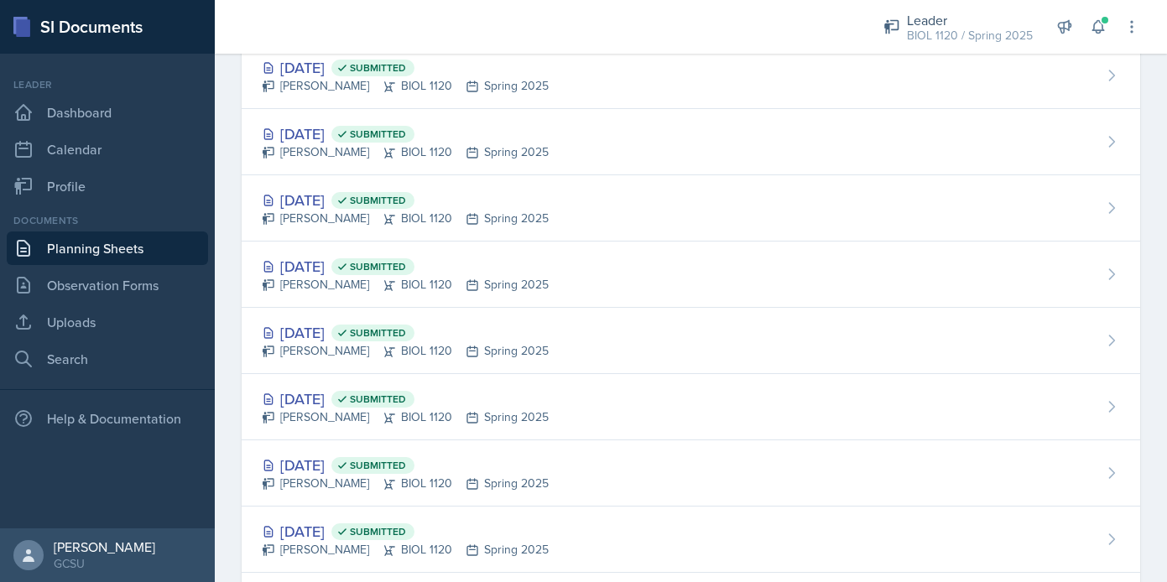
scroll to position [867, 0]
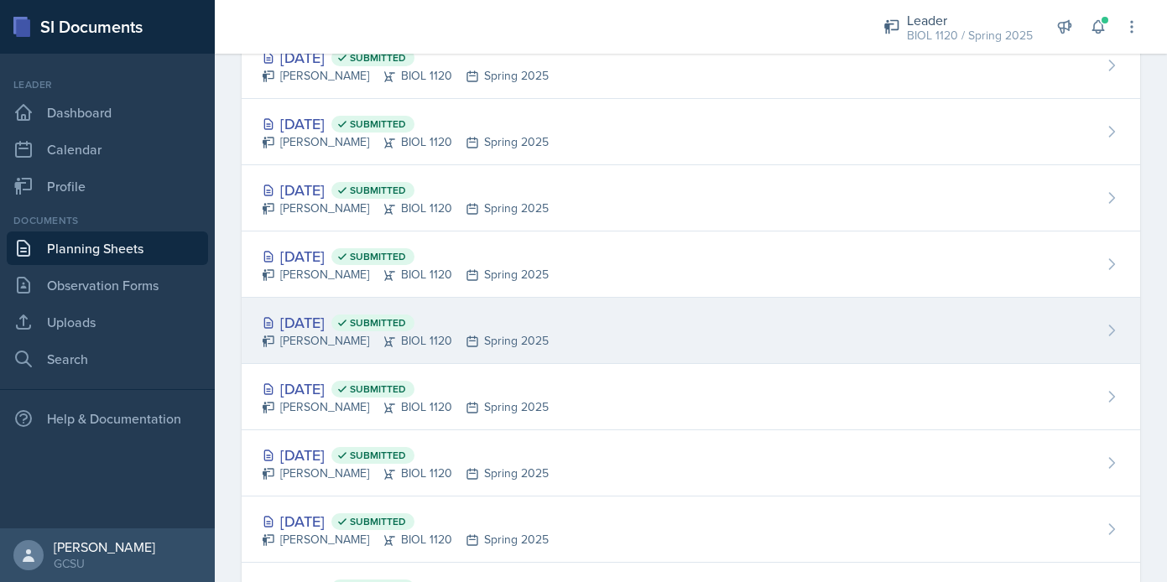
click at [547, 351] on div "Feb 25th, 2025 Submitted Emma Emmil BIOL 1120 Spring 2025" at bounding box center [691, 331] width 898 height 66
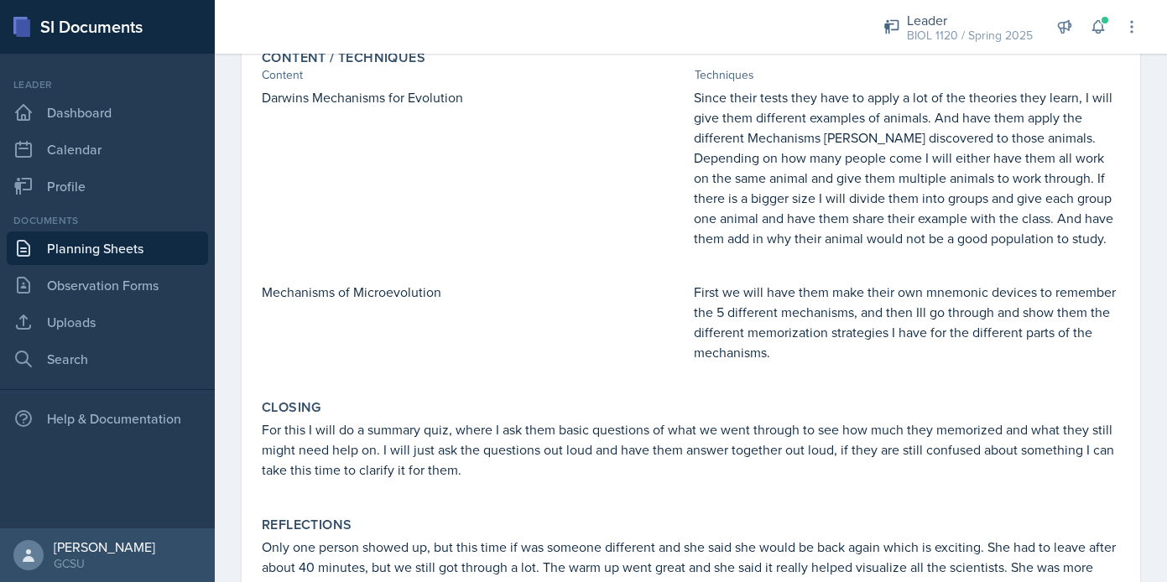
scroll to position [461, 0]
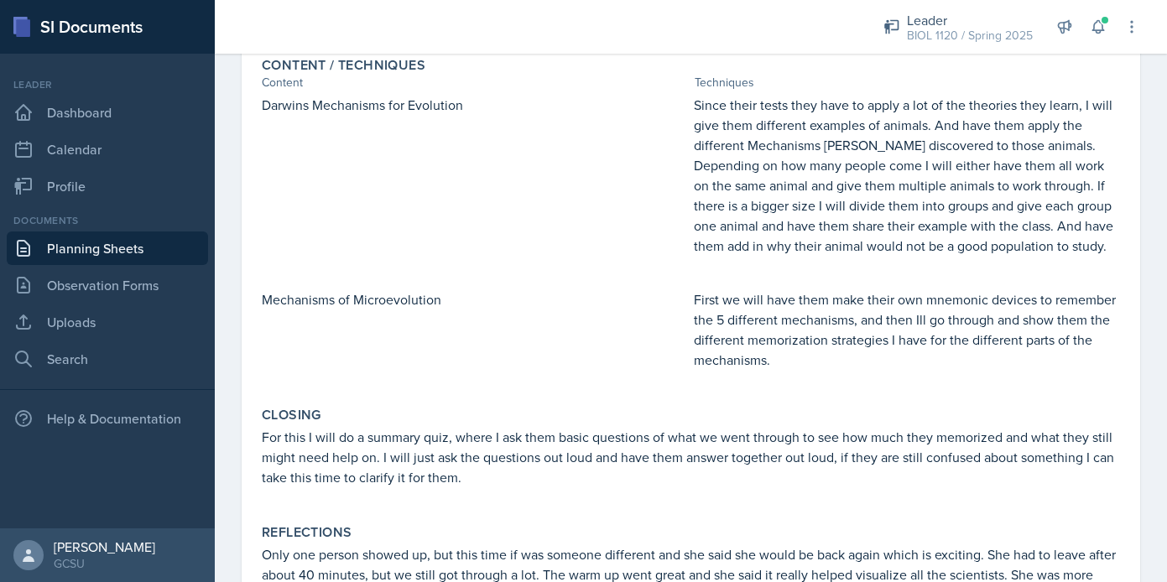
click at [95, 260] on link "Planning Sheets" at bounding box center [107, 249] width 201 height 34
